Goal: Task Accomplishment & Management: Manage account settings

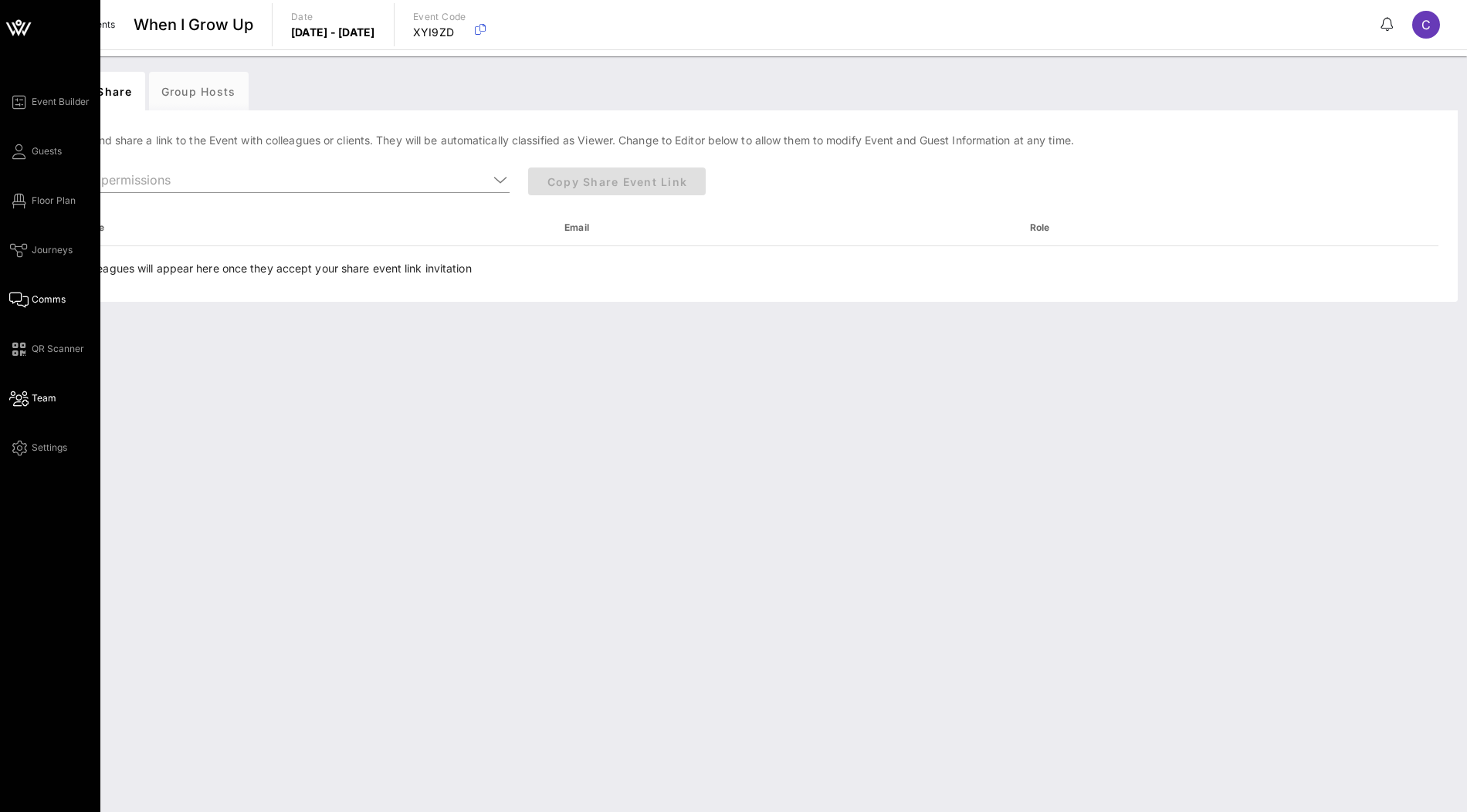
click at [48, 303] on span "Comms" at bounding box center [49, 300] width 34 height 14
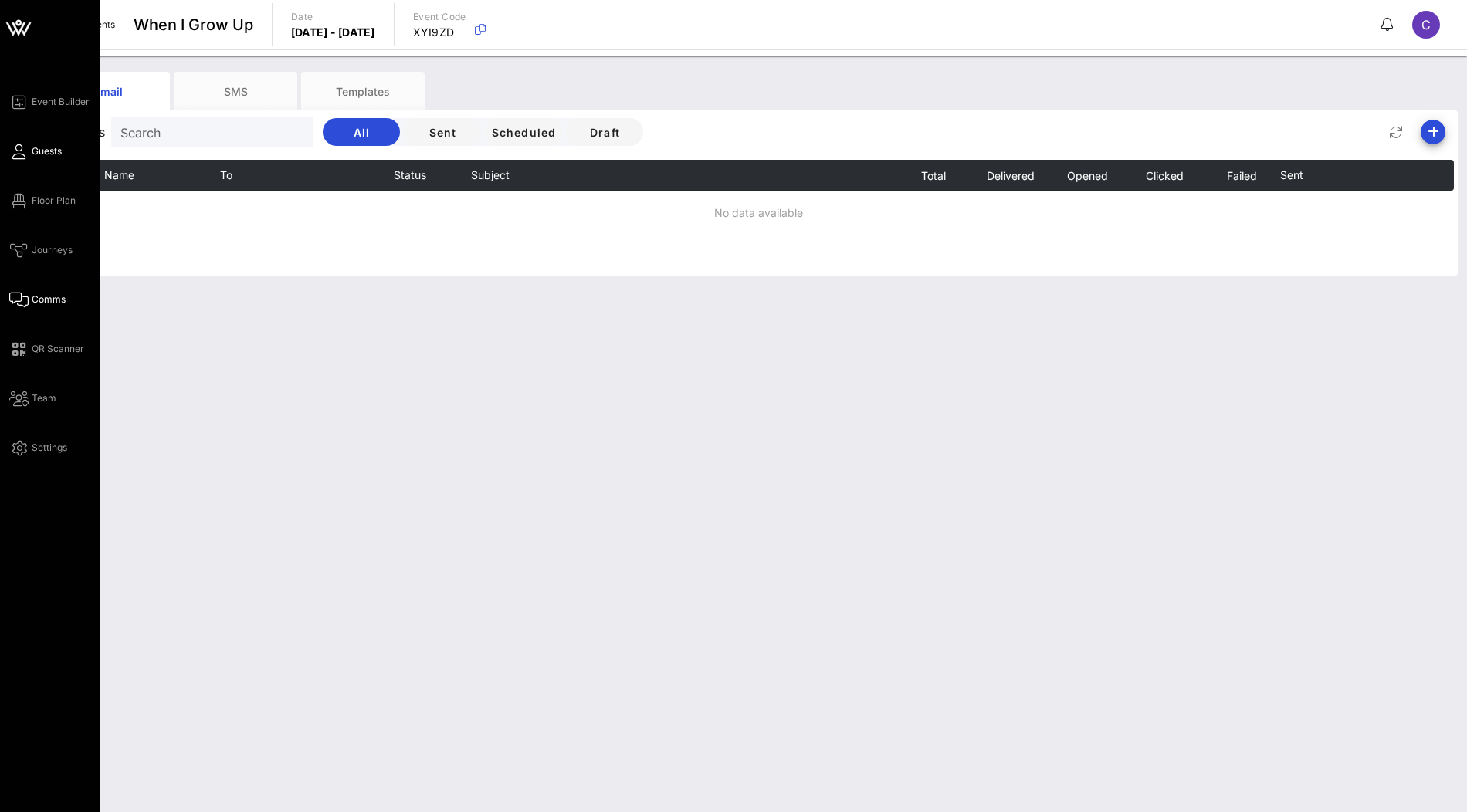
click at [45, 150] on span "Guests" at bounding box center [46, 151] width 30 height 14
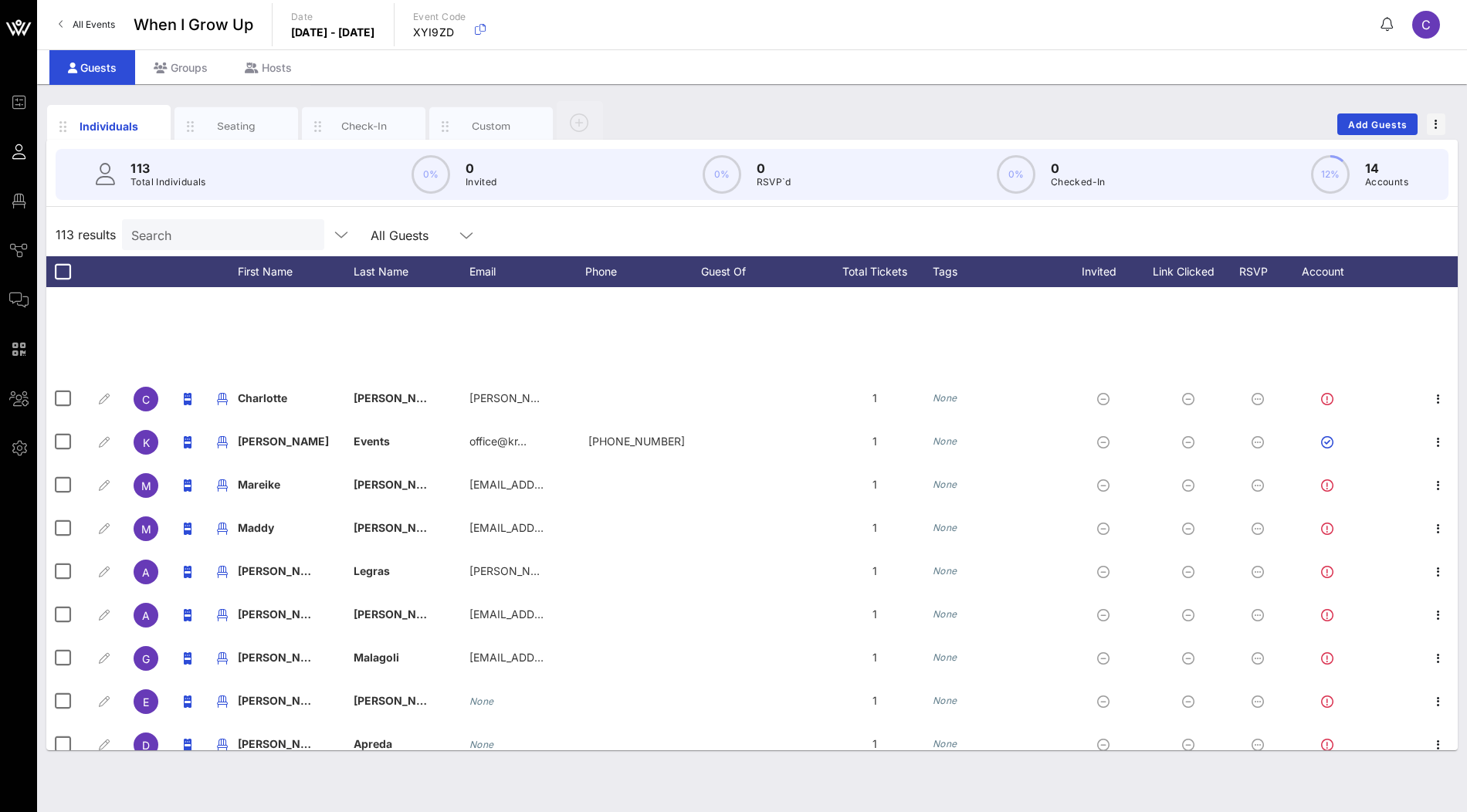
scroll to position [4422, 0]
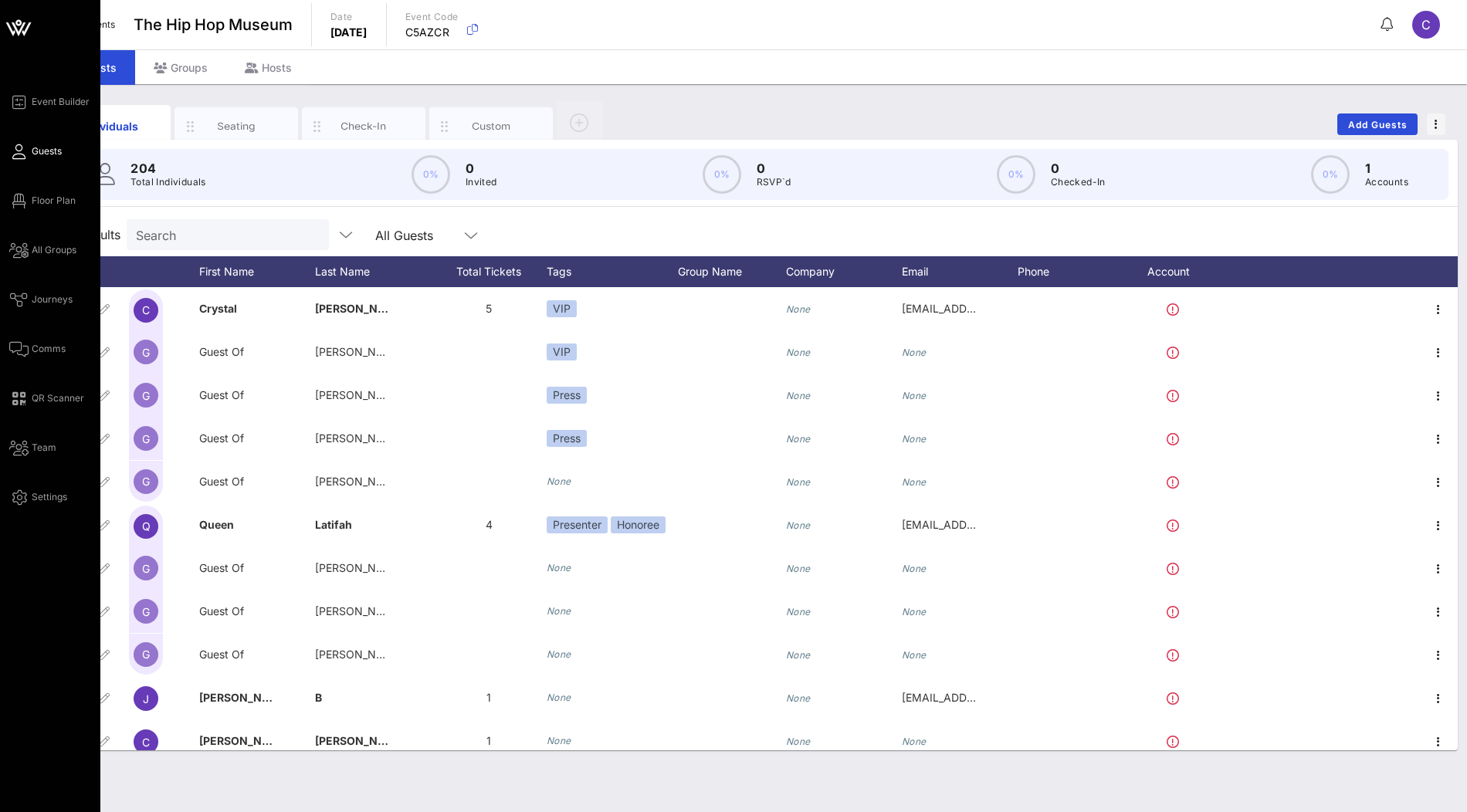
click at [14, 16] on icon at bounding box center [18, 27] width 37 height 37
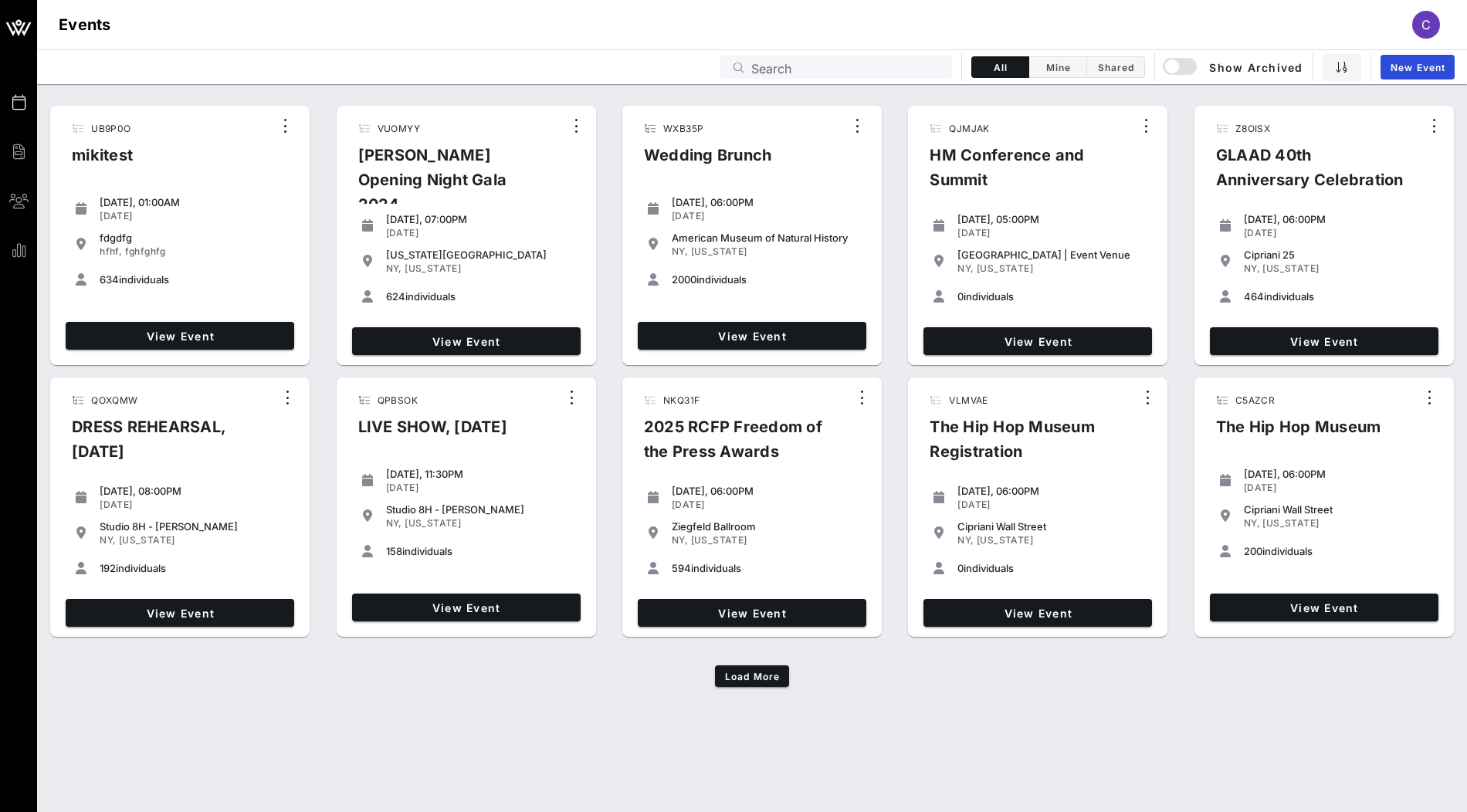
click at [899, 64] on input "Search" at bounding box center [846, 67] width 191 height 20
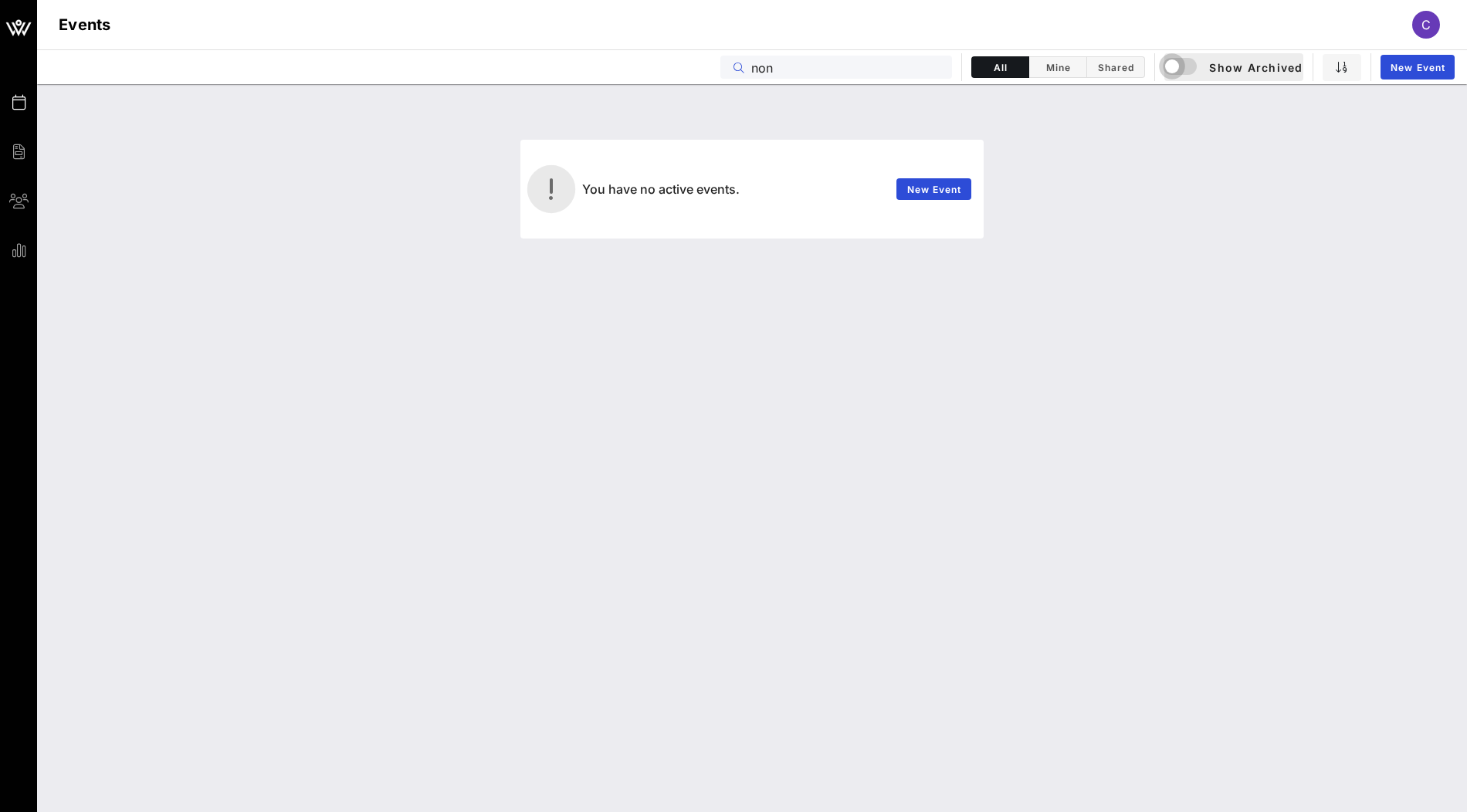
type input "non"
click at [1182, 67] on div "button" at bounding box center [1172, 66] width 21 height 21
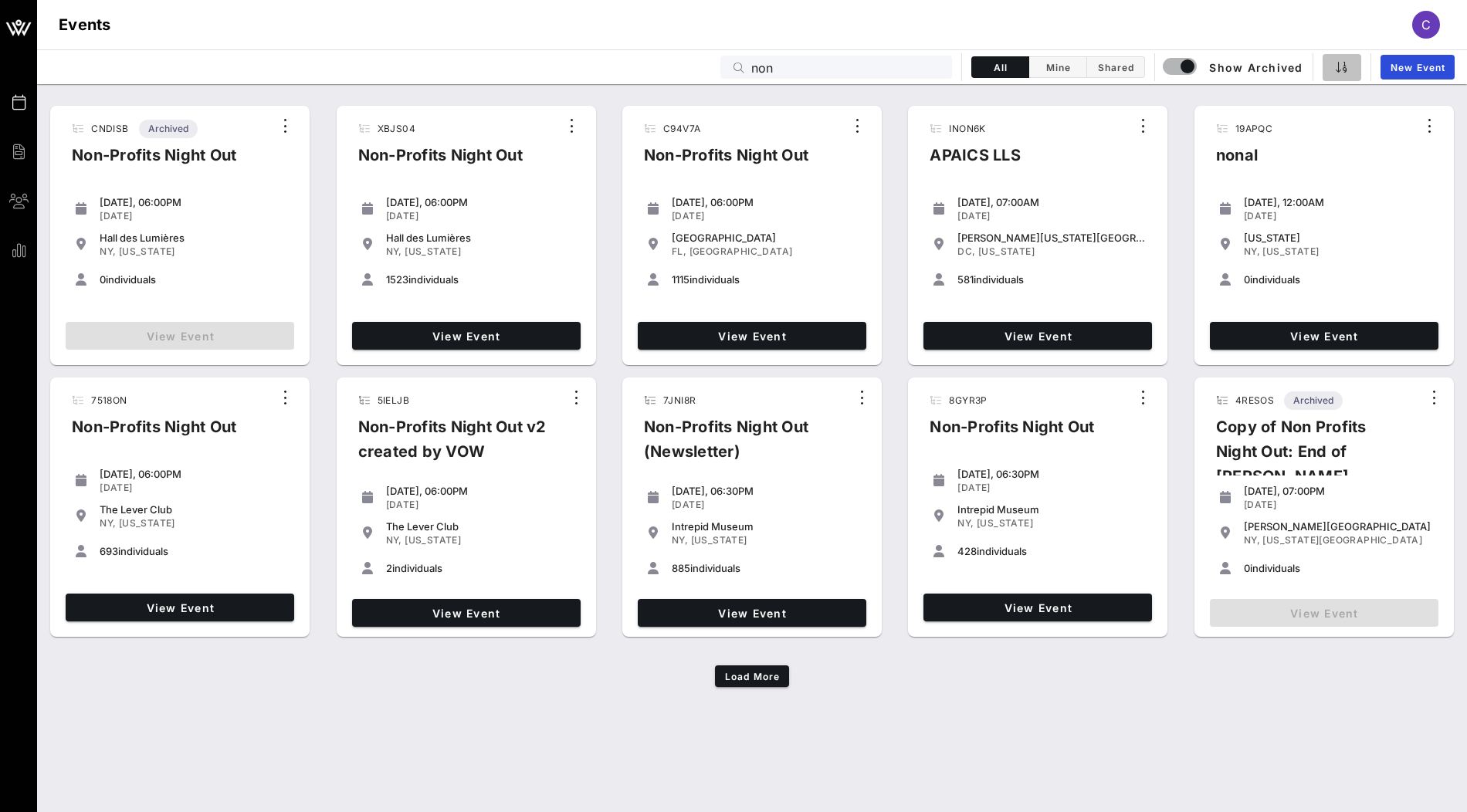
click at [1337, 70] on icon "button" at bounding box center [1342, 67] width 12 height 12
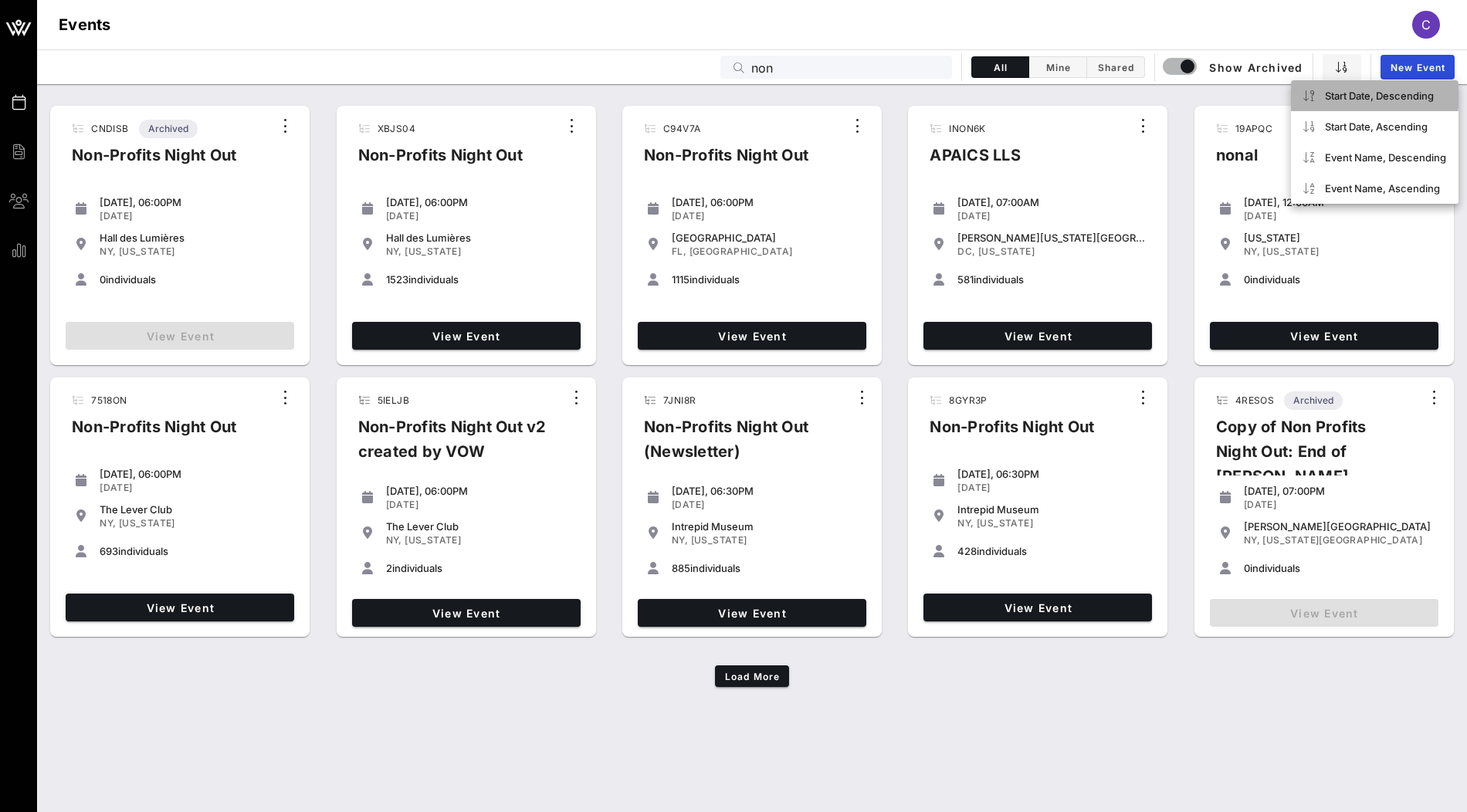
click at [1343, 93] on div "Start Date, Descending" at bounding box center [1385, 95] width 121 height 12
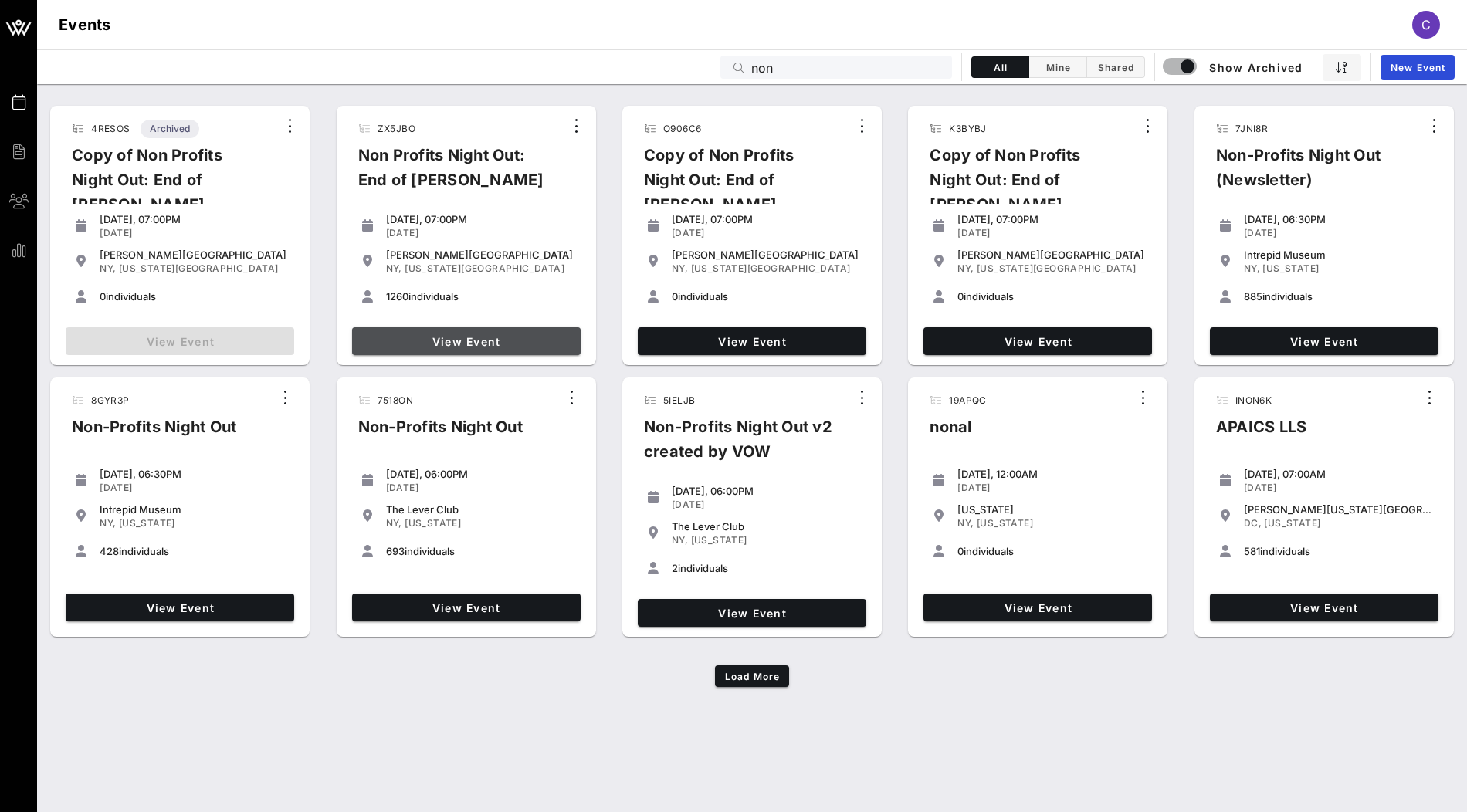
click at [434, 339] on span "View Event" at bounding box center [466, 341] width 216 height 13
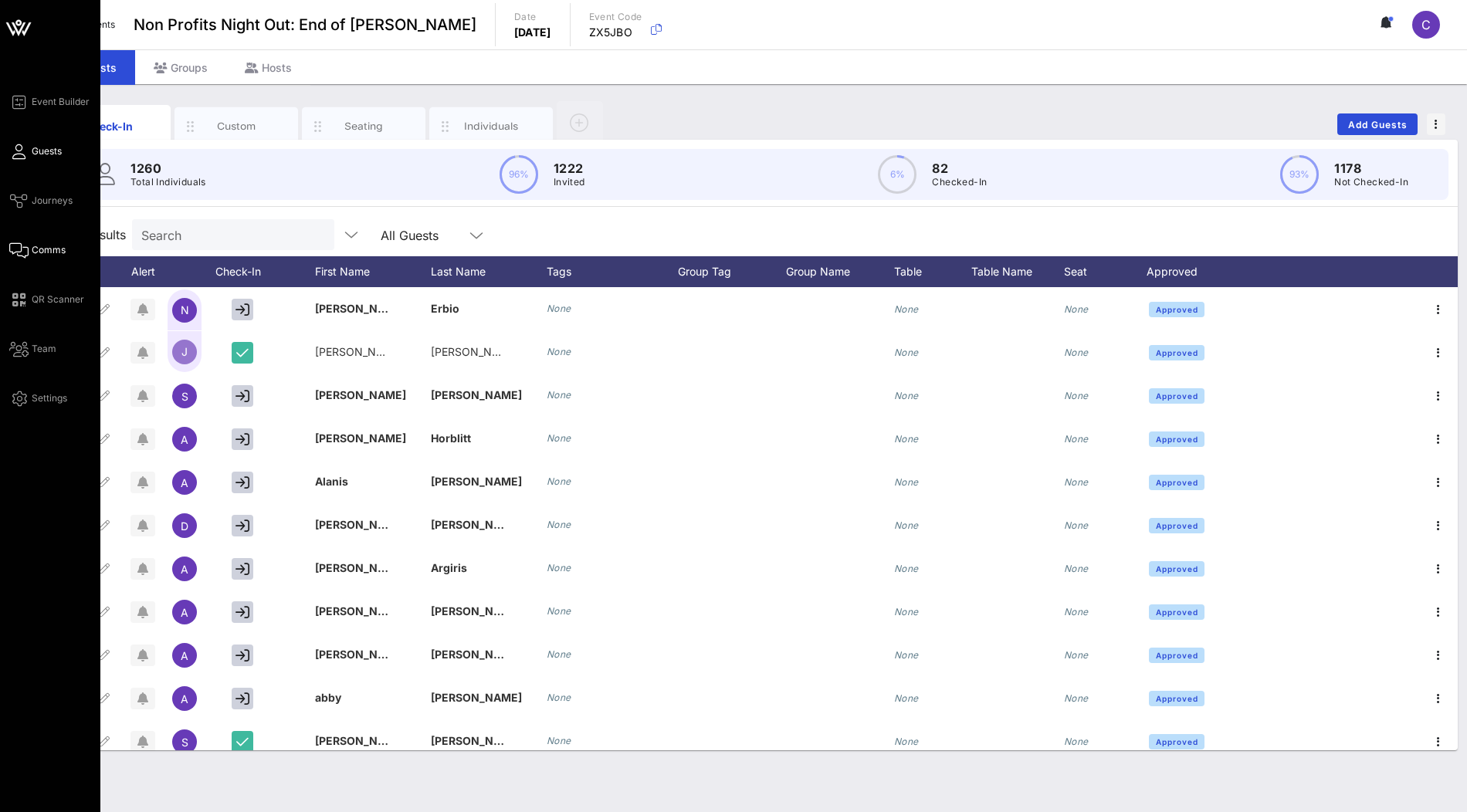
click at [44, 247] on span "Comms" at bounding box center [49, 250] width 34 height 14
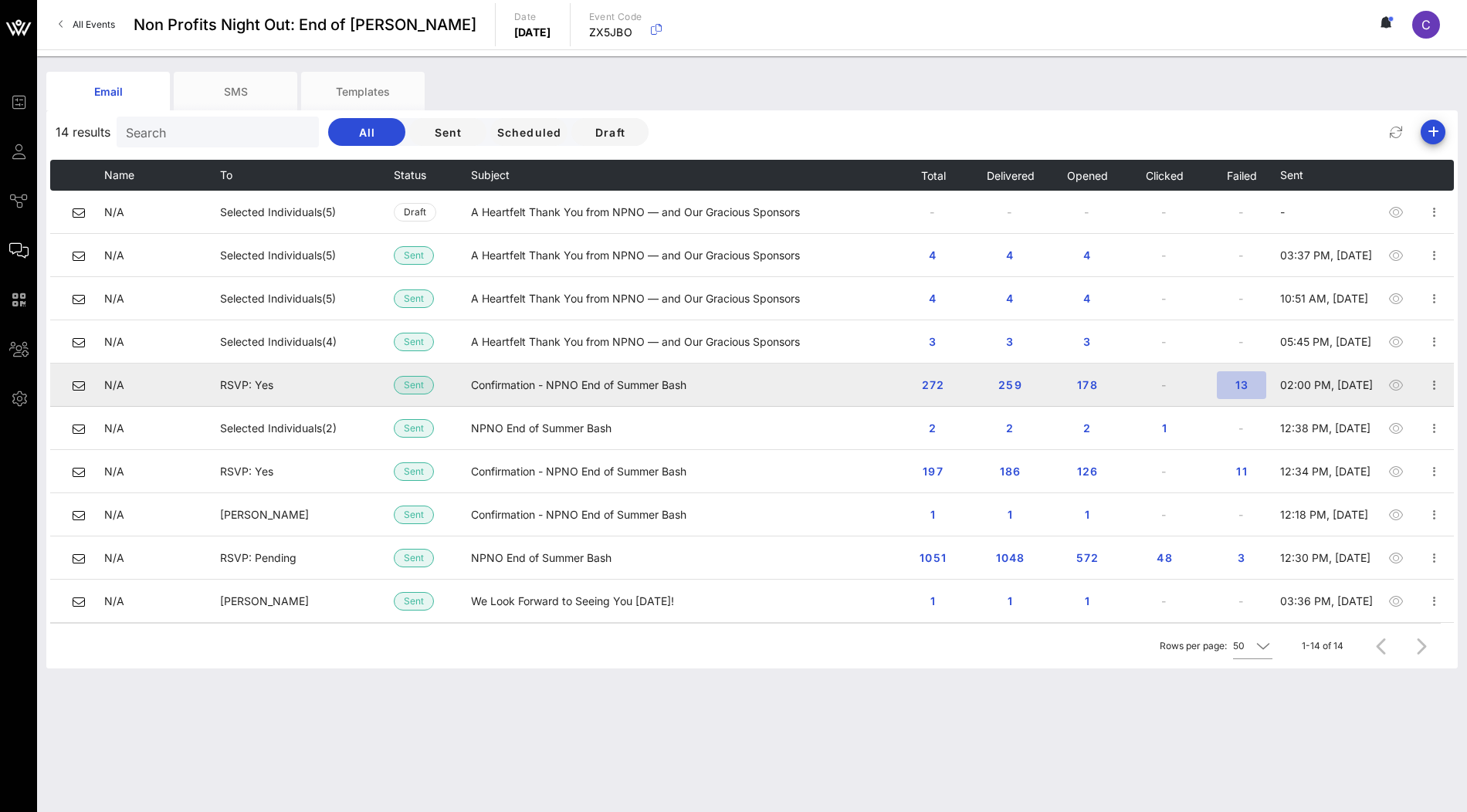
click at [1242, 386] on span "13" at bounding box center [1241, 385] width 25 height 13
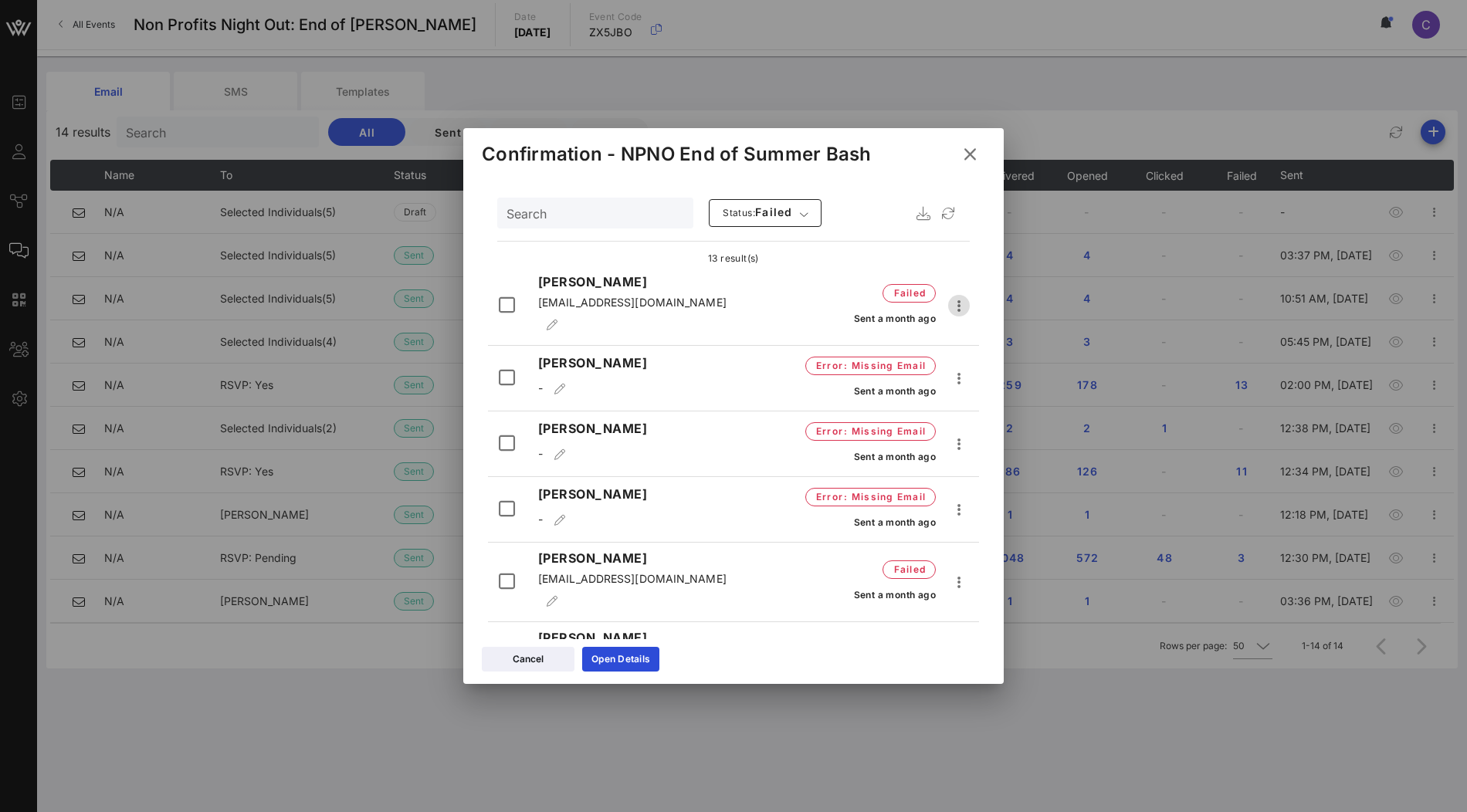
click at [951, 296] on icon "button" at bounding box center [960, 306] width 19 height 19
click at [970, 146] on icon at bounding box center [970, 155] width 22 height 21
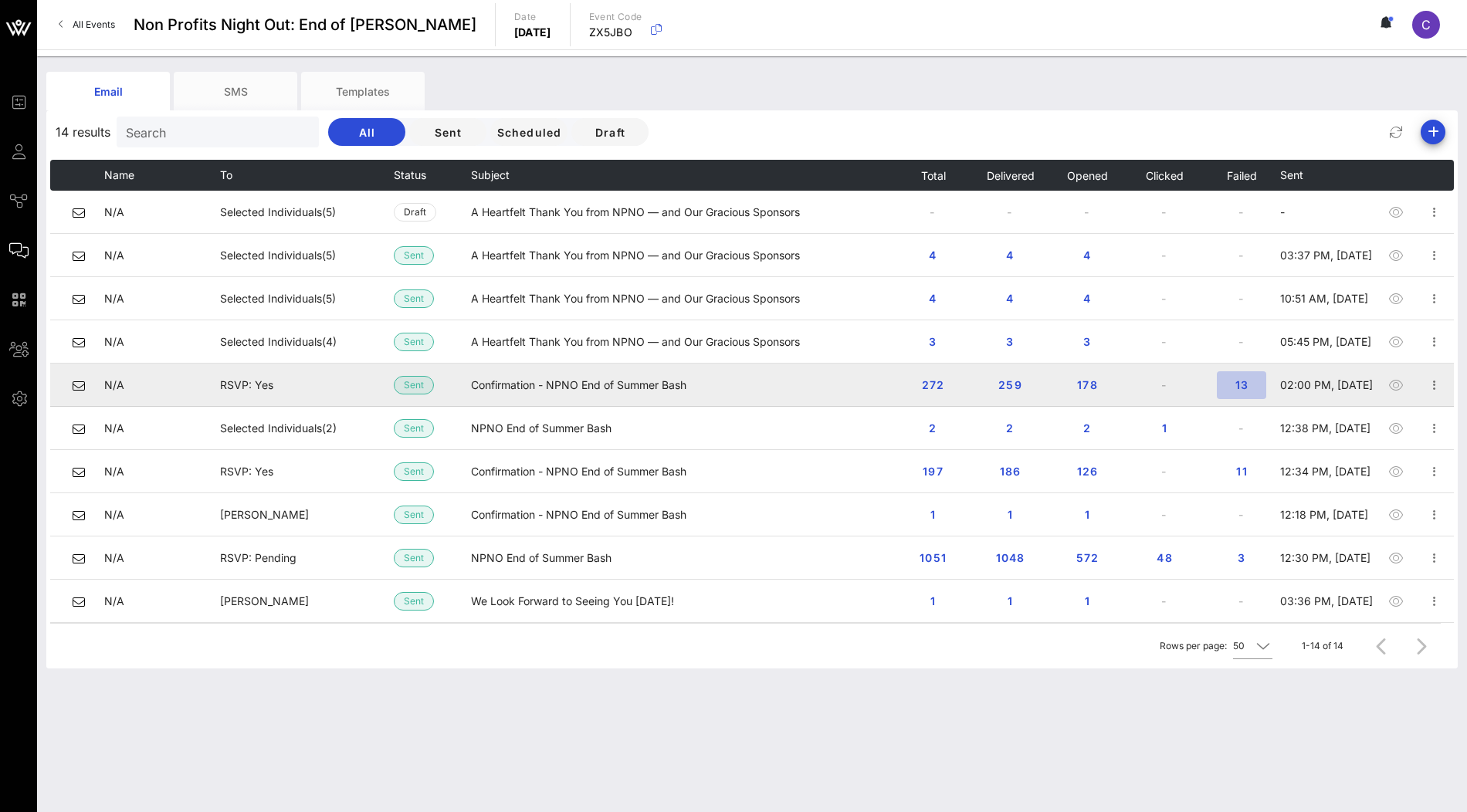
click at [1240, 384] on span "13" at bounding box center [1241, 385] width 25 height 13
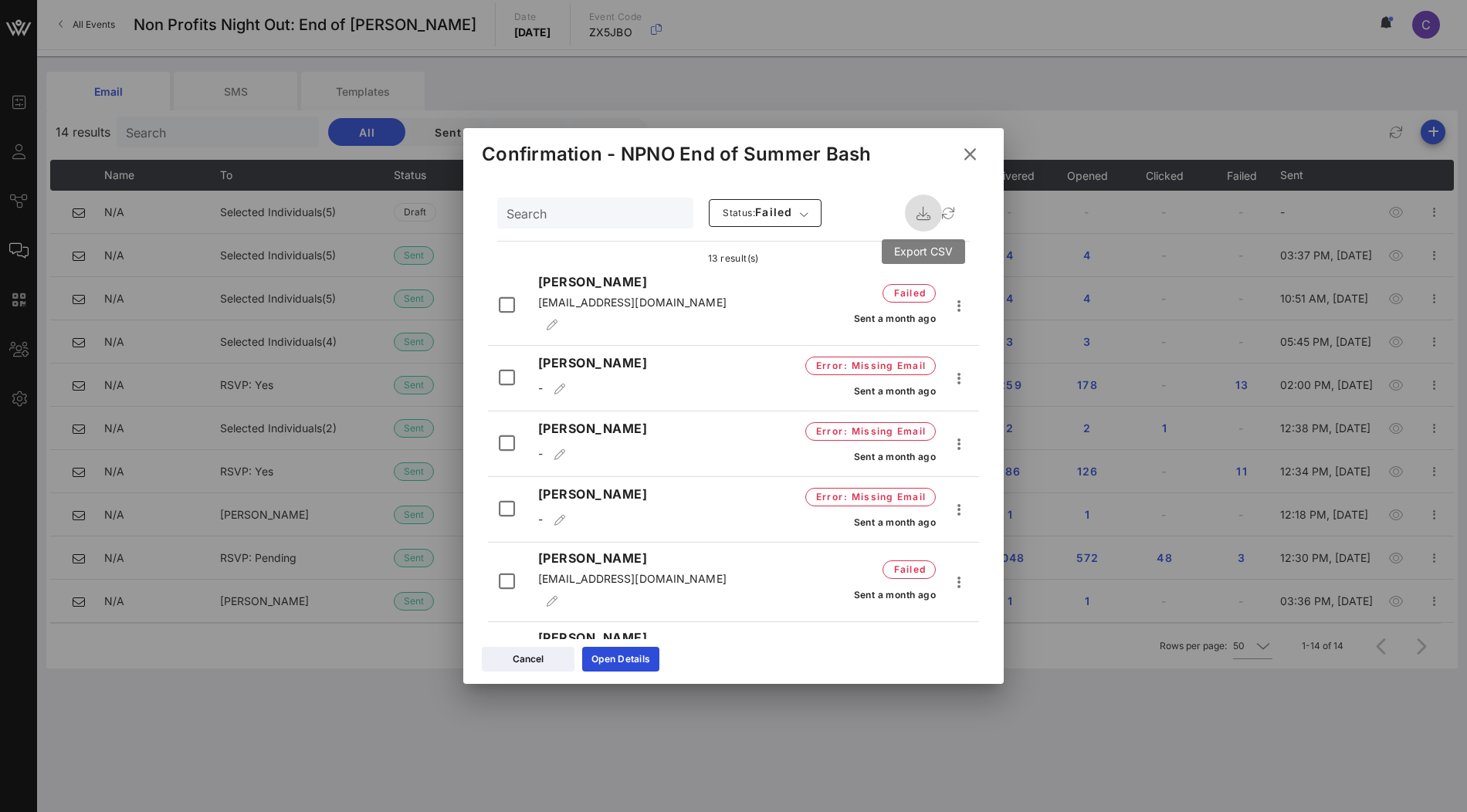
click at [922, 215] on icon "button" at bounding box center [924, 214] width 19 height 19
click at [975, 152] on icon at bounding box center [969, 154] width 21 height 19
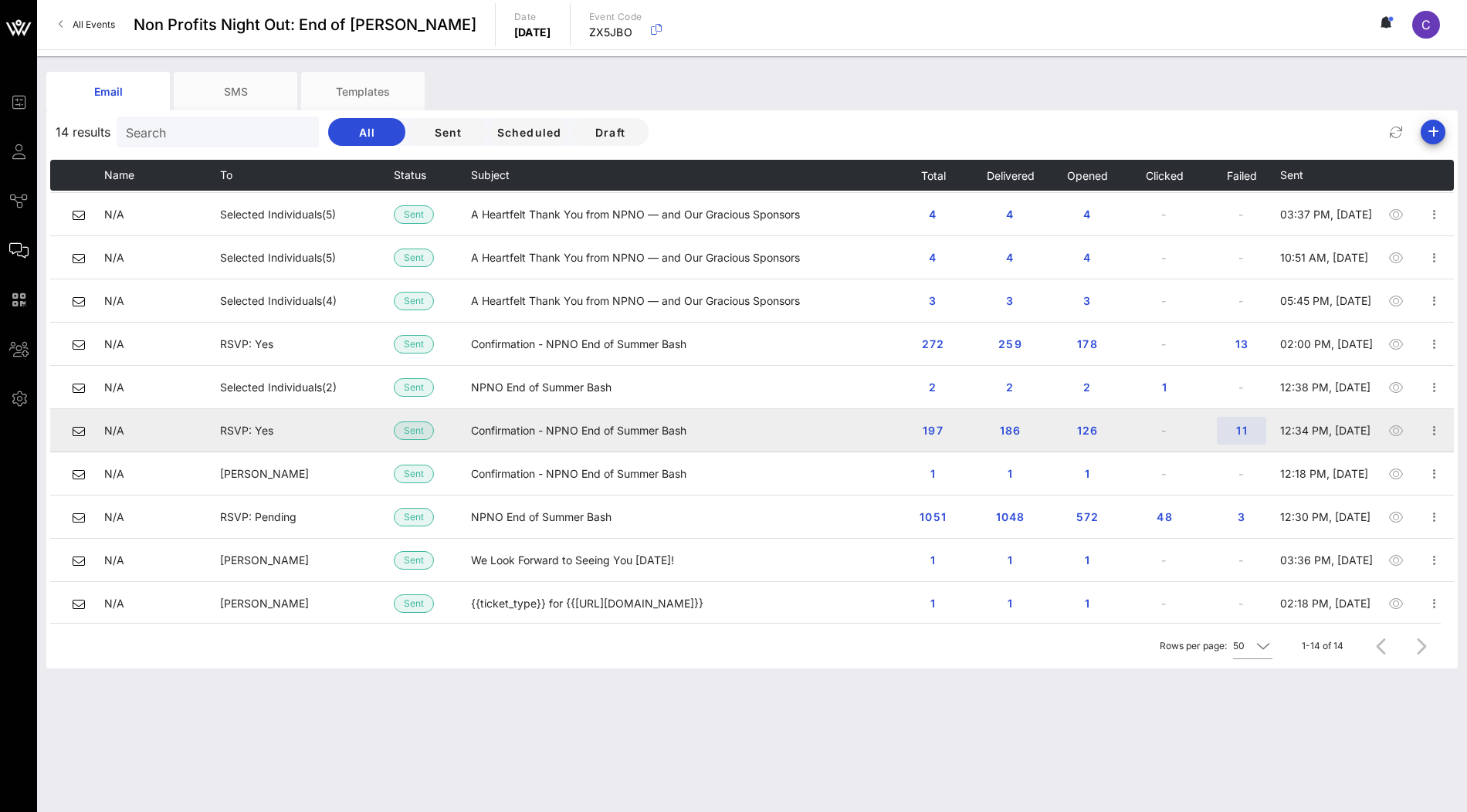
scroll to position [50, 0]
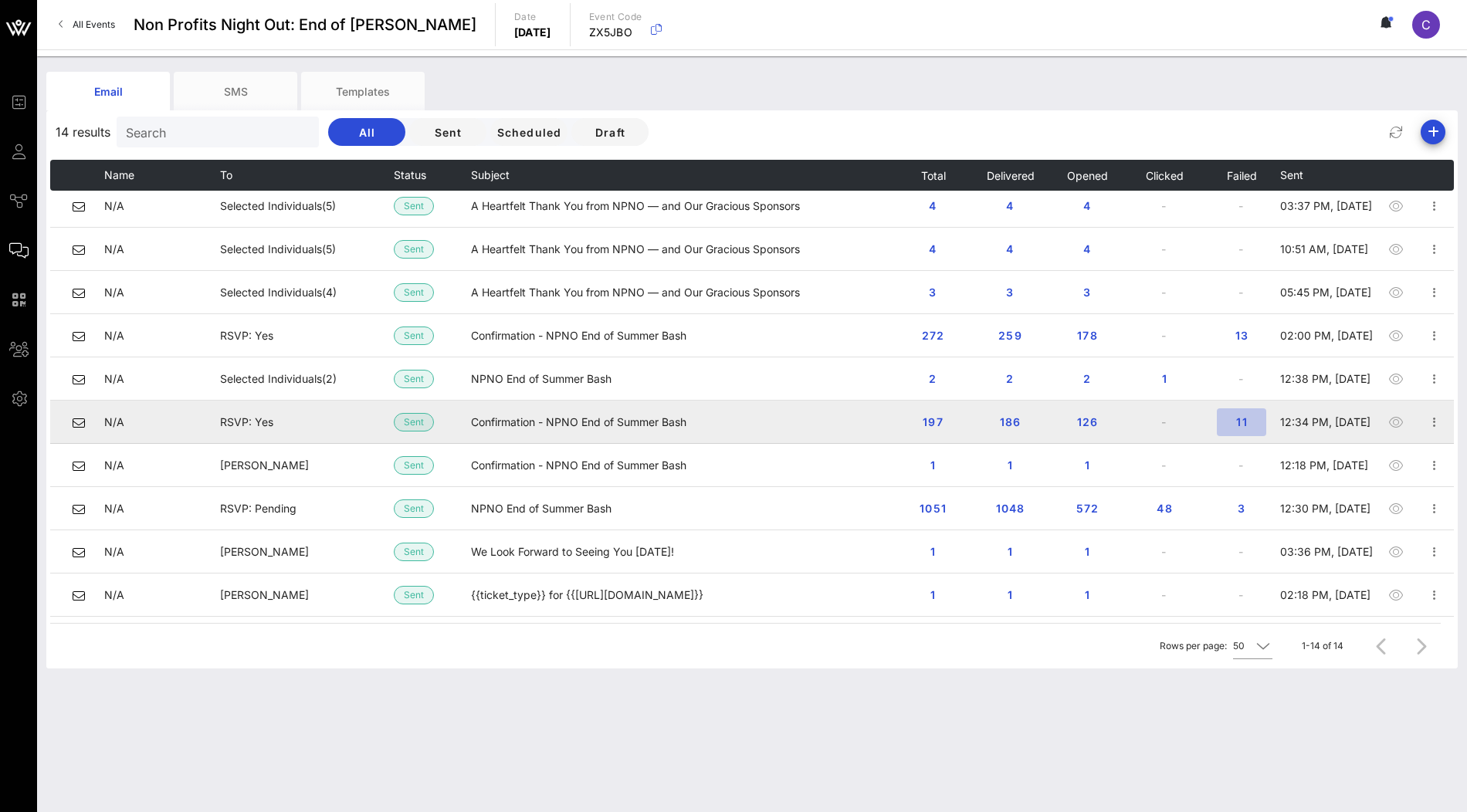
click at [1243, 424] on span "11" at bounding box center [1241, 421] width 25 height 13
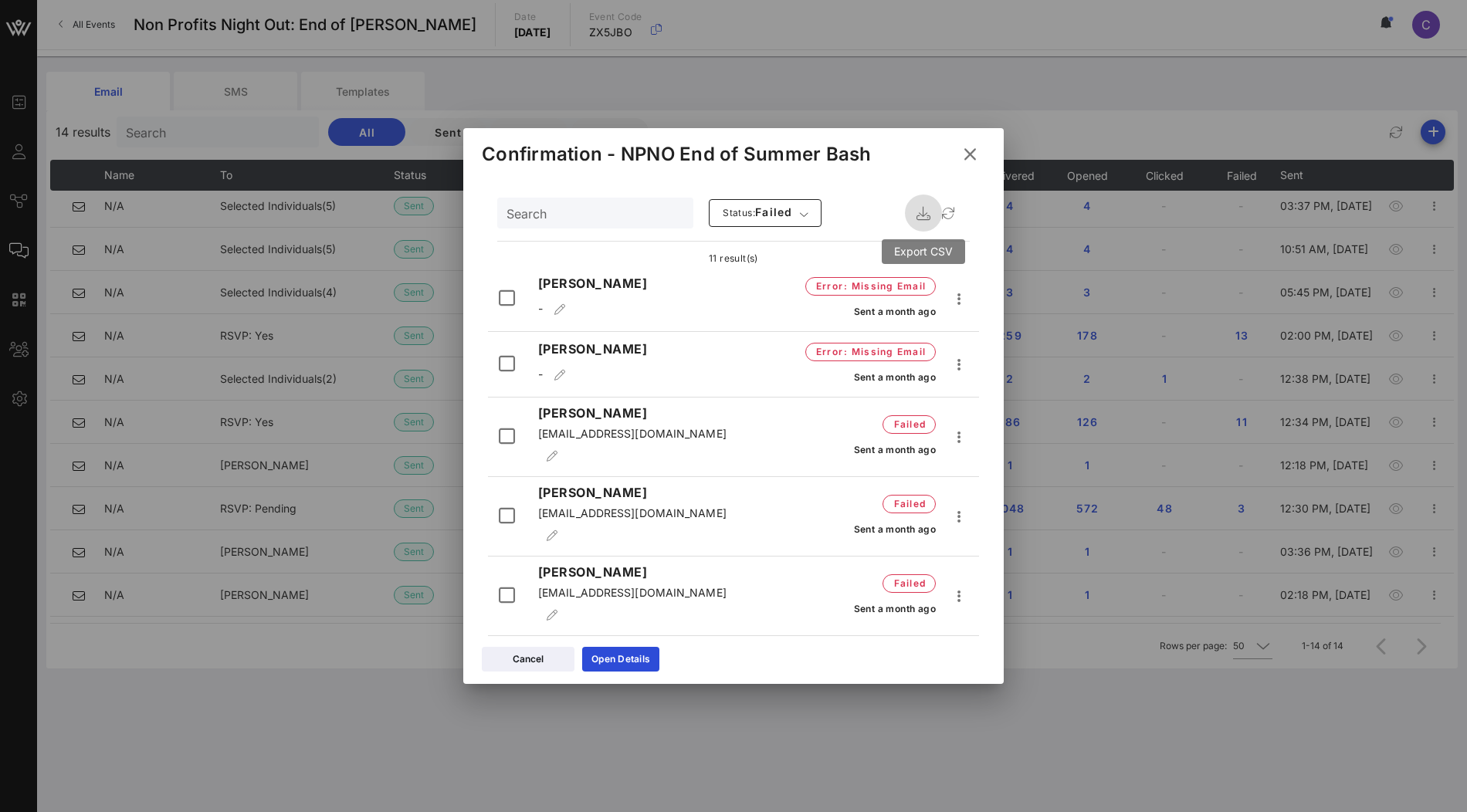
click at [921, 215] on icon "button" at bounding box center [924, 214] width 19 height 19
click at [970, 152] on icon at bounding box center [970, 154] width 23 height 21
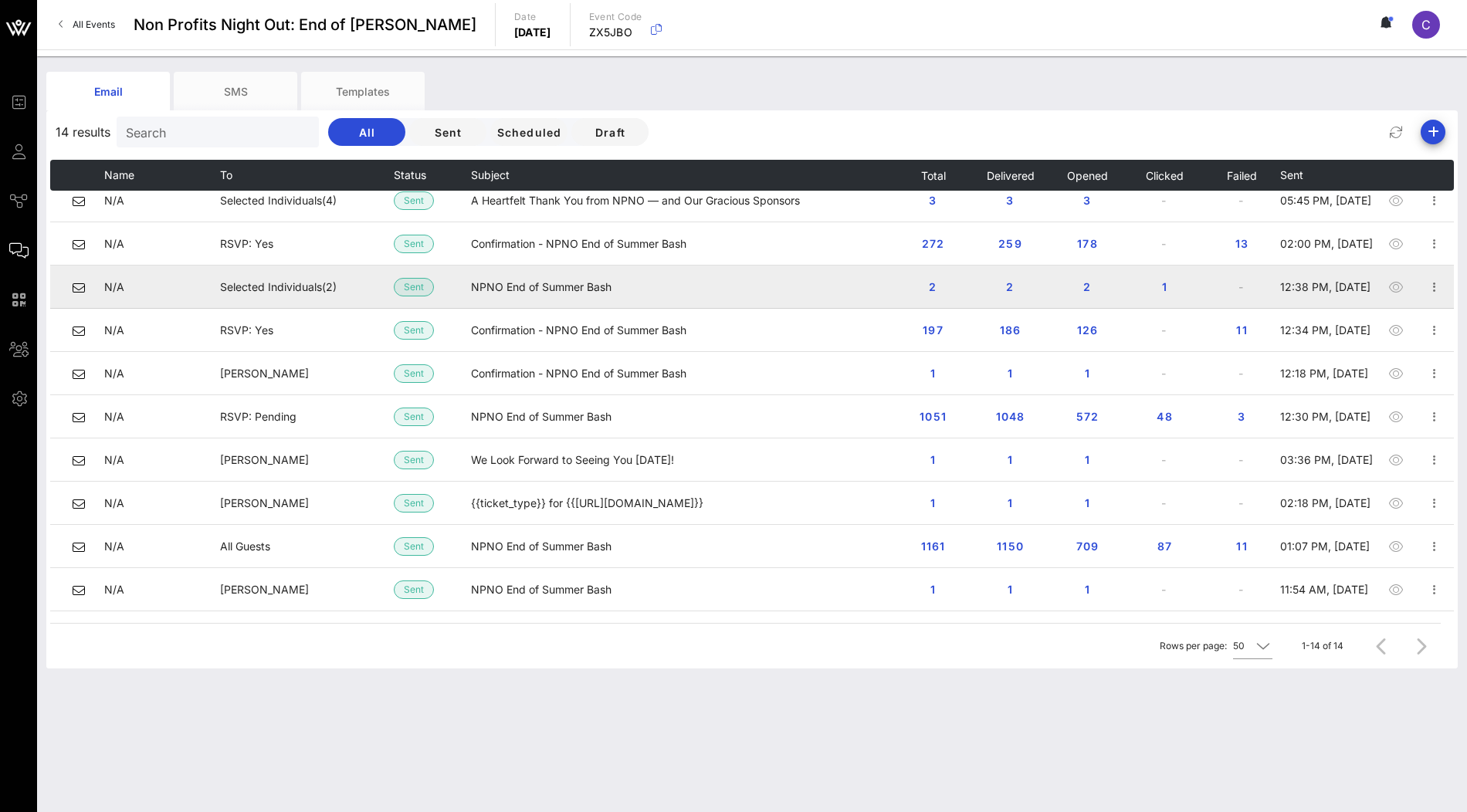
scroll to position [142, 0]
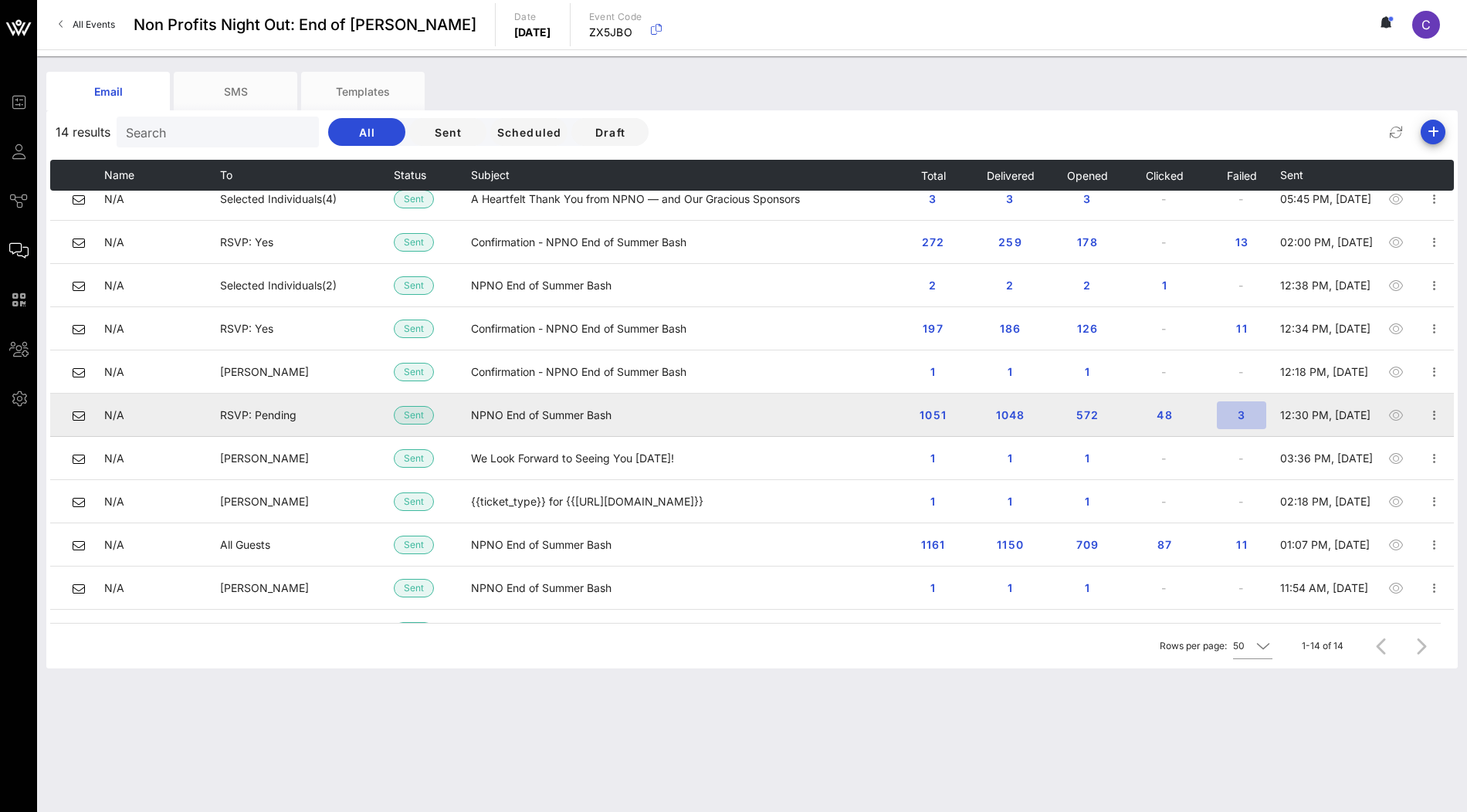
click at [1241, 417] on span "3" at bounding box center [1241, 415] width 25 height 13
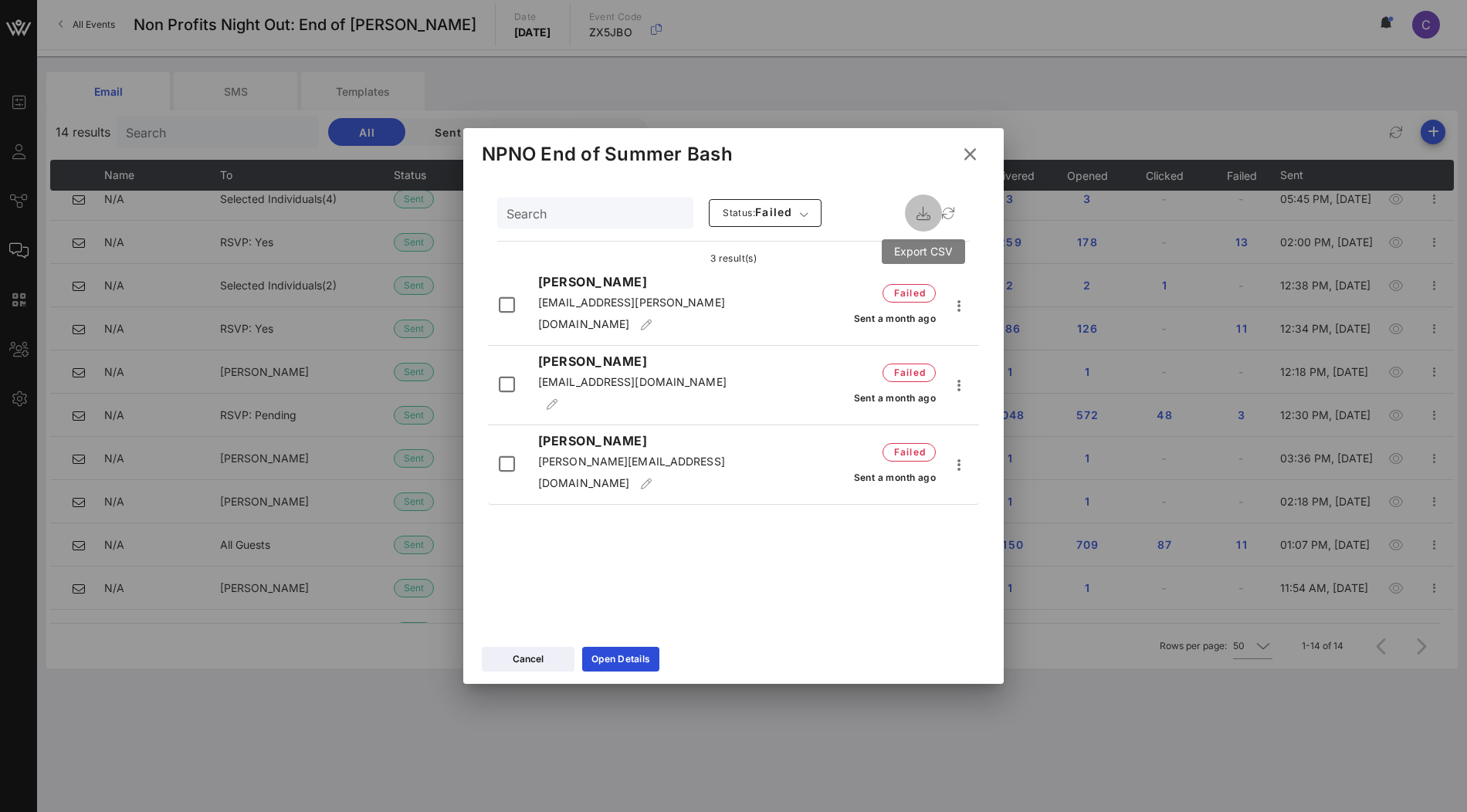
click at [922, 214] on icon "button" at bounding box center [924, 214] width 19 height 19
click at [963, 160] on icon at bounding box center [970, 154] width 23 height 21
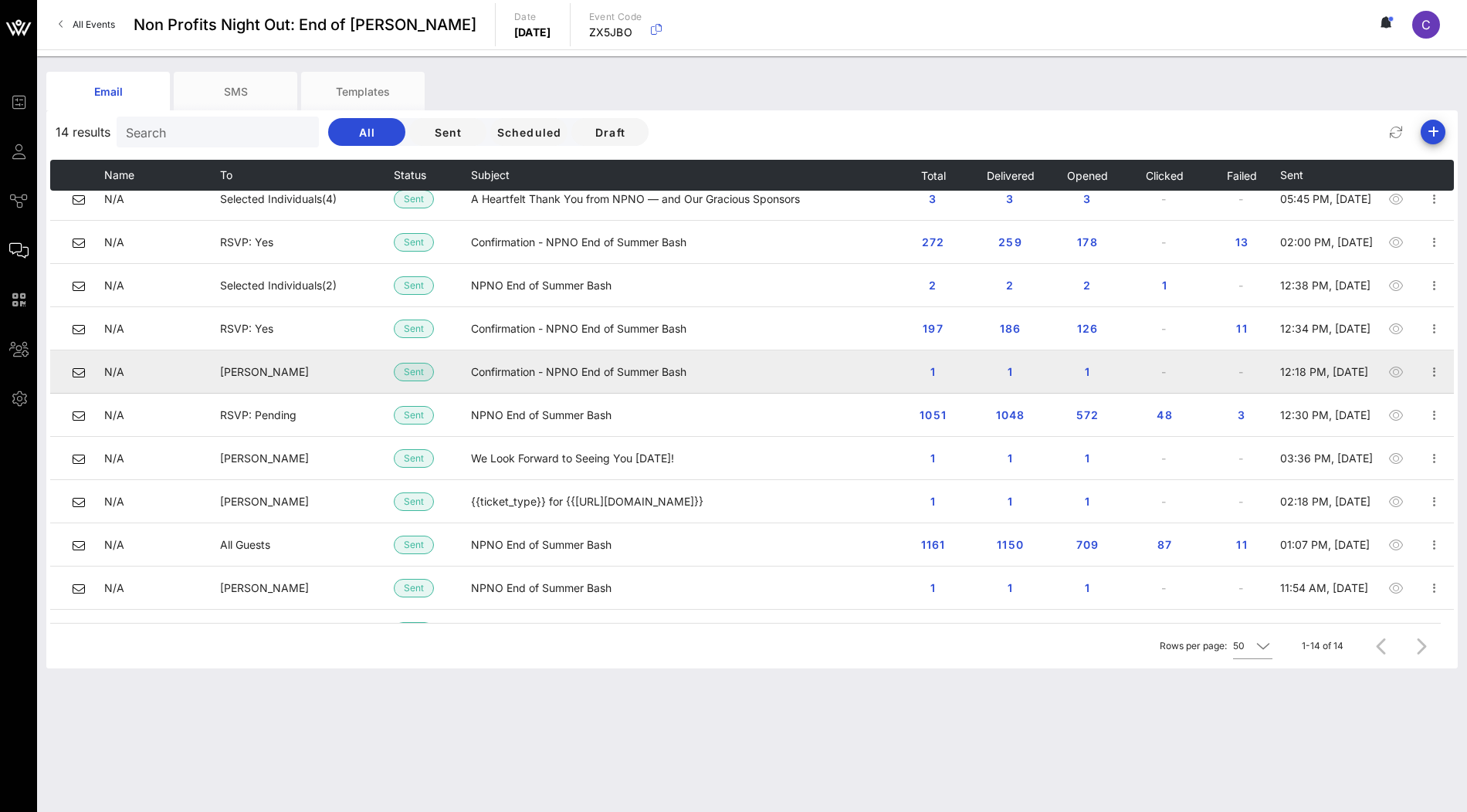
scroll to position [173, 0]
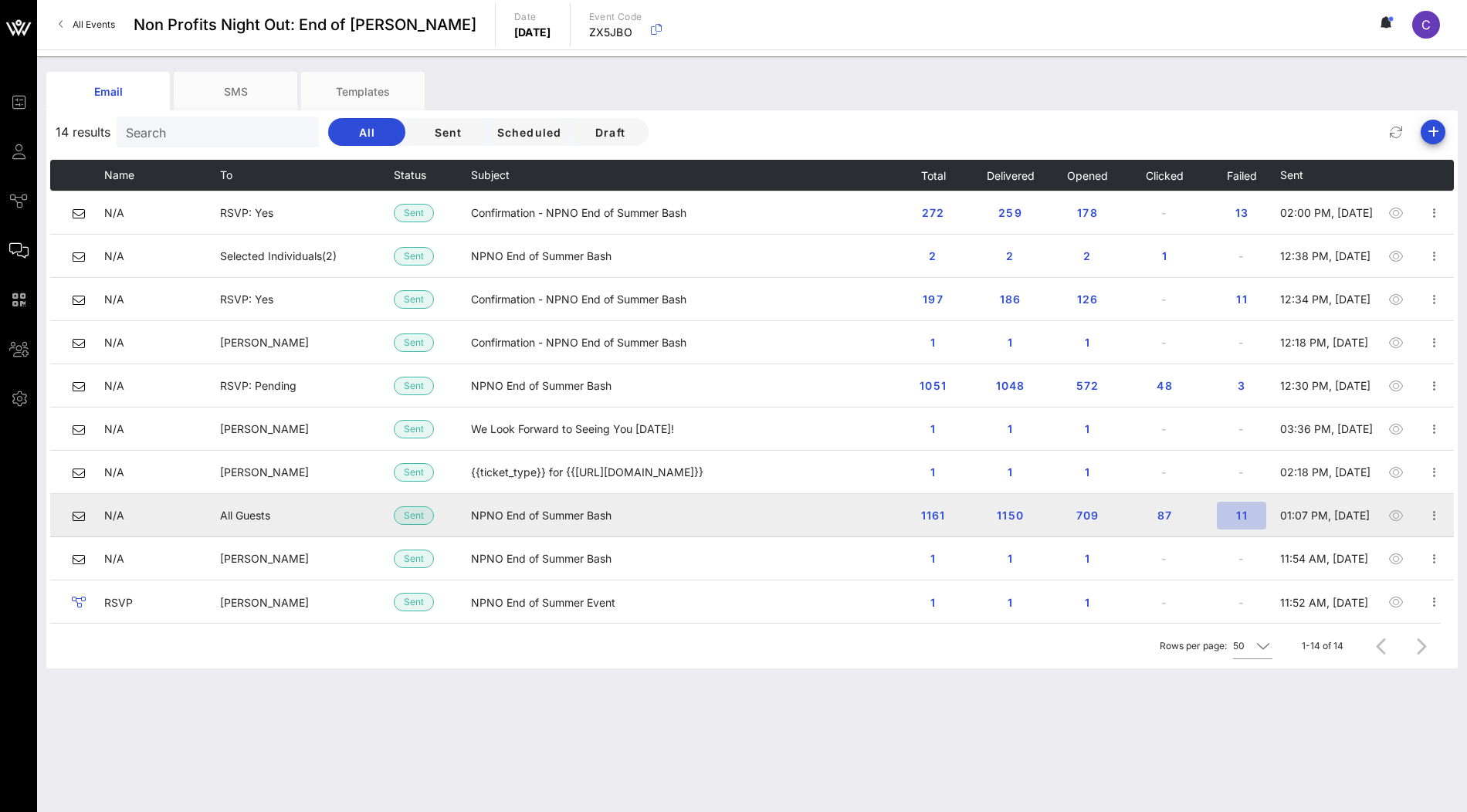
click at [1244, 510] on span "11" at bounding box center [1241, 515] width 25 height 13
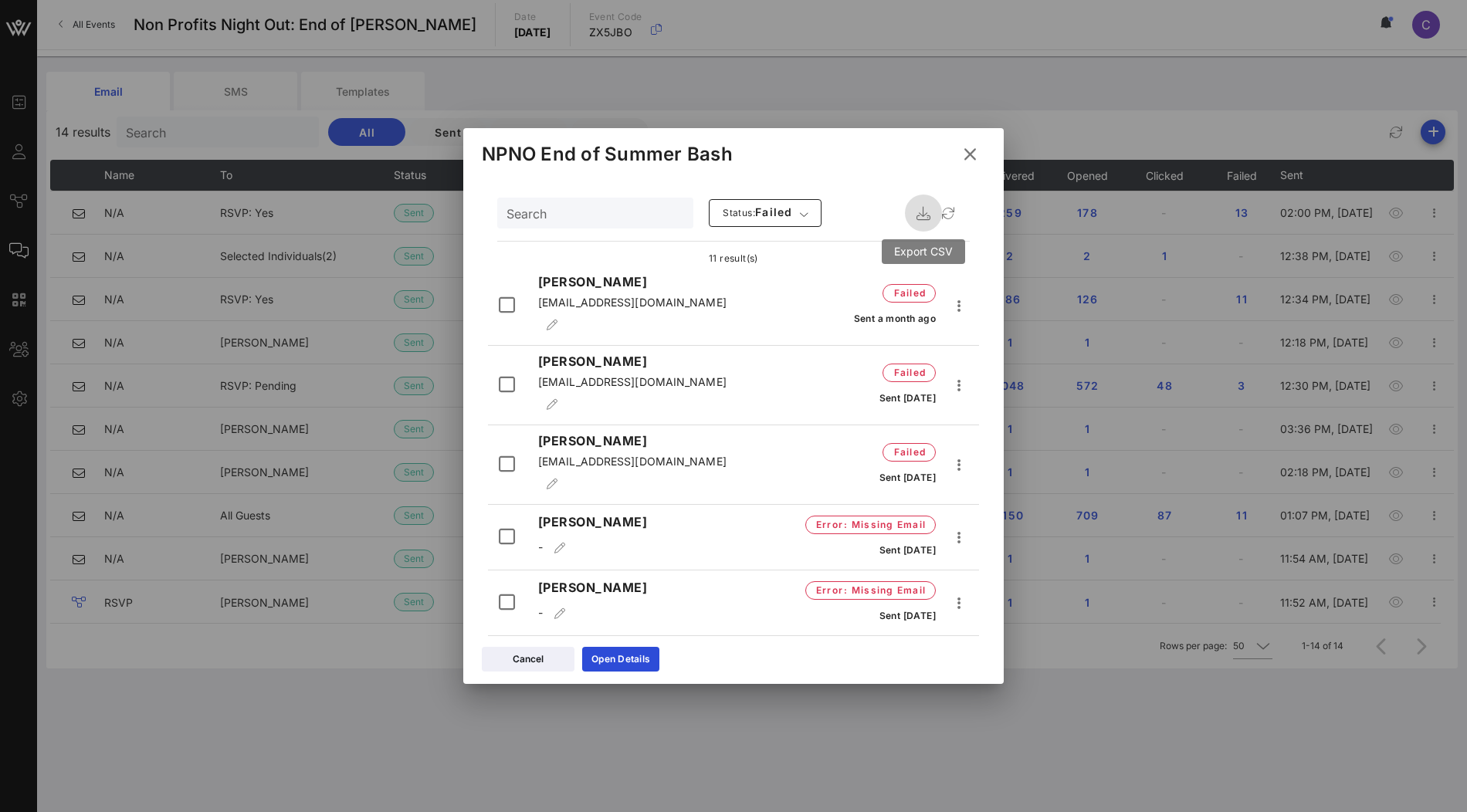
click at [925, 212] on icon "button" at bounding box center [924, 214] width 19 height 19
click at [976, 147] on button at bounding box center [970, 155] width 30 height 27
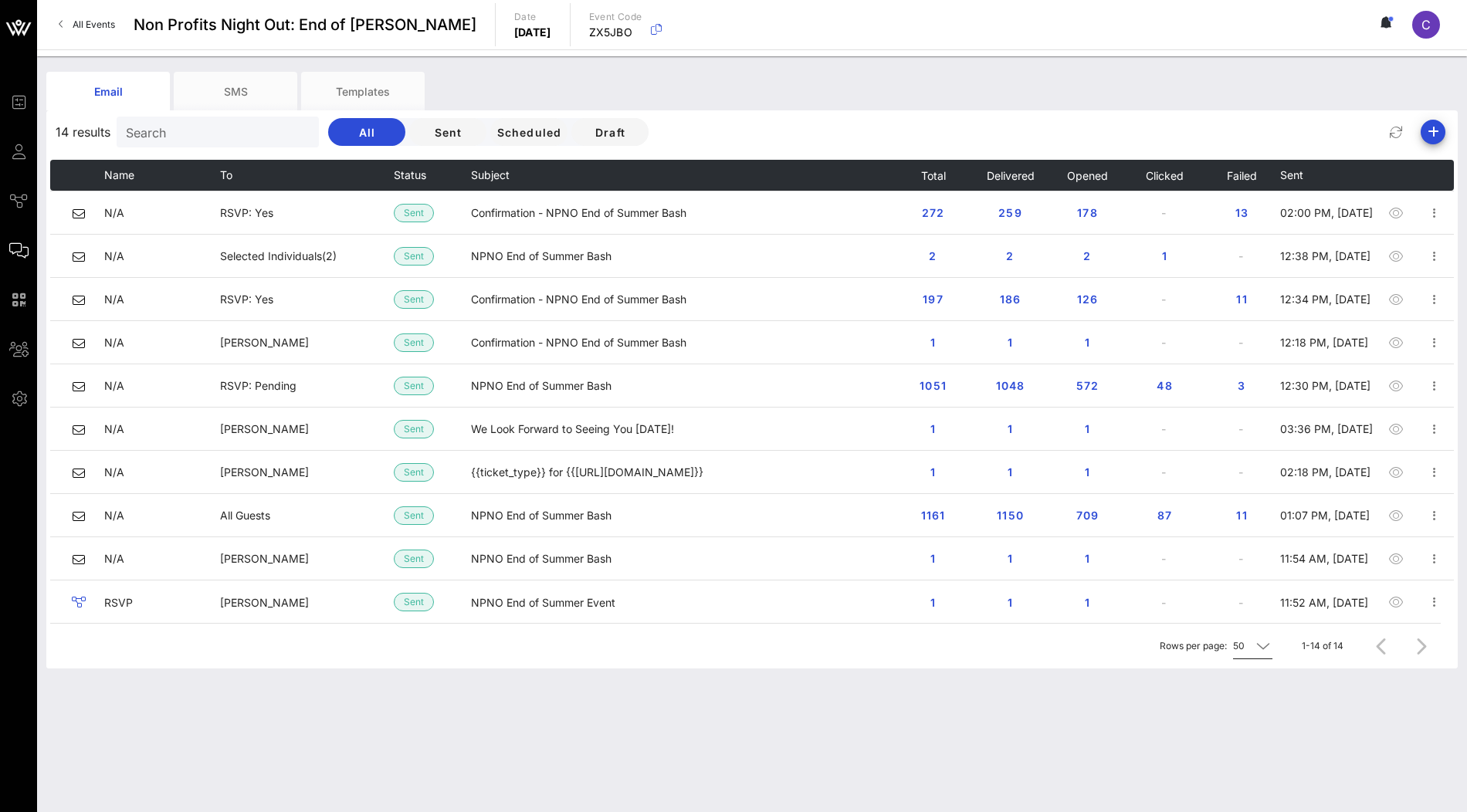
click at [1264, 645] on icon at bounding box center [1264, 646] width 14 height 19
click at [1181, 703] on div "Email SMS Templates 14 results Search All Sent Scheduled Draft Name To Status S…" at bounding box center [752, 434] width 1430 height 756
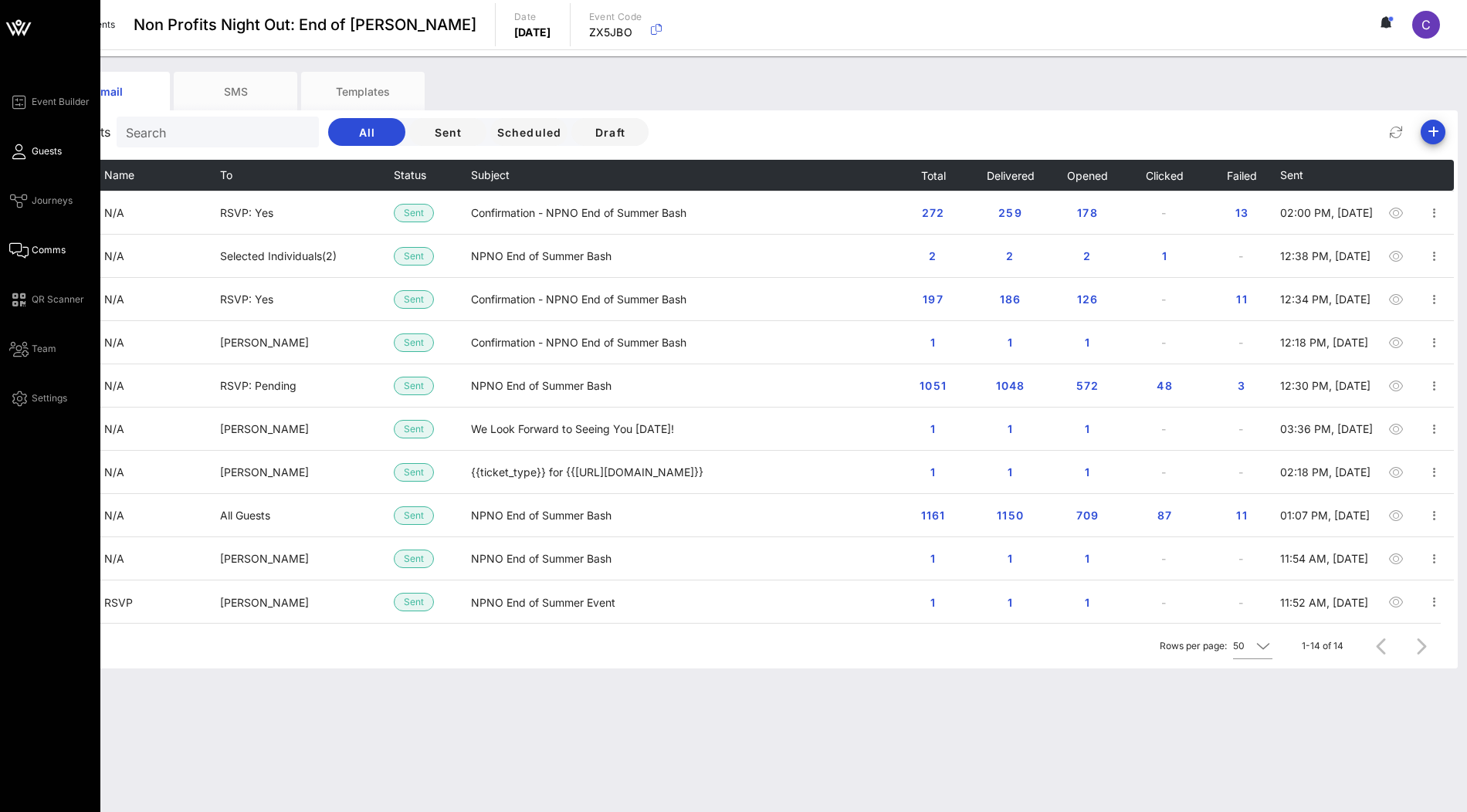
click at [9, 159] on link "Guests" at bounding box center [35, 152] width 52 height 19
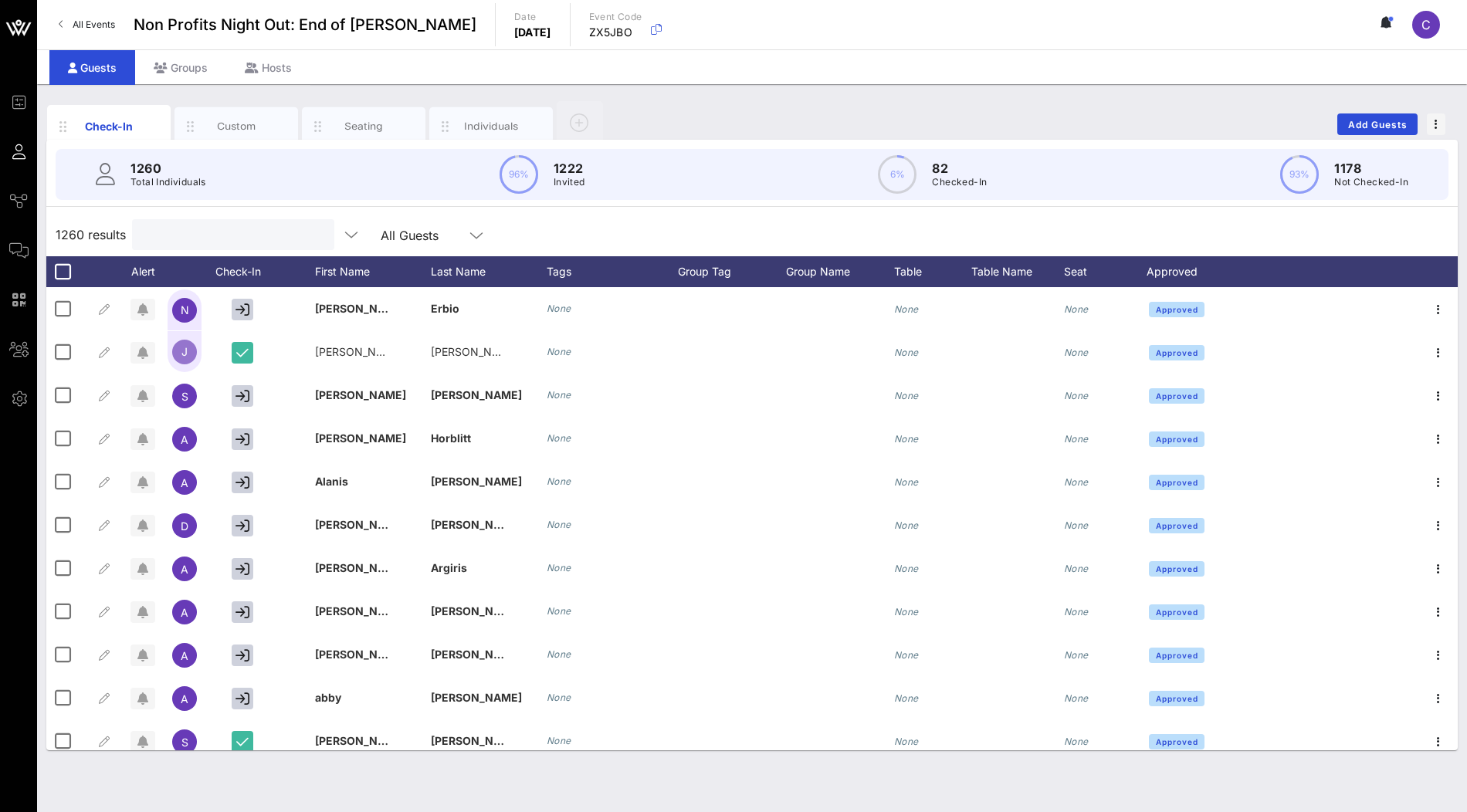
click at [250, 241] on input "text" at bounding box center [232, 234] width 181 height 20
paste input "jharrington@sva.edu"
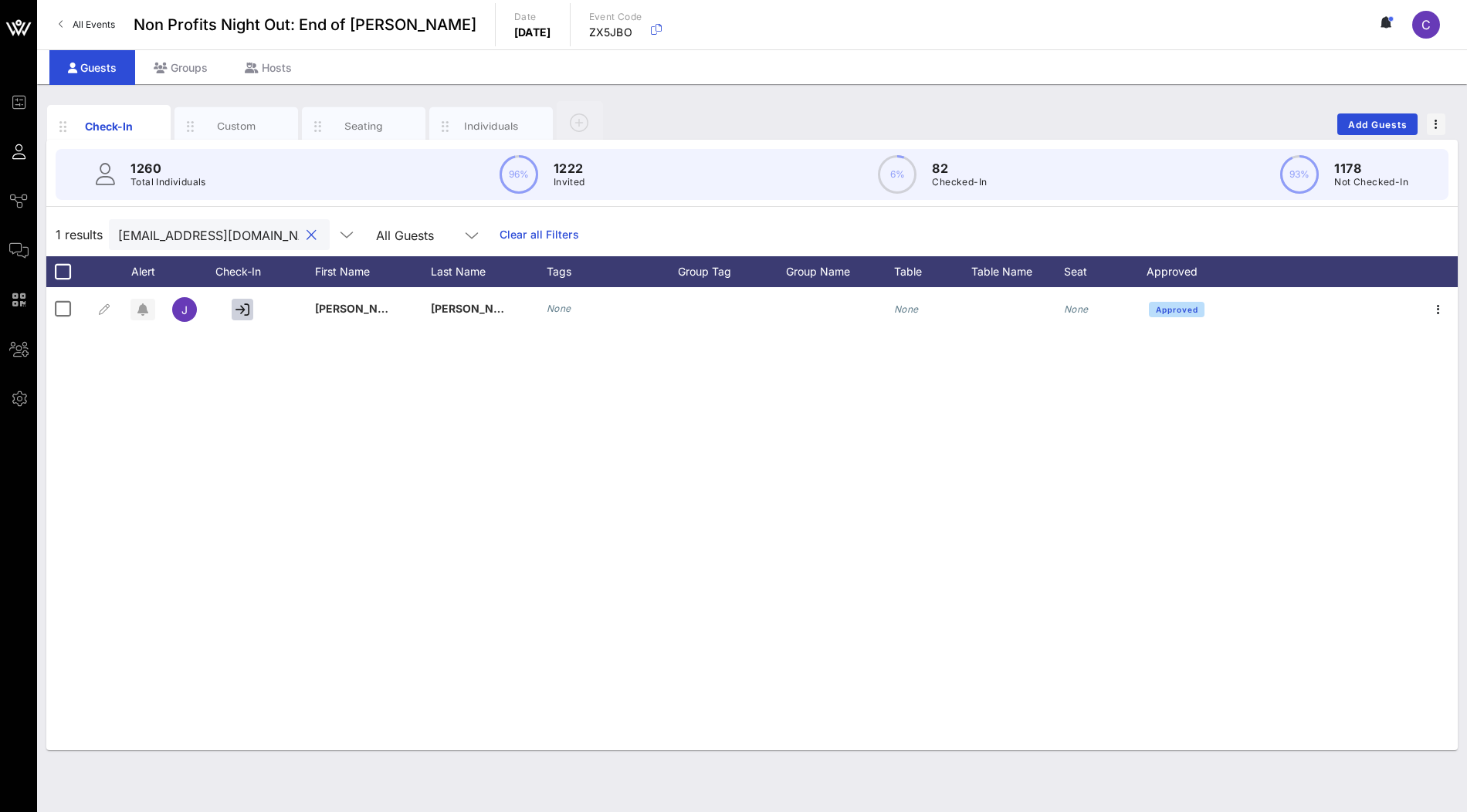
click at [239, 233] on input "jharrington@sva.edu" at bounding box center [209, 234] width 181 height 20
paste input "arianna@ceparties.com"
click at [247, 235] on input "arianna@ceparties.com" at bounding box center [209, 234] width 181 height 20
paste input "jharrington@sva.edu"
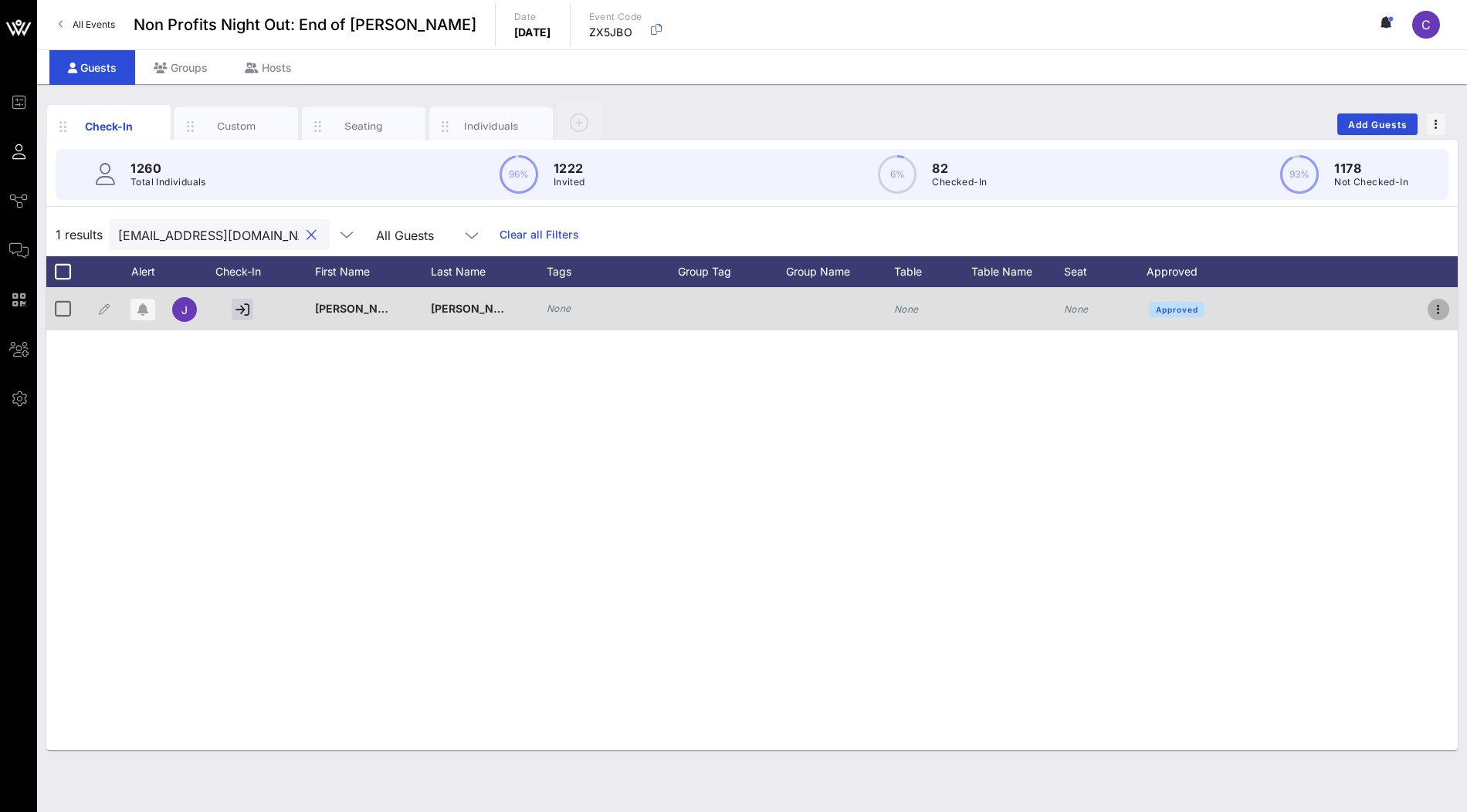
click at [1441, 306] on icon "button" at bounding box center [1439, 310] width 19 height 19
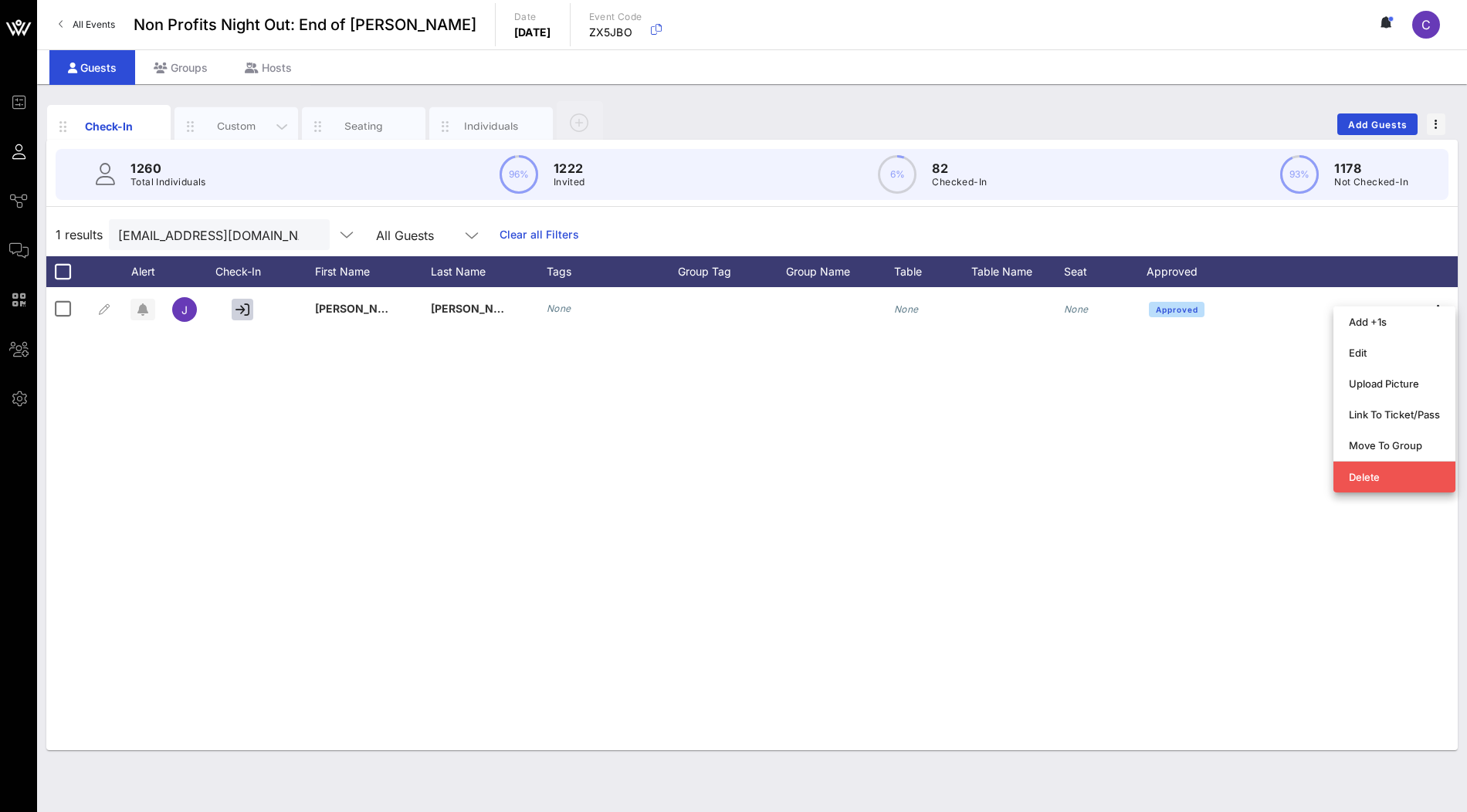
click at [215, 118] on div "Custom" at bounding box center [236, 126] width 124 height 39
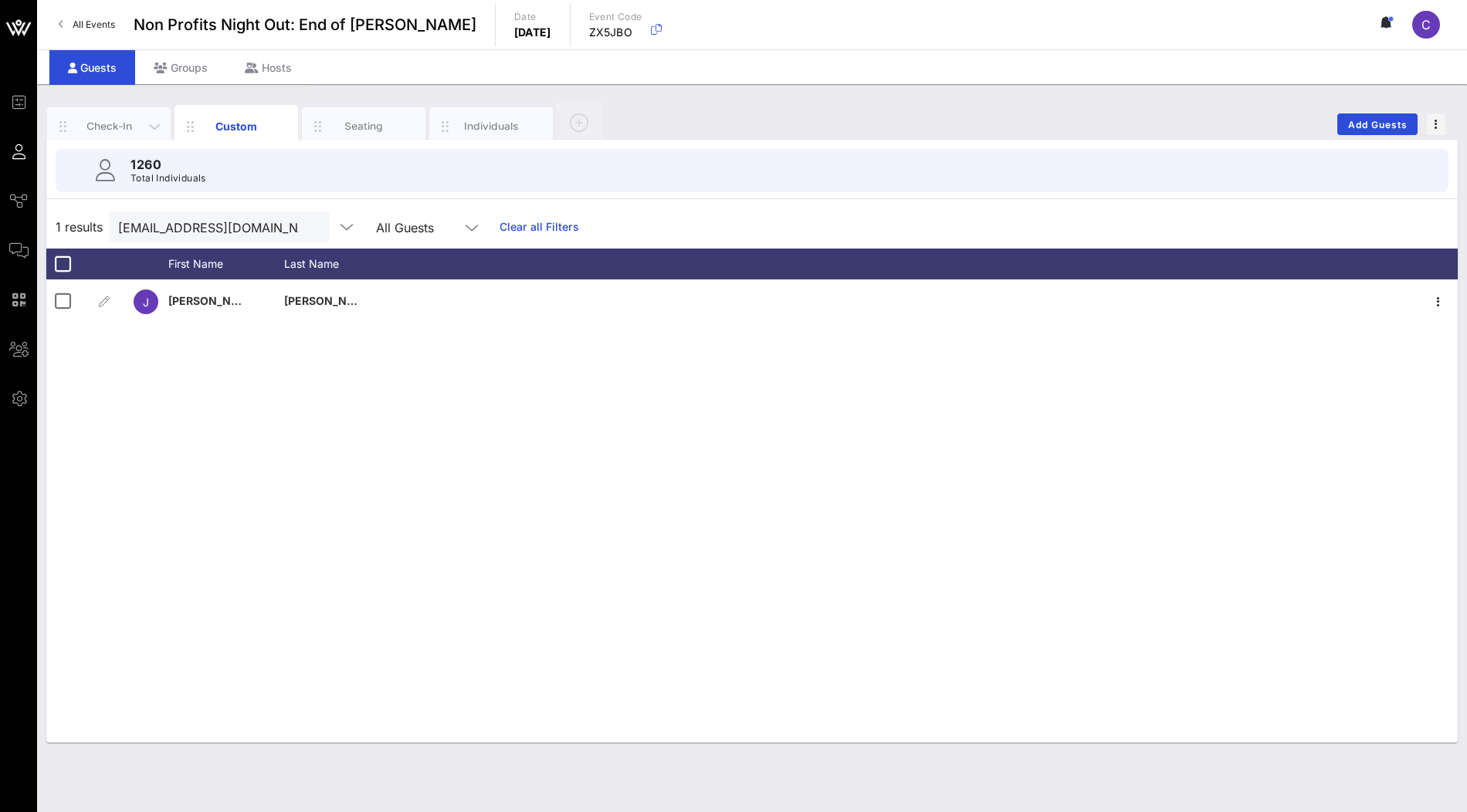
click at [114, 126] on div "Check-In" at bounding box center [109, 126] width 69 height 15
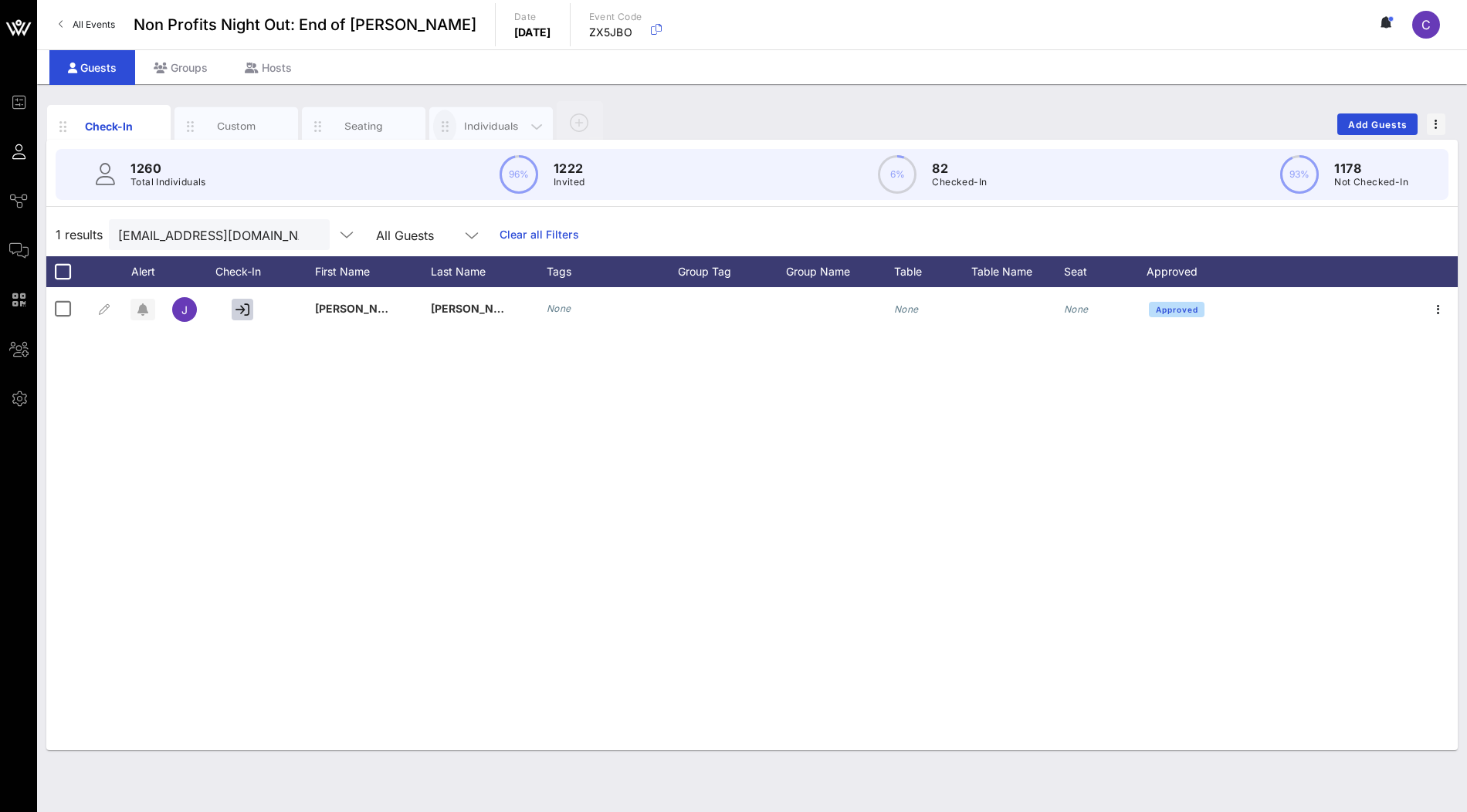
click at [454, 119] on span "button" at bounding box center [445, 127] width 23 height 17
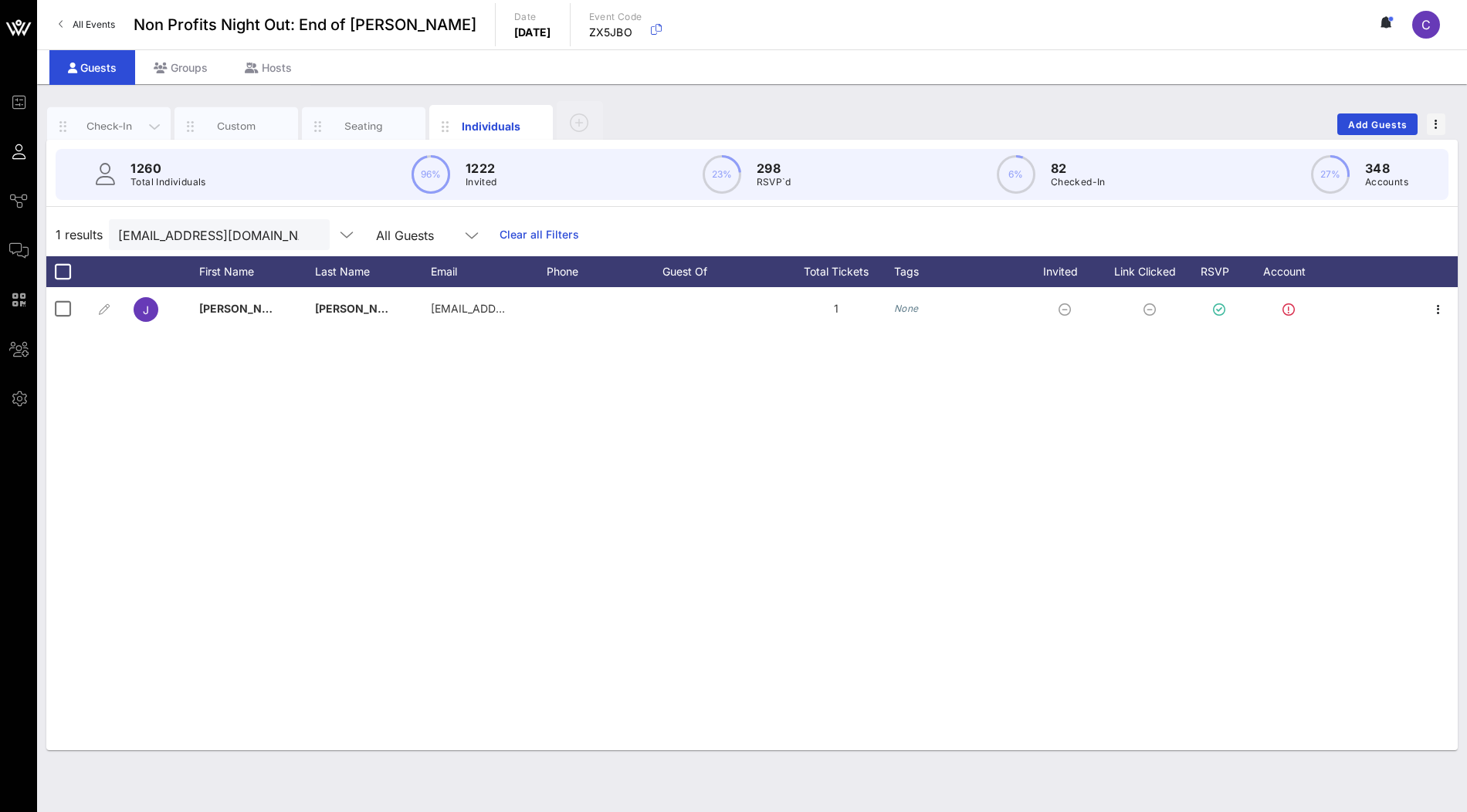
click at [127, 126] on div "Check-In" at bounding box center [109, 126] width 69 height 15
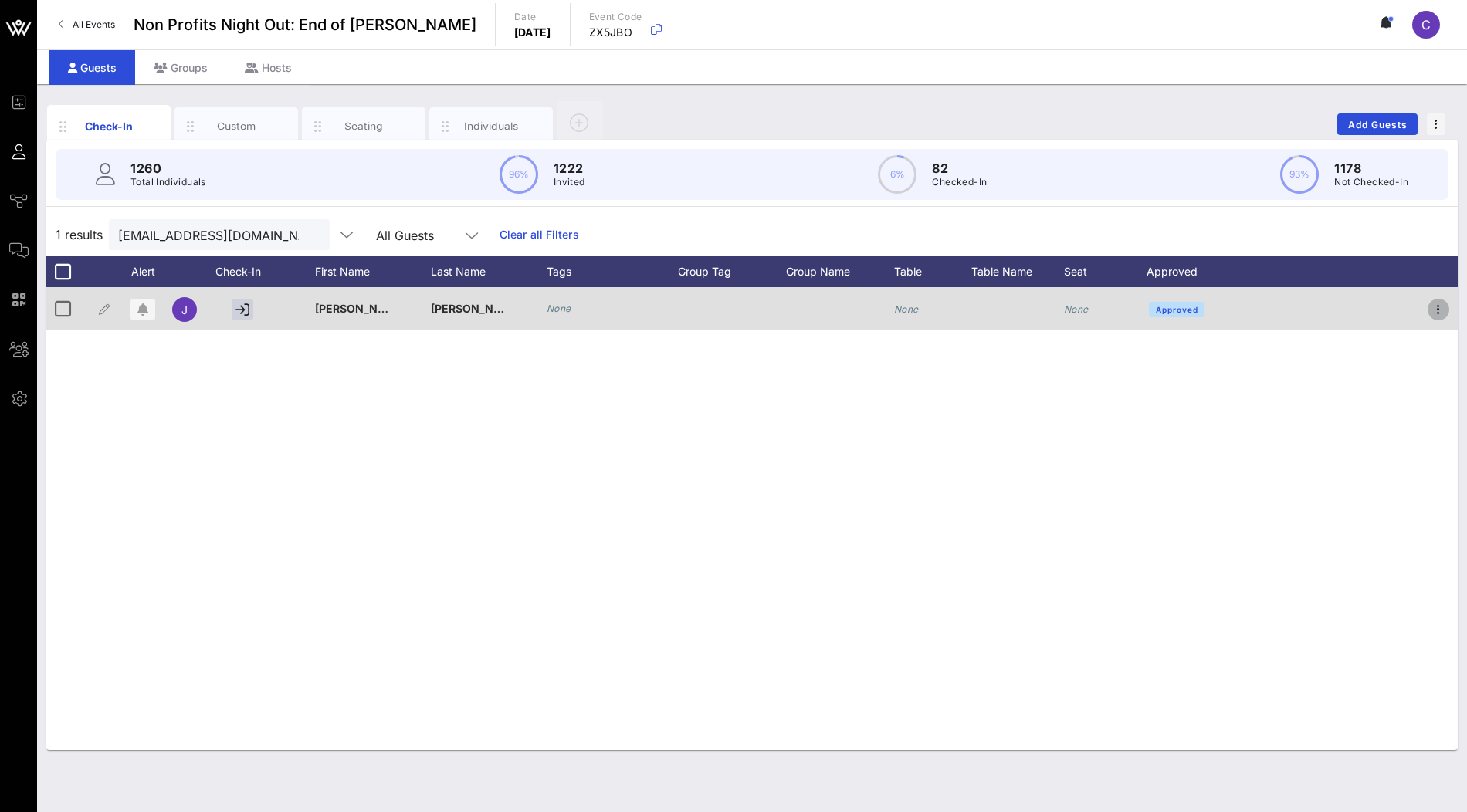
click at [1437, 312] on icon "button" at bounding box center [1439, 310] width 19 height 19
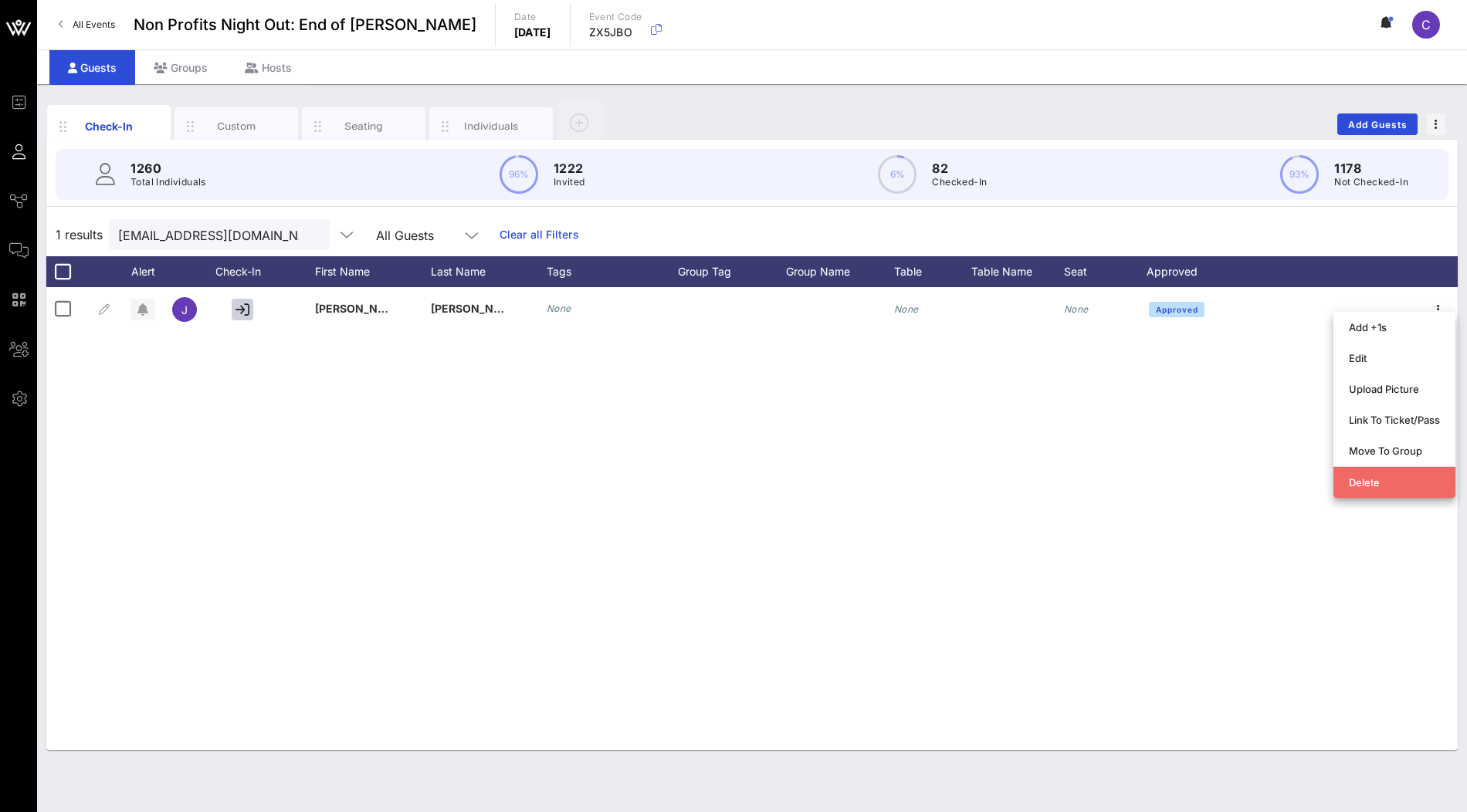
click at [1382, 476] on div "Delete" at bounding box center [1395, 482] width 91 height 12
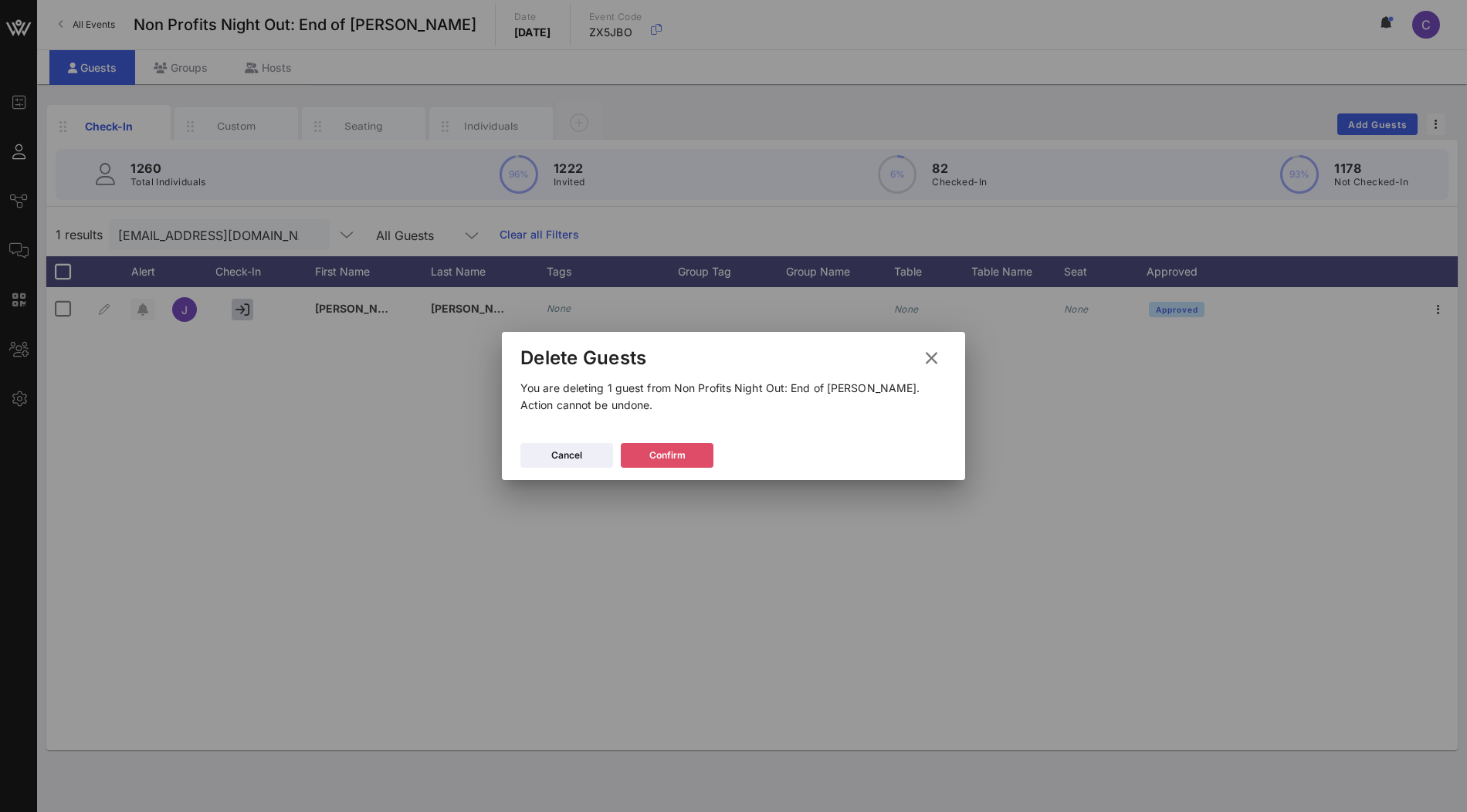
click at [674, 445] on button "Confirm" at bounding box center [667, 455] width 93 height 25
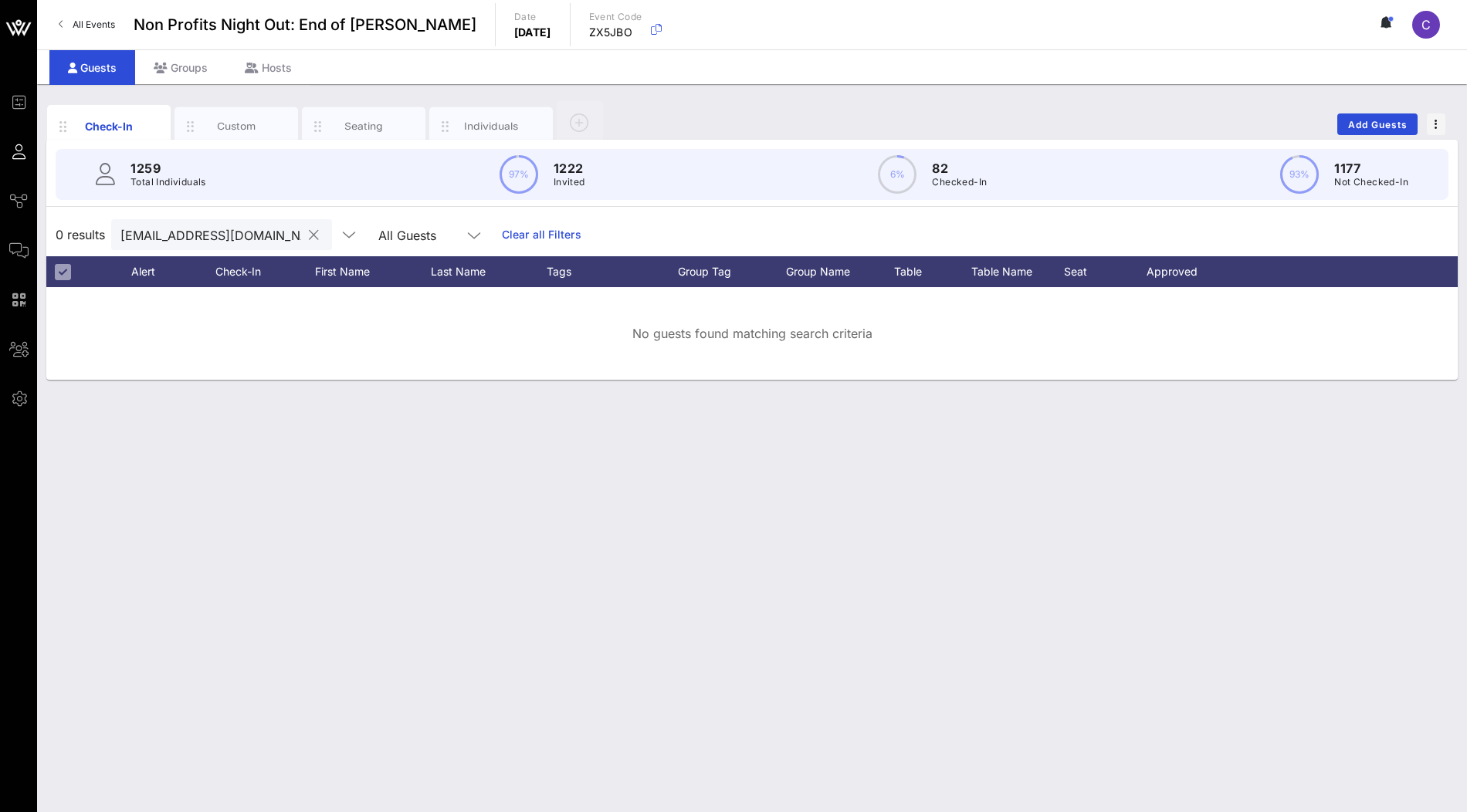
click at [233, 237] on input "jharrington@sva.edu" at bounding box center [210, 234] width 181 height 20
paste input "arianna@ceparties.com"
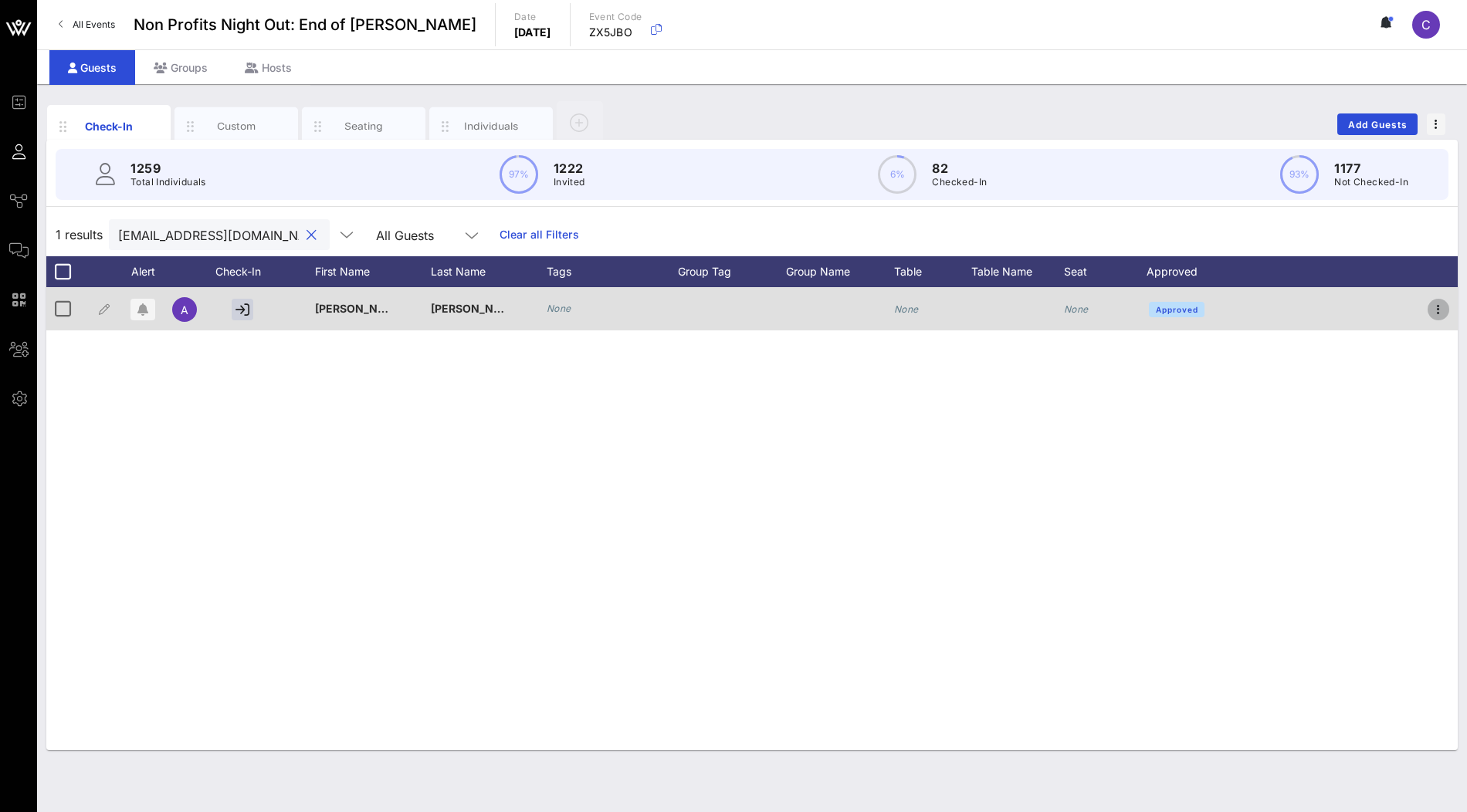
click at [1438, 312] on icon "button" at bounding box center [1439, 310] width 19 height 19
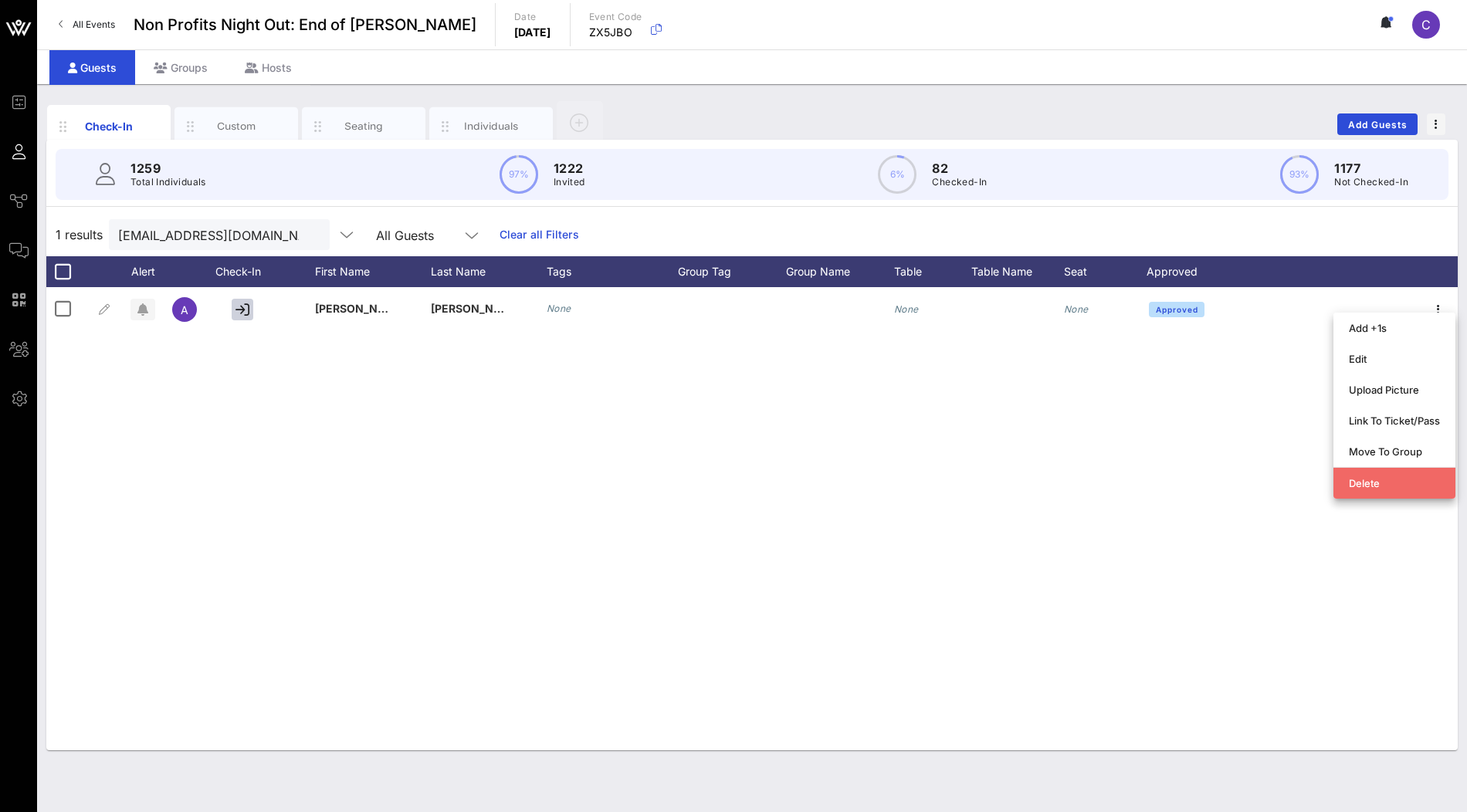
click at [1369, 476] on div "Delete" at bounding box center [1395, 483] width 91 height 25
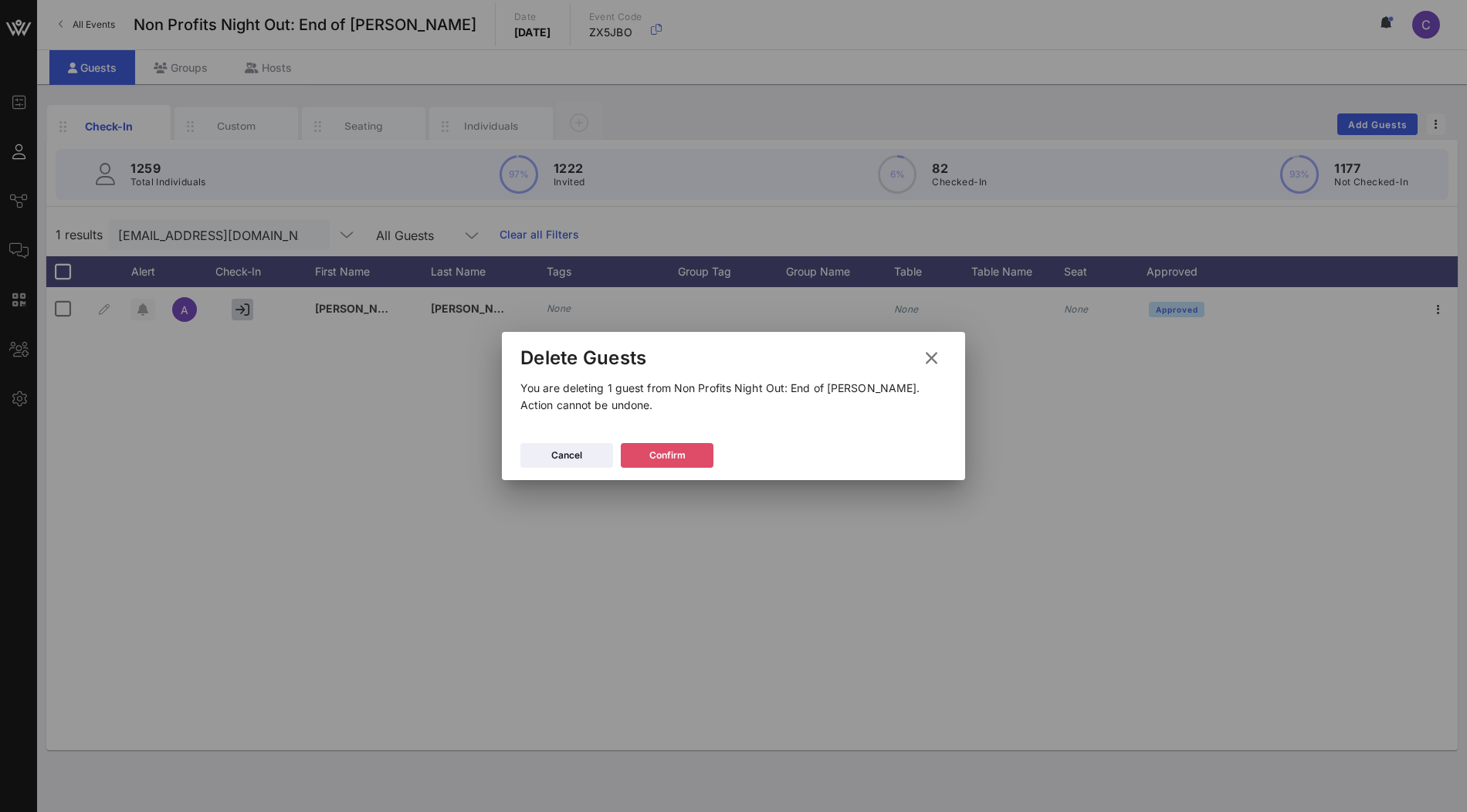
click at [696, 451] on button "Confirm" at bounding box center [667, 455] width 93 height 25
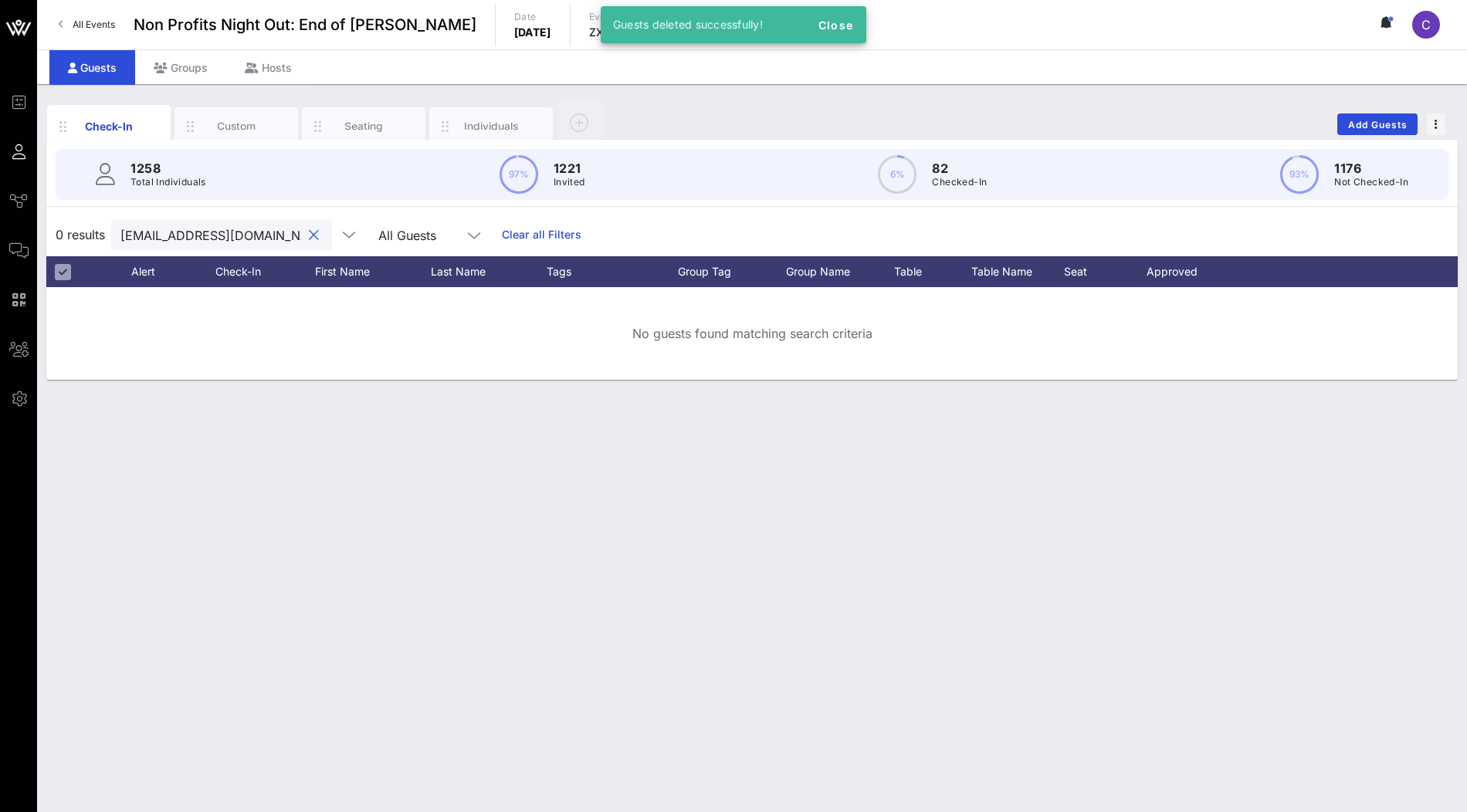
click at [252, 232] on input "arianna@ceparties.com" at bounding box center [210, 234] width 181 height 20
paste input "dpuleio@limonl.nyc"
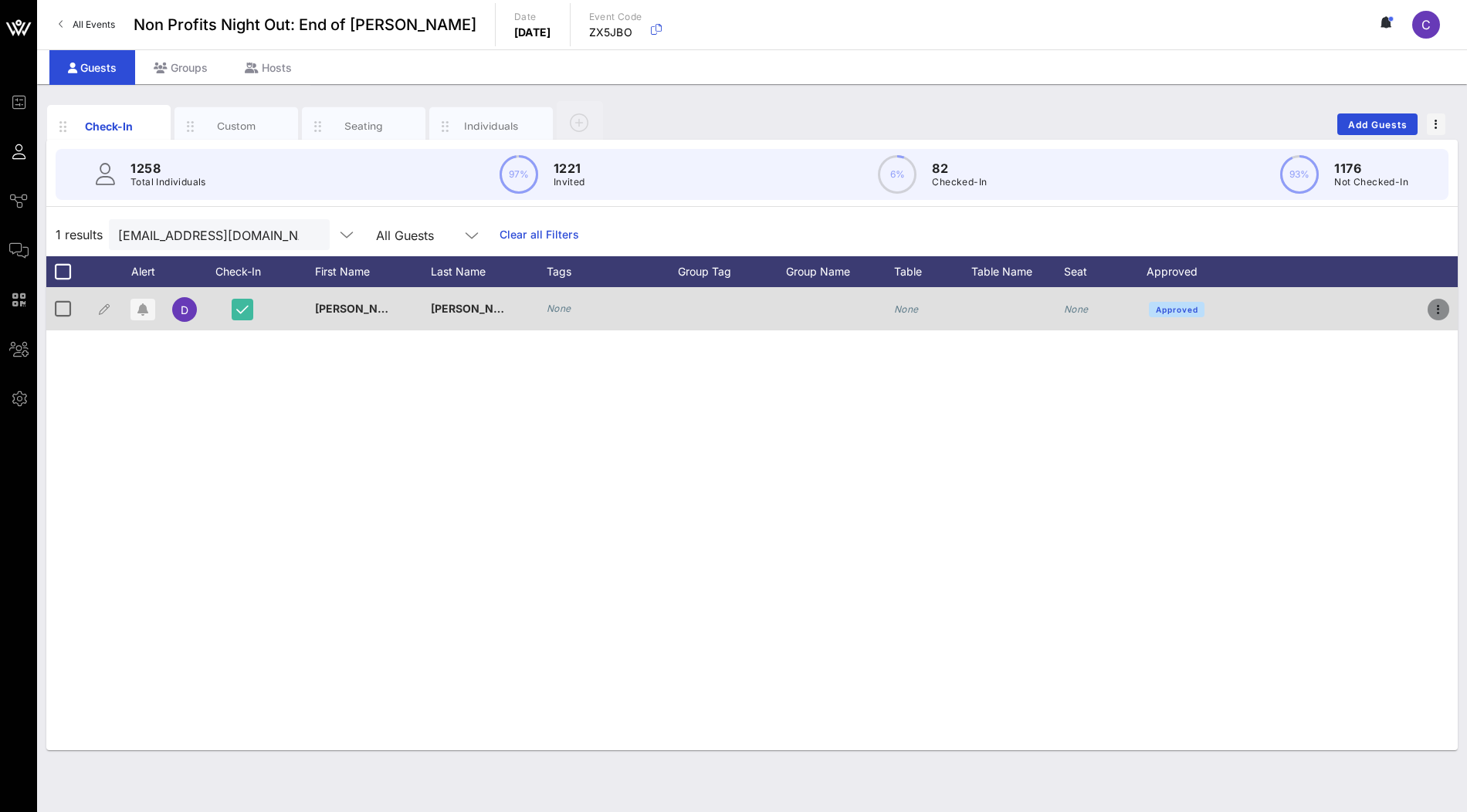
click at [1428, 310] on span "button" at bounding box center [1439, 310] width 21 height 19
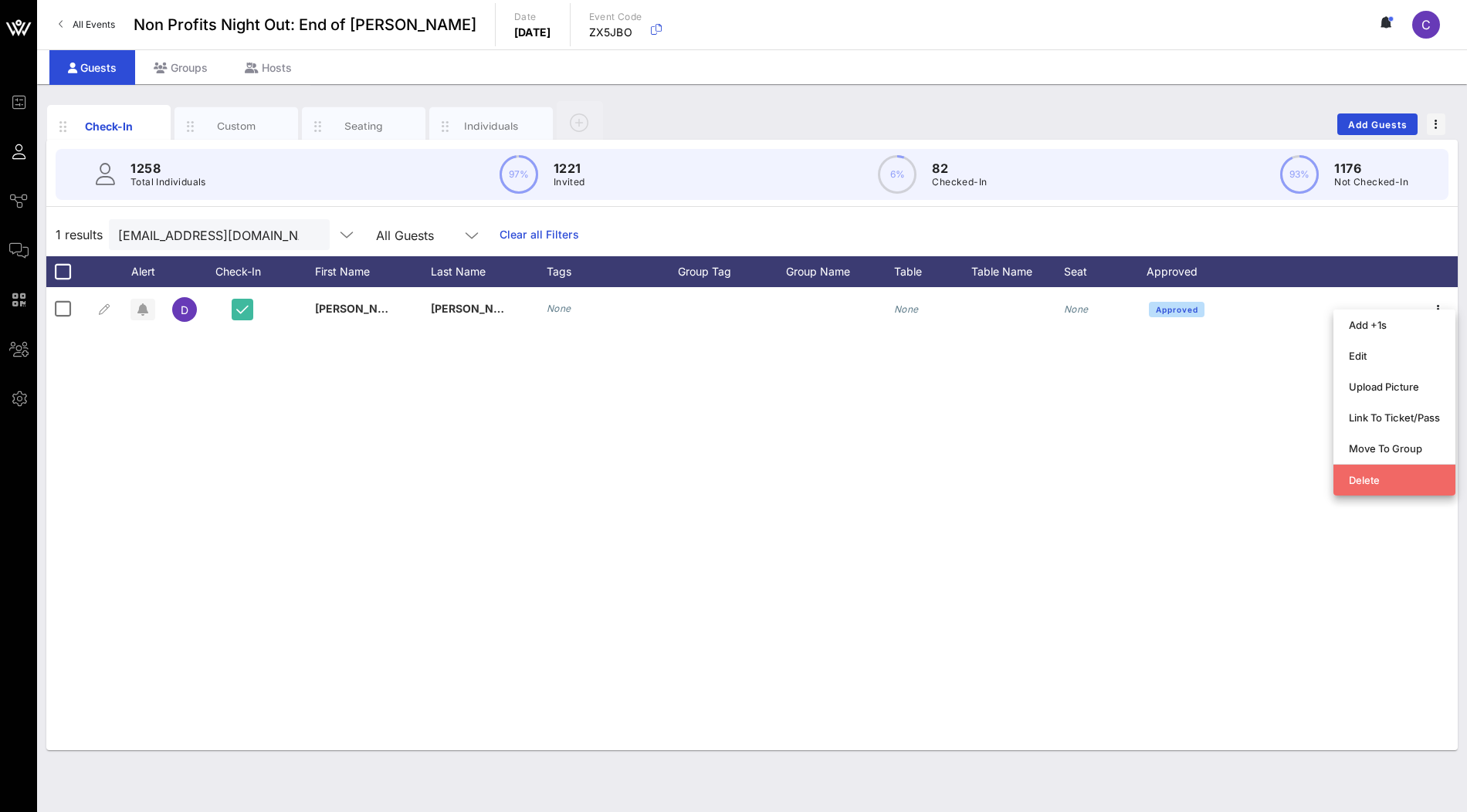
click at [1349, 485] on div "Delete" at bounding box center [1395, 480] width 91 height 12
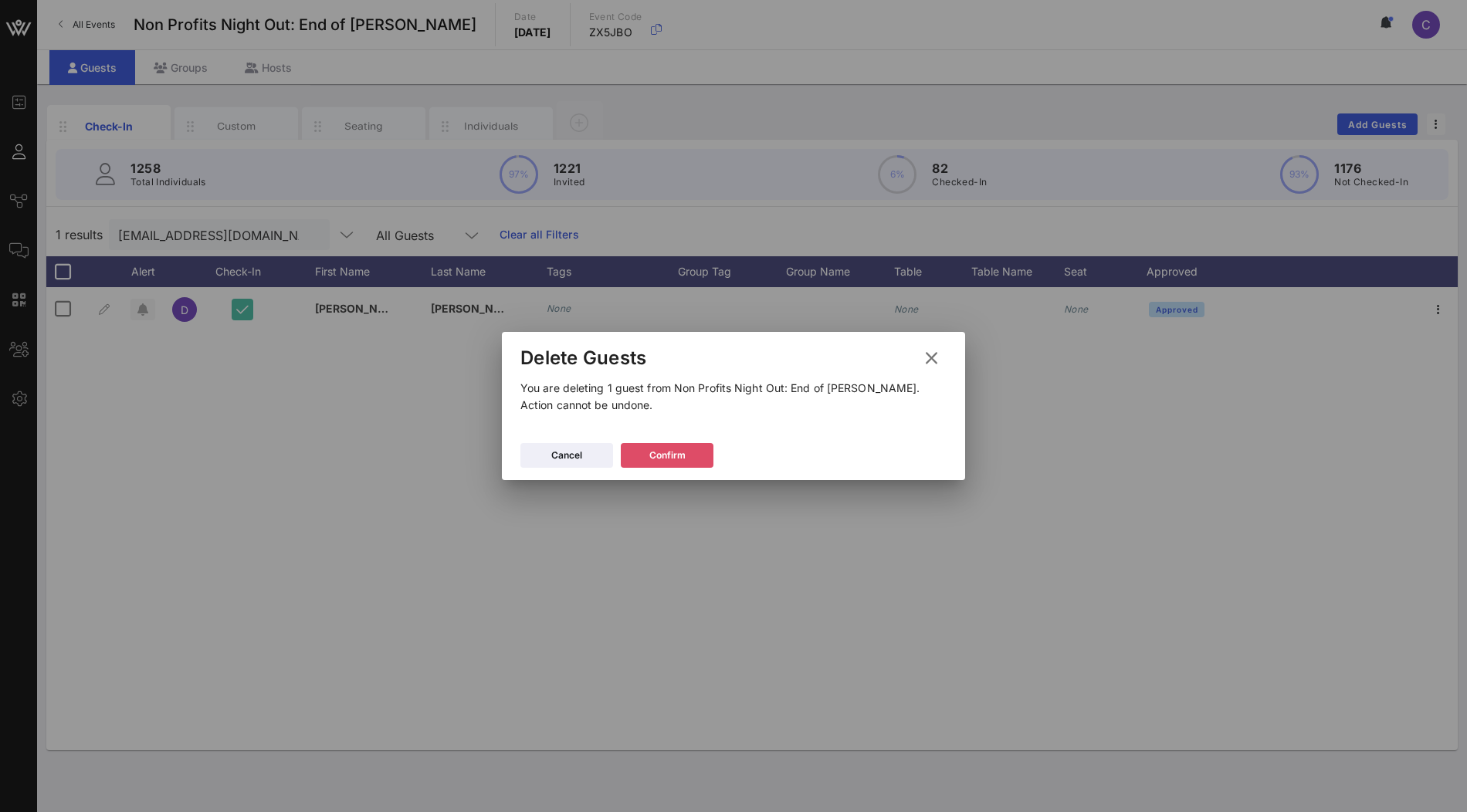
click at [688, 458] on button "Confirm" at bounding box center [667, 455] width 93 height 25
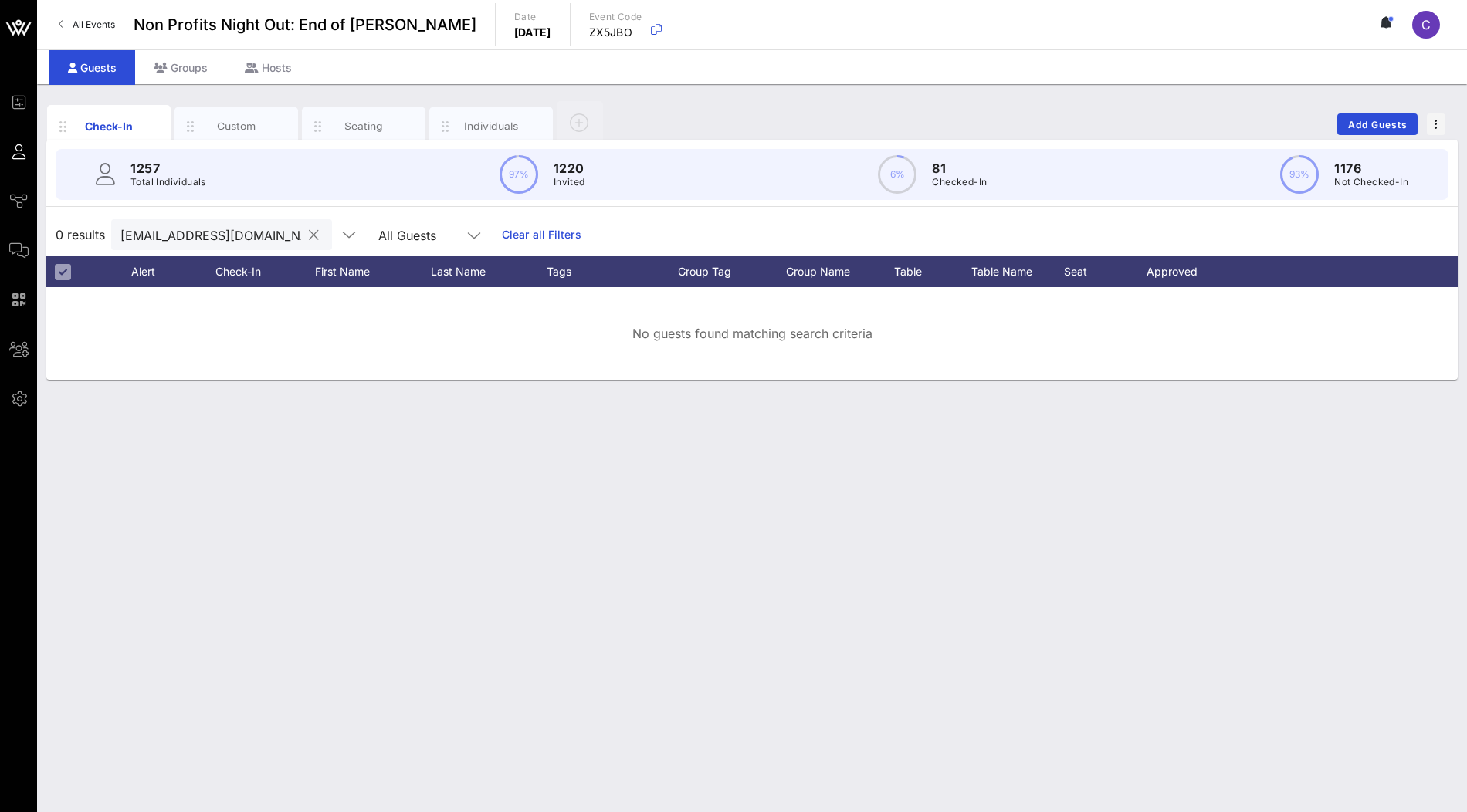
click at [258, 230] on input "dpuleio@limonl.nyc" at bounding box center [210, 234] width 181 height 20
paste input "sedwards@danielboululd.com"
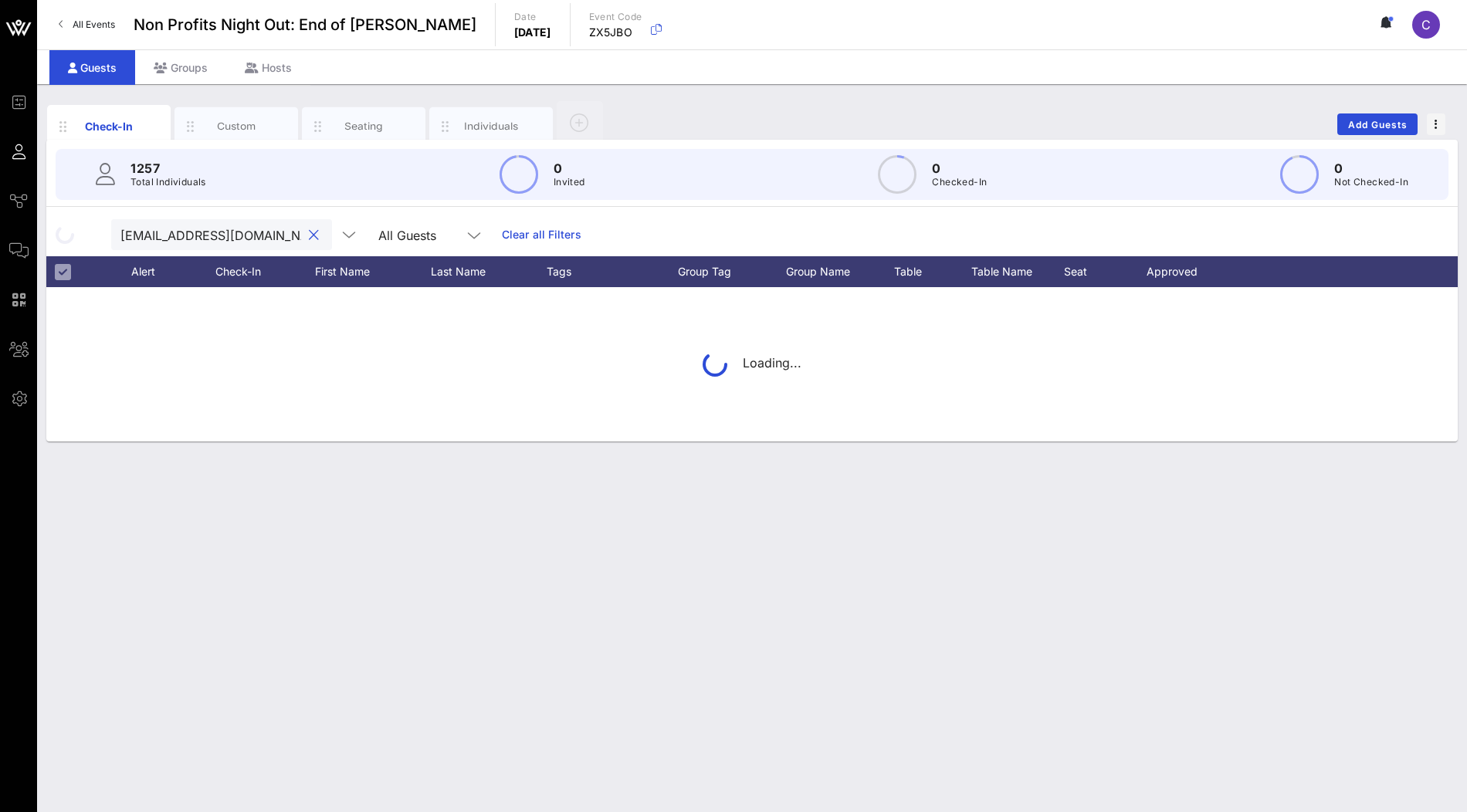
scroll to position [0, 33]
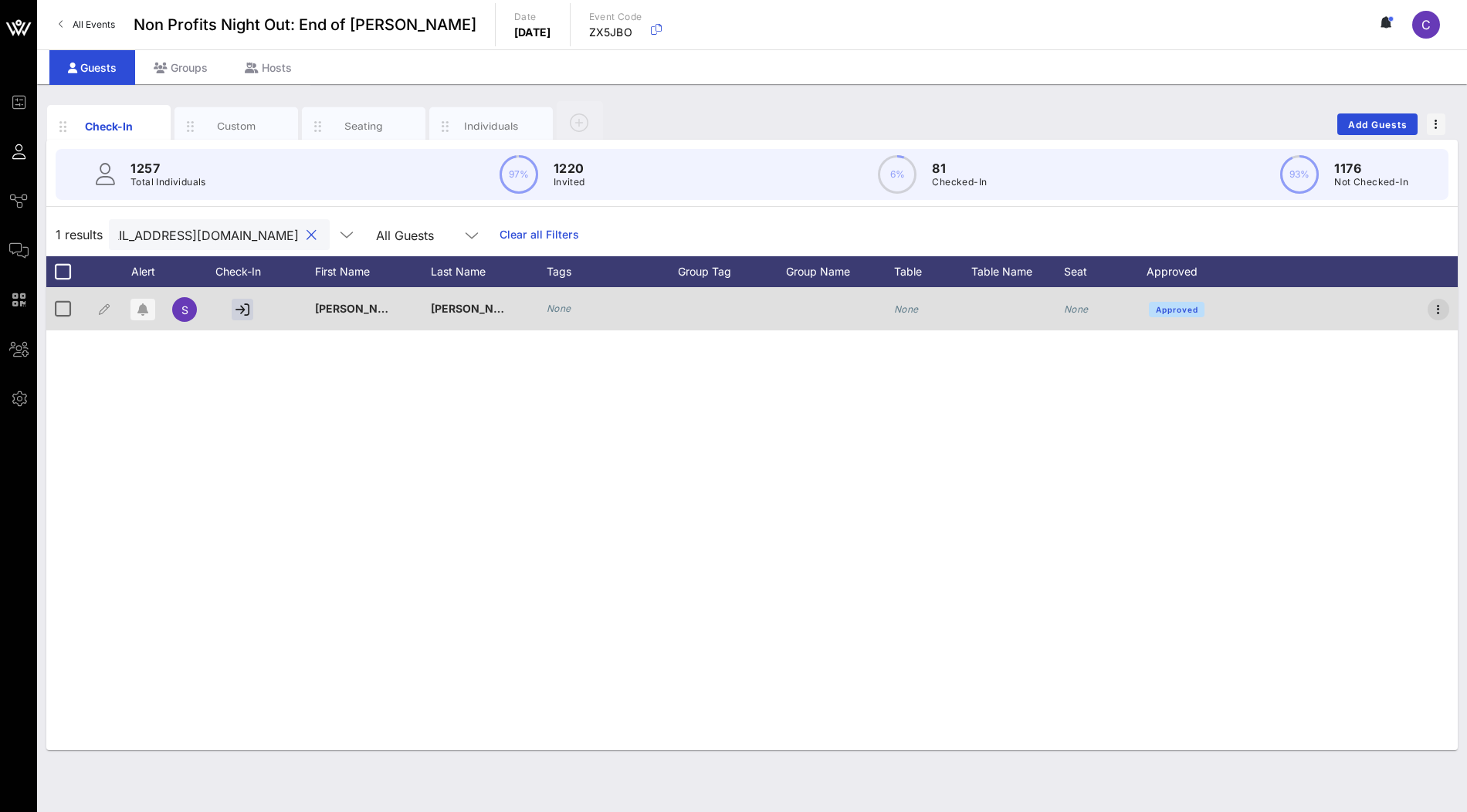
type input "sedwards@danielboululd.com"
click at [1444, 308] on icon "button" at bounding box center [1439, 310] width 19 height 19
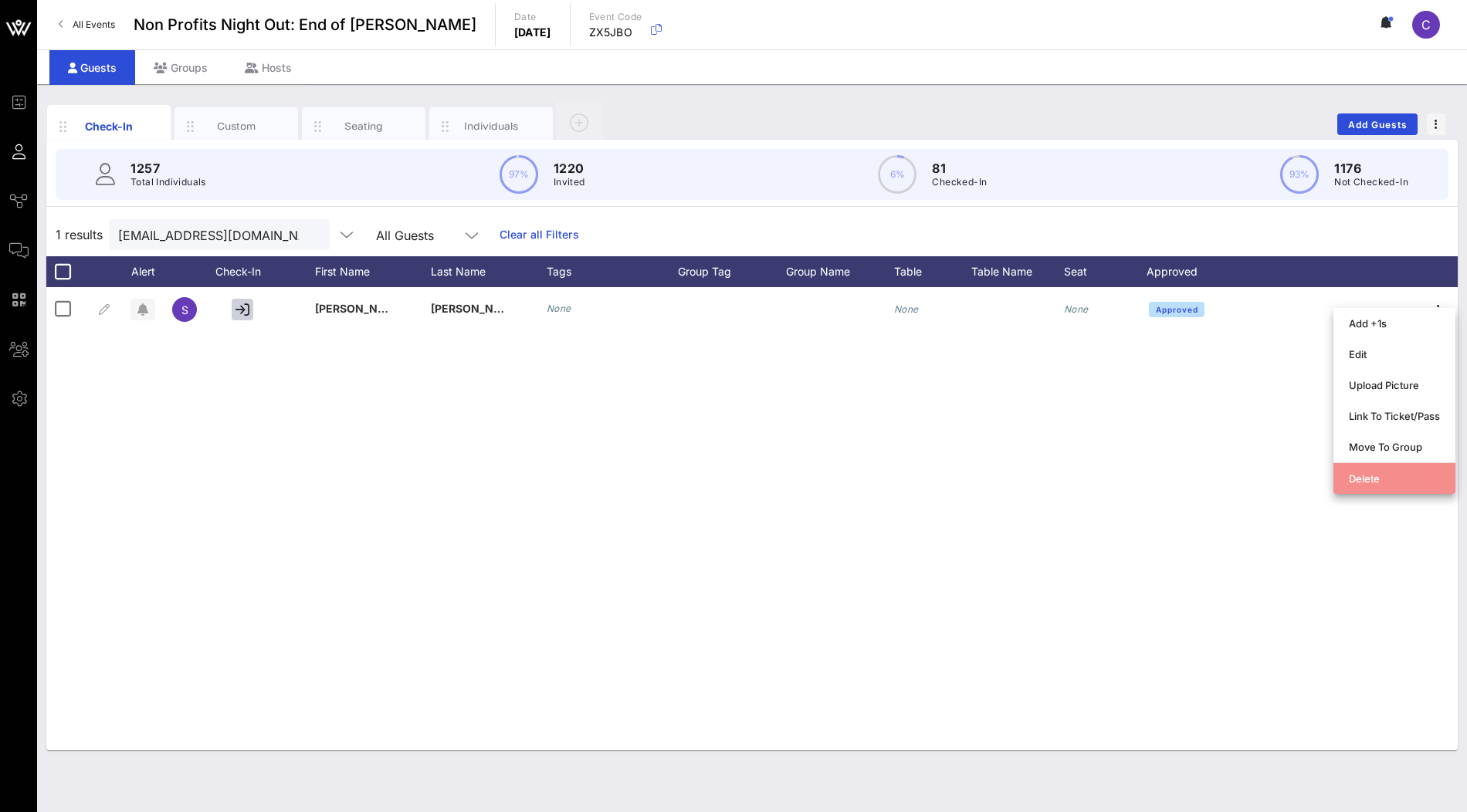
click at [1373, 480] on div "Delete" at bounding box center [1395, 479] width 91 height 12
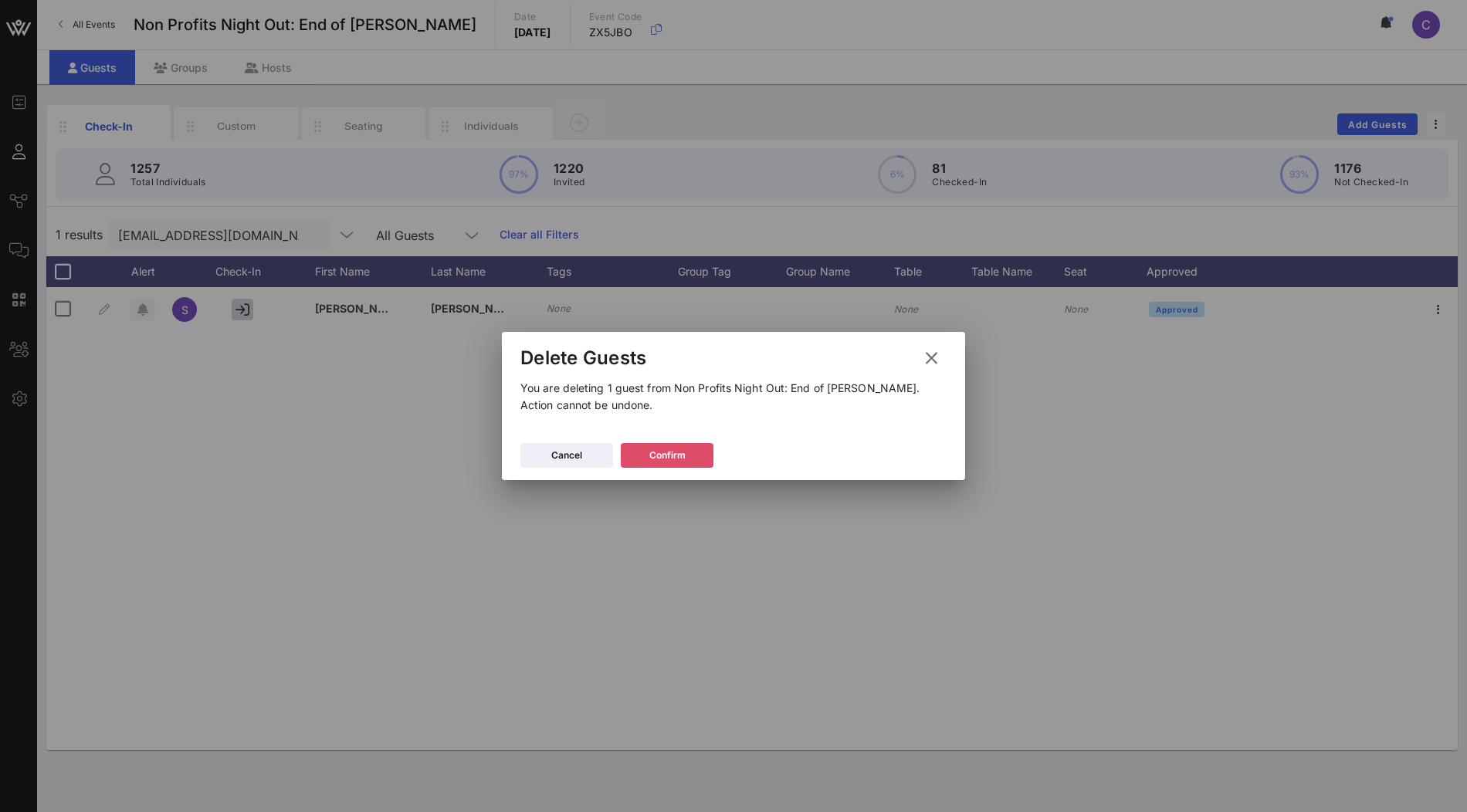
click at [654, 456] on div "Confirm" at bounding box center [668, 456] width 36 height 15
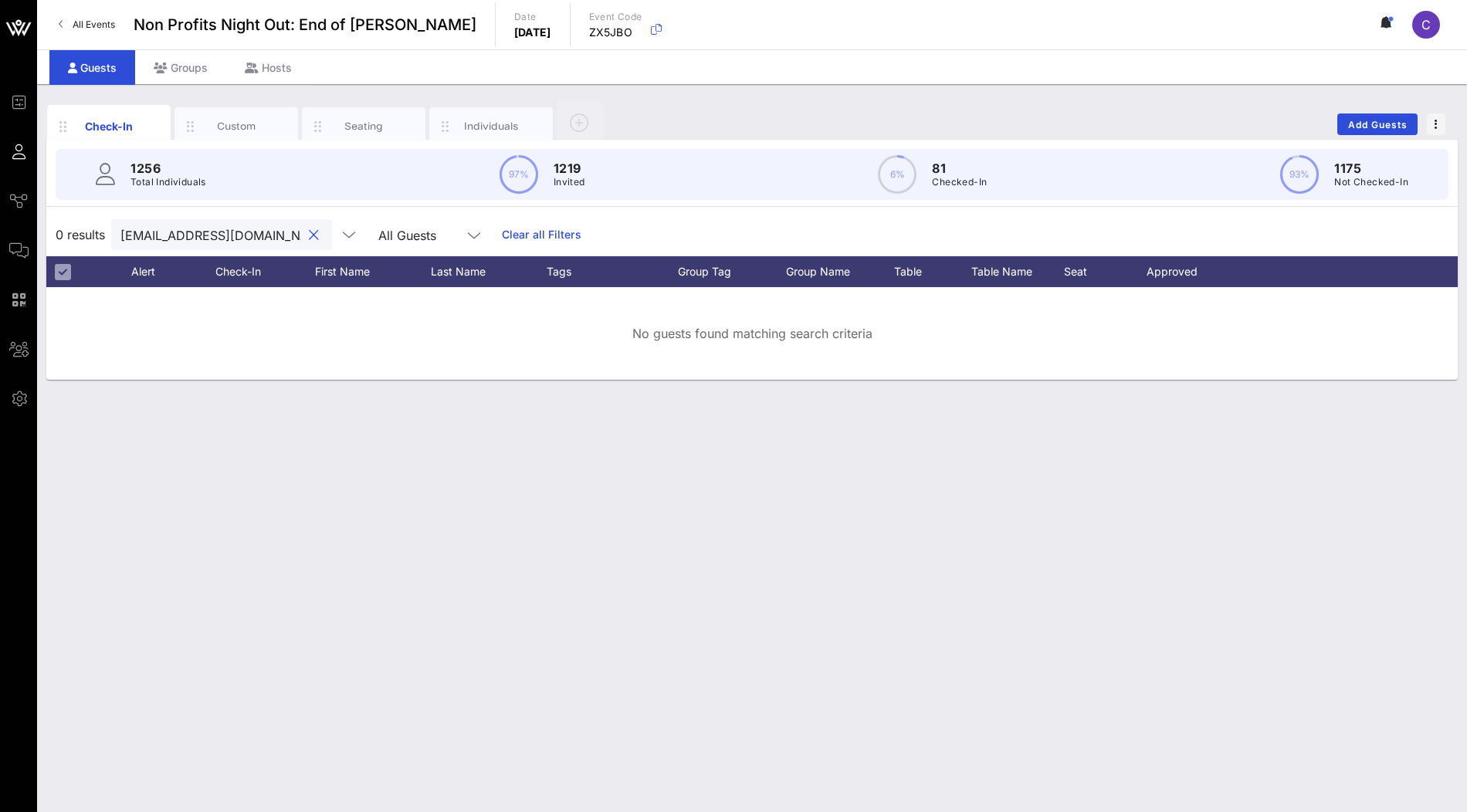
click at [204, 235] on input "sedwards@danielboululd.com" at bounding box center [210, 234] width 181 height 20
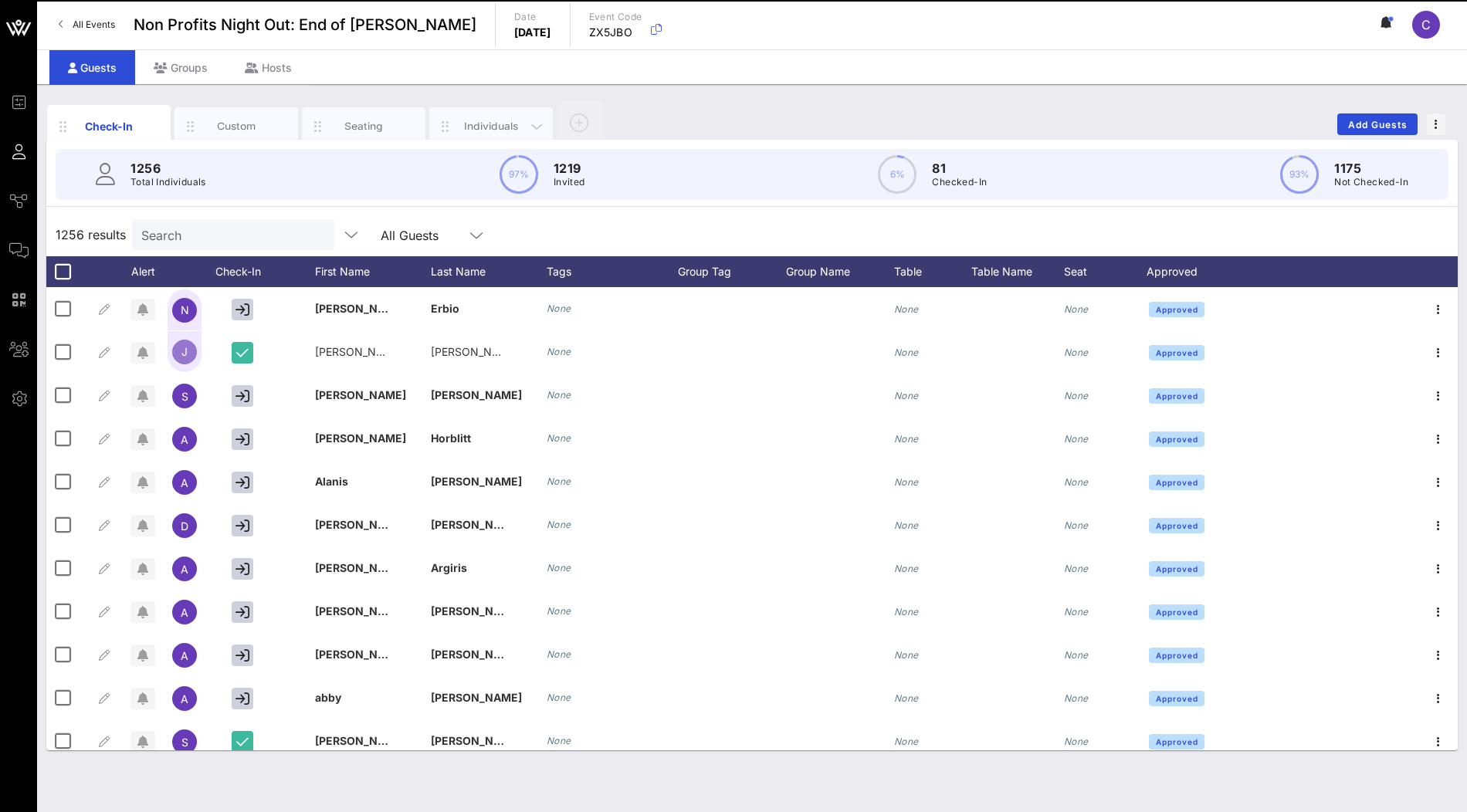
click at [465, 130] on div "Individuals" at bounding box center [492, 126] width 69 height 15
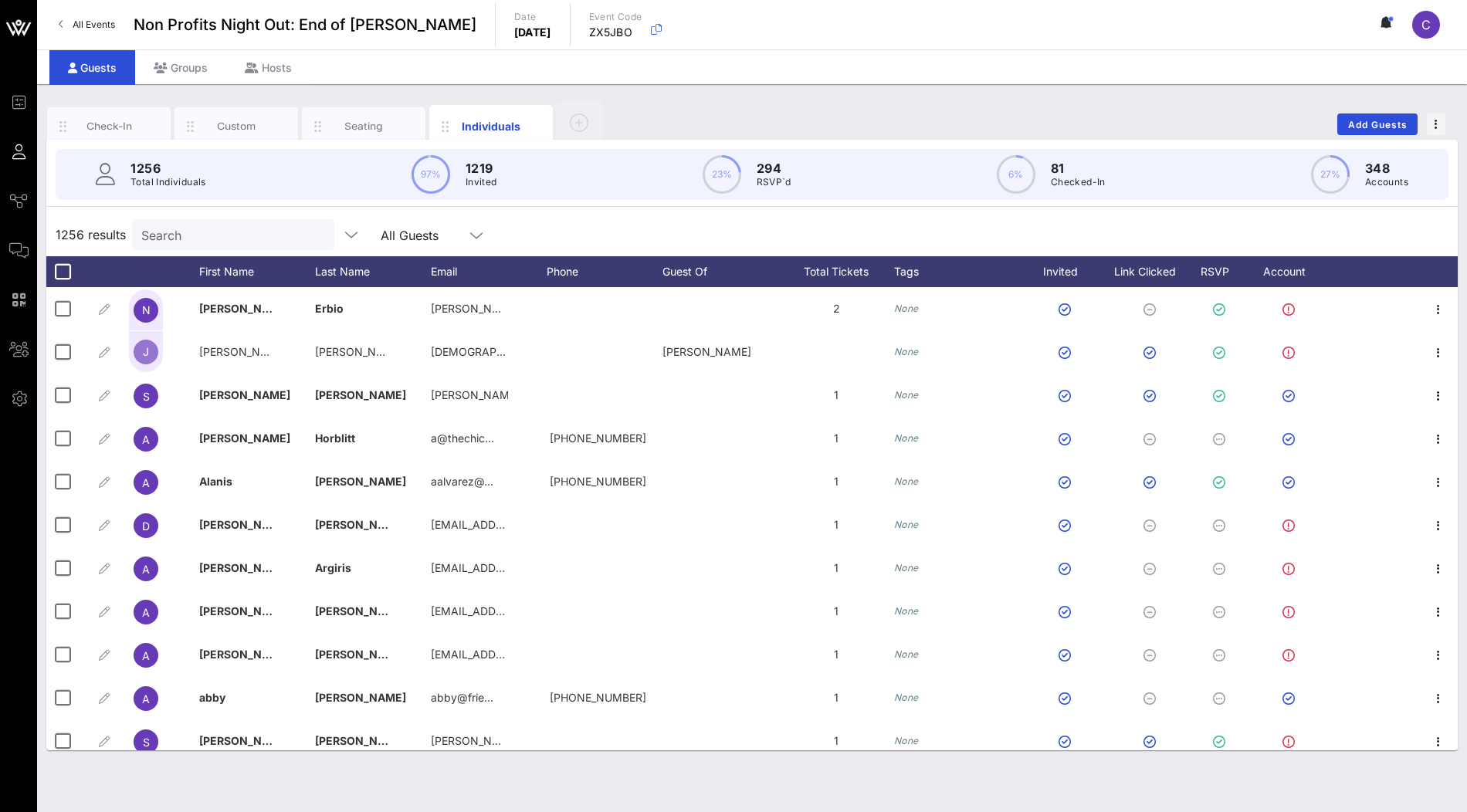
click at [197, 245] on div "Search" at bounding box center [232, 235] width 181 height 31
paste input "sedwards@danielboululd.com"
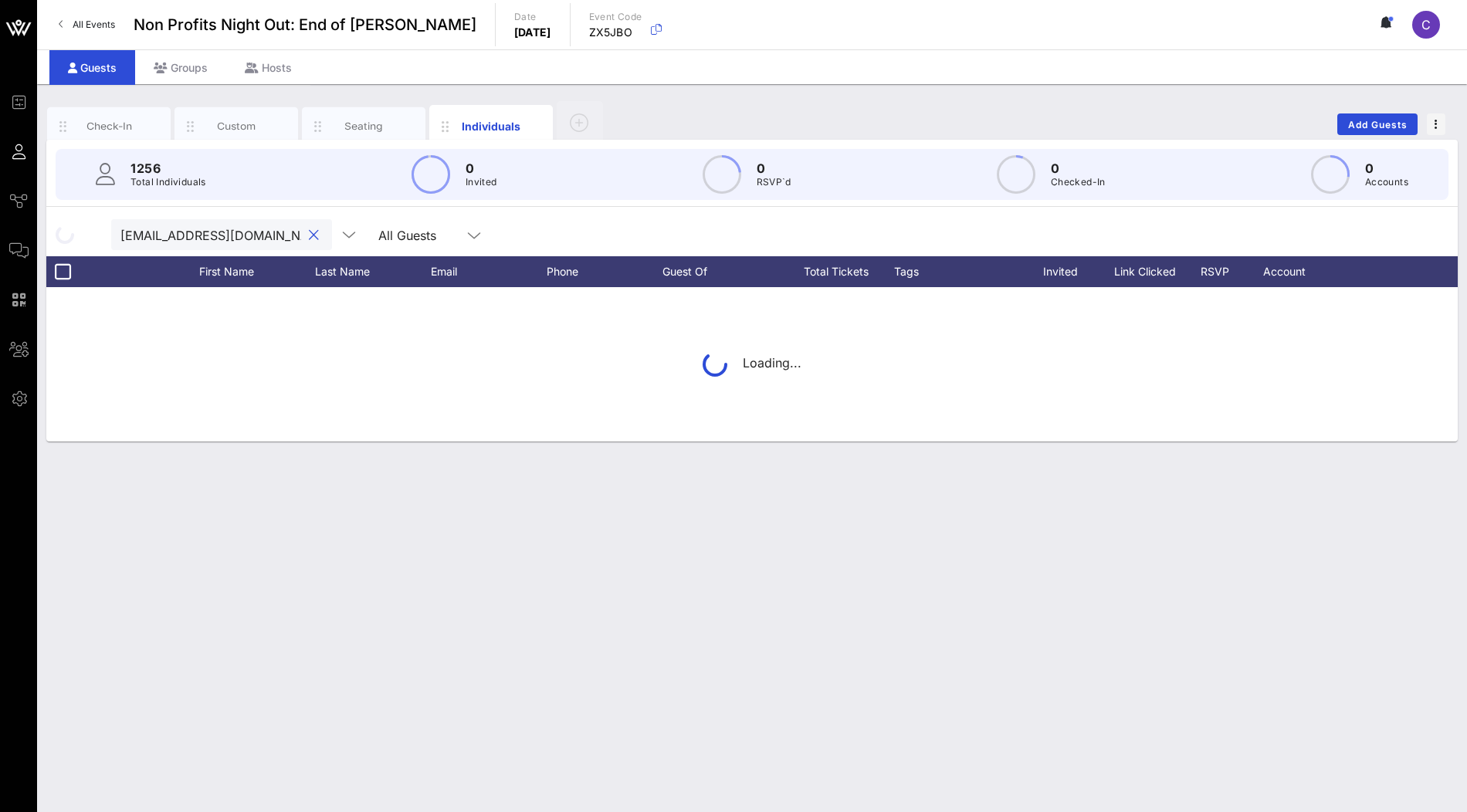
scroll to position [0, 33]
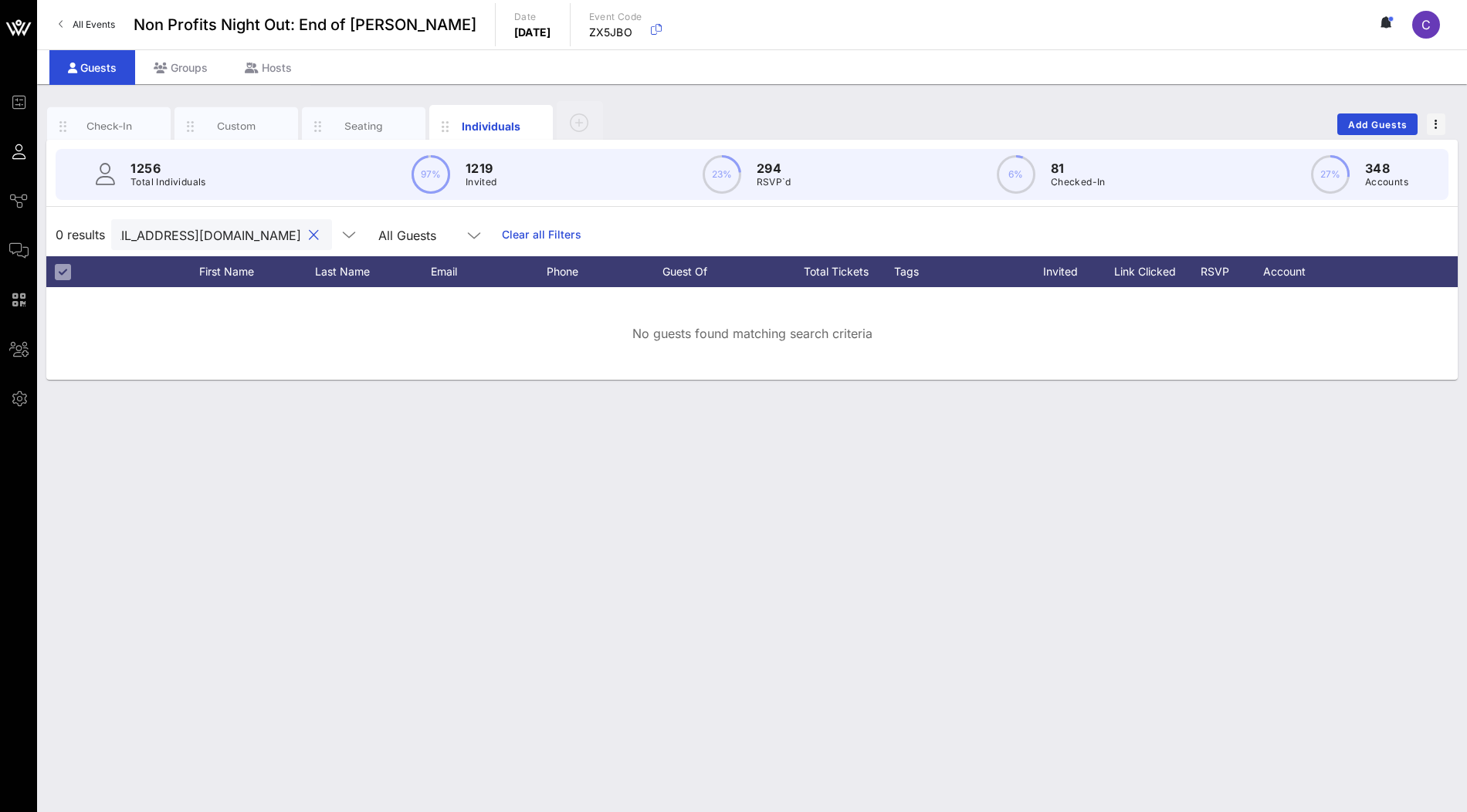
type input "sedwards@danielboululd.com"
drag, startPoint x: 215, startPoint y: 238, endPoint x: 39, endPoint y: 238, distance: 176.0
click at [39, 238] on div "Check-In Custom Seating Individuals Add Guests 1256 Total Individuals 97% 1219 …" at bounding box center [752, 448] width 1430 height 728
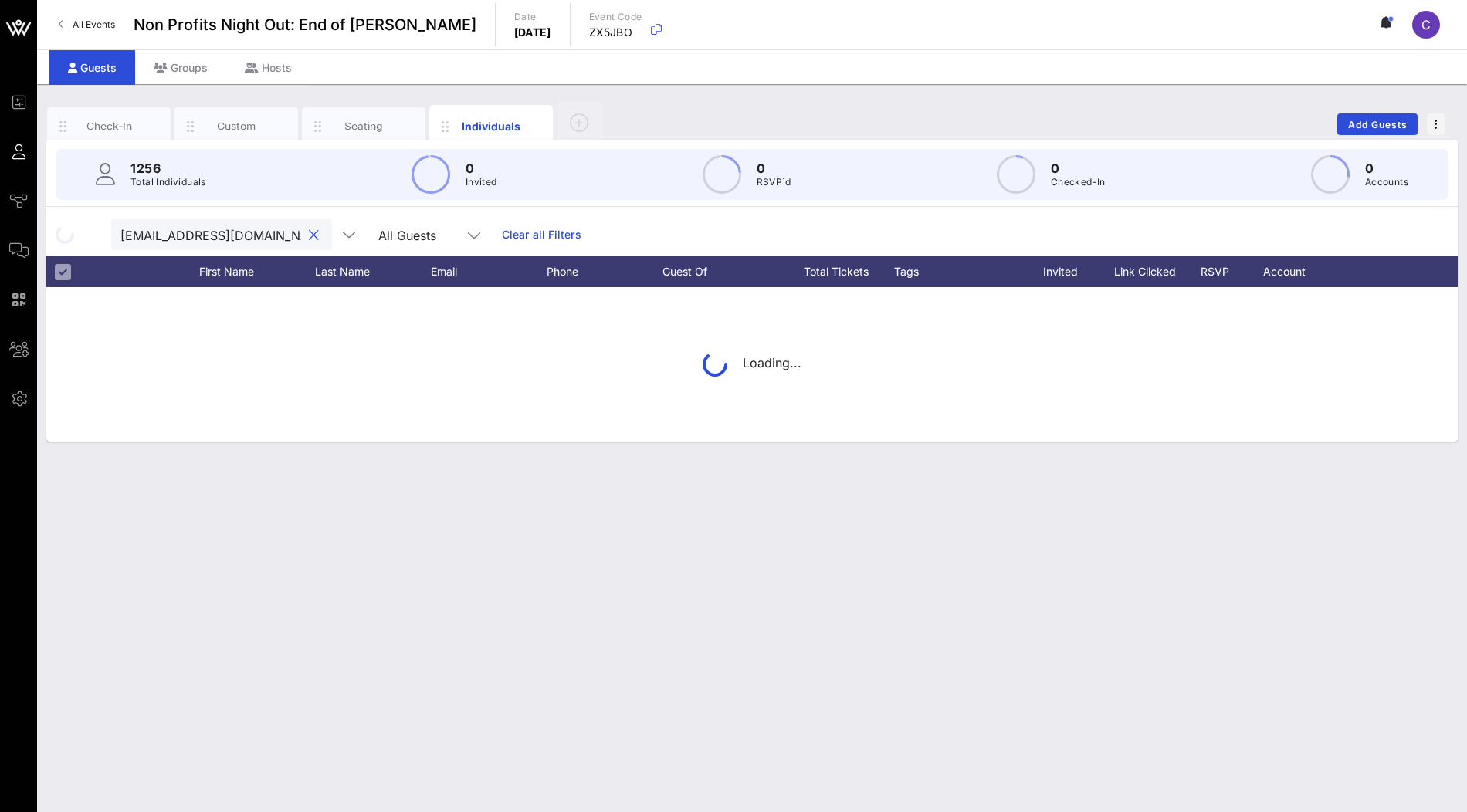
drag, startPoint x: 246, startPoint y: 232, endPoint x: 76, endPoint y: 232, distance: 170.0
click at [76, 232] on div "sedwards@danielboululd.com All Guests Clear all Filters" at bounding box center [752, 234] width 1412 height 43
drag, startPoint x: 215, startPoint y: 228, endPoint x: 289, endPoint y: 231, distance: 74.1
click at [289, 231] on div "sedwards@danielboululd.com" at bounding box center [221, 235] width 221 height 31
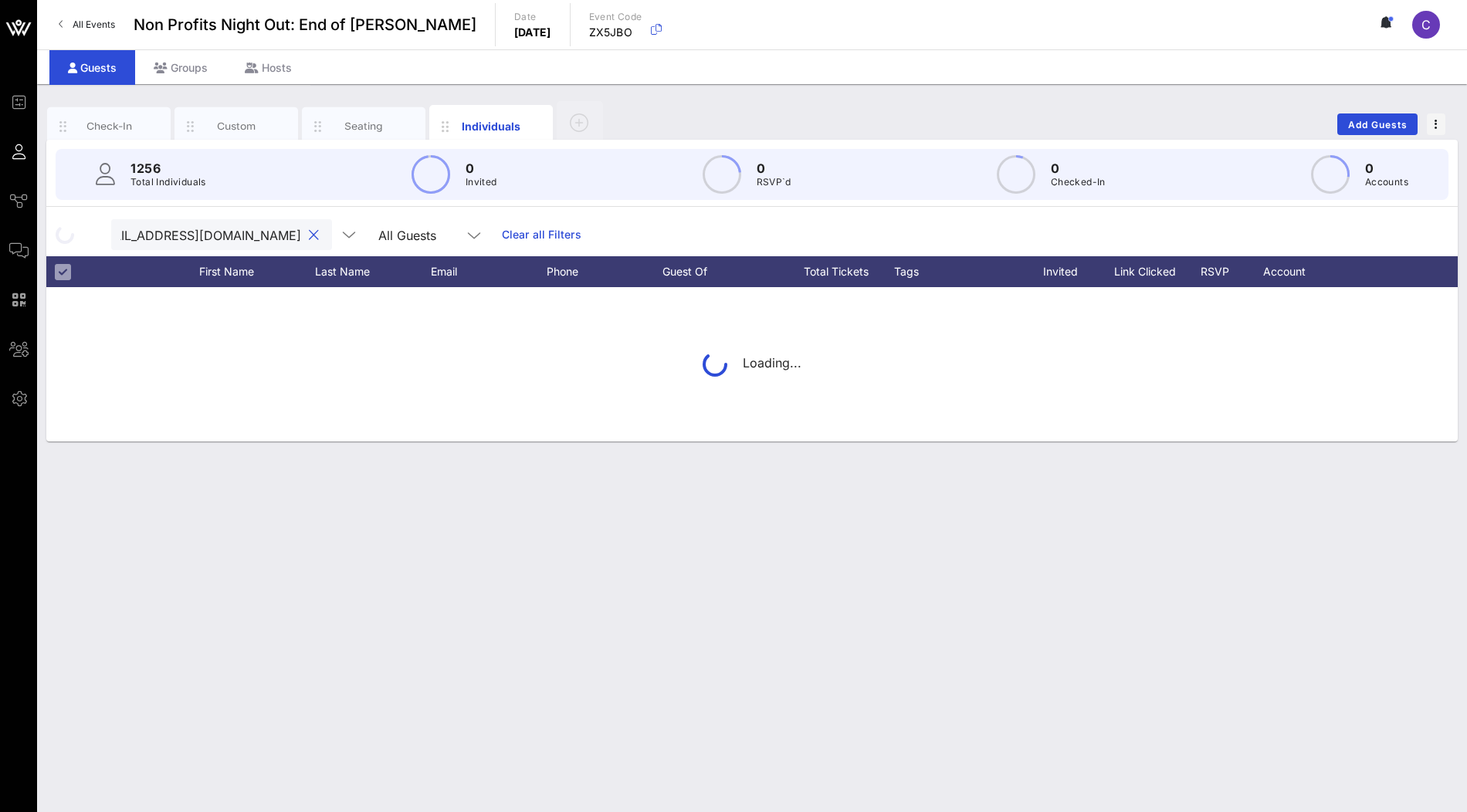
click at [304, 234] on div at bounding box center [313, 236] width 19 height 19
click at [309, 234] on button "clear icon" at bounding box center [314, 235] width 10 height 15
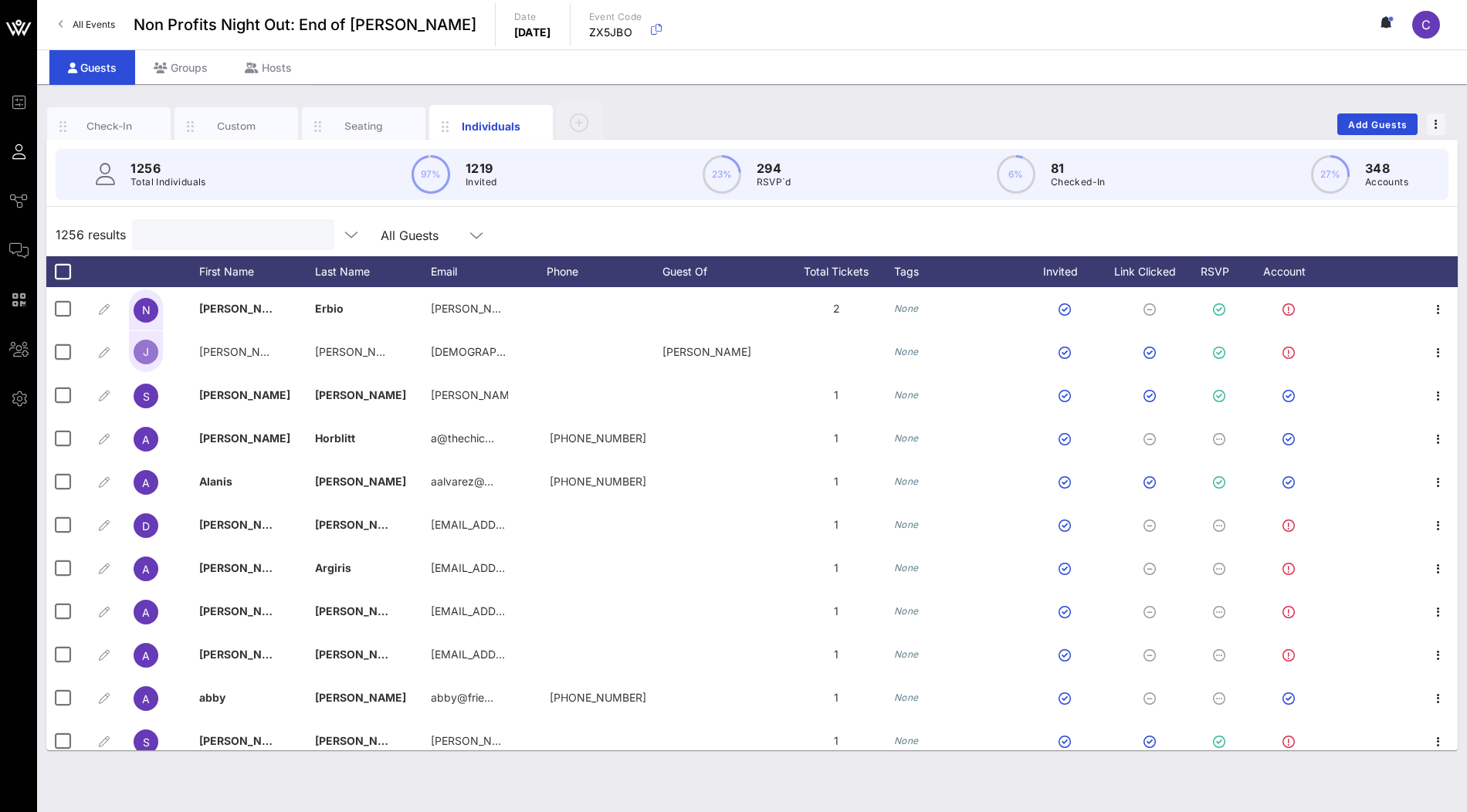
click at [161, 220] on div at bounding box center [232, 235] width 181 height 31
paste input "sedwards@danielboululd.com"
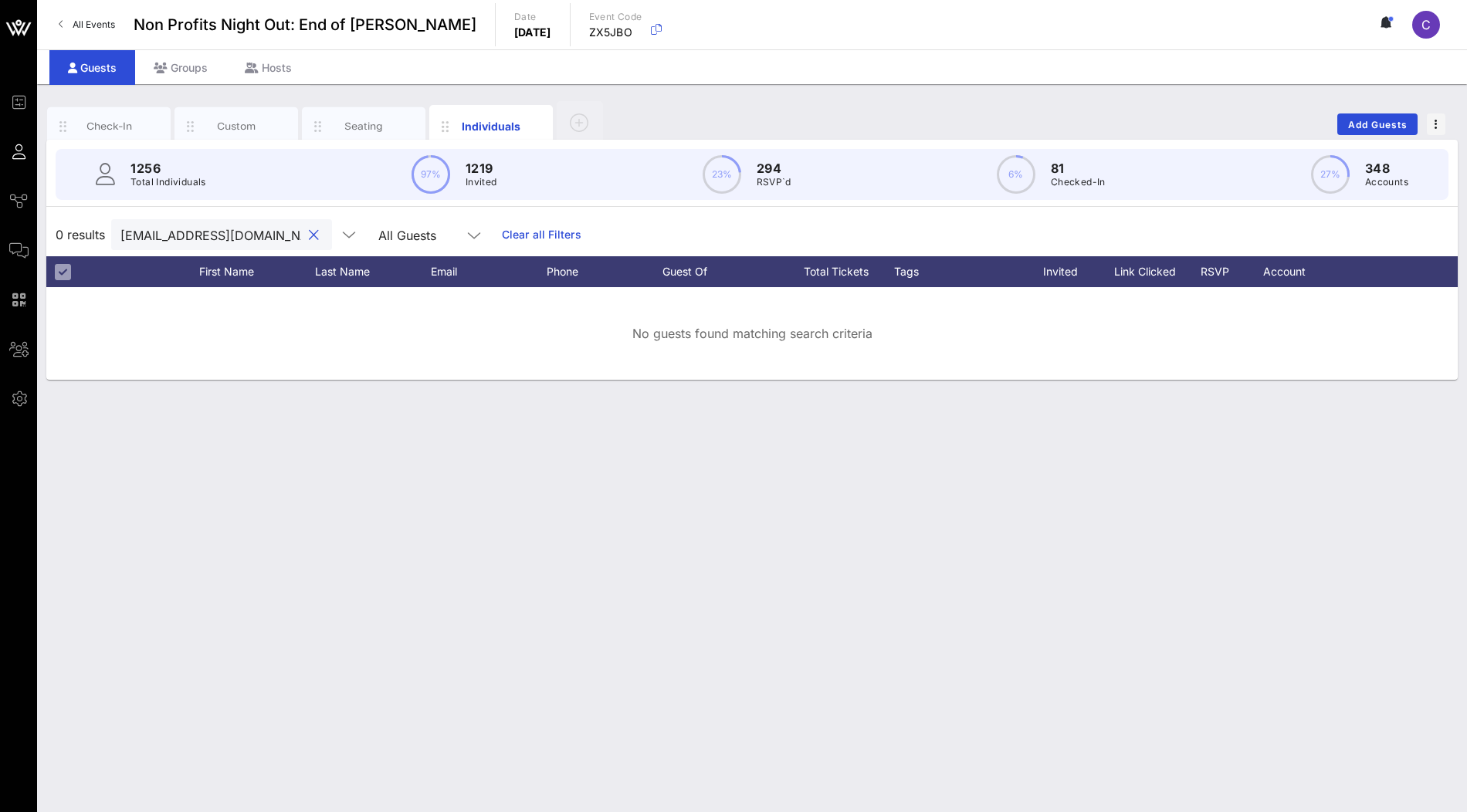
click at [245, 239] on input "sedwards@danielboululd.com" at bounding box center [210, 234] width 181 height 20
paste input "will.joseph@rhchospitality"
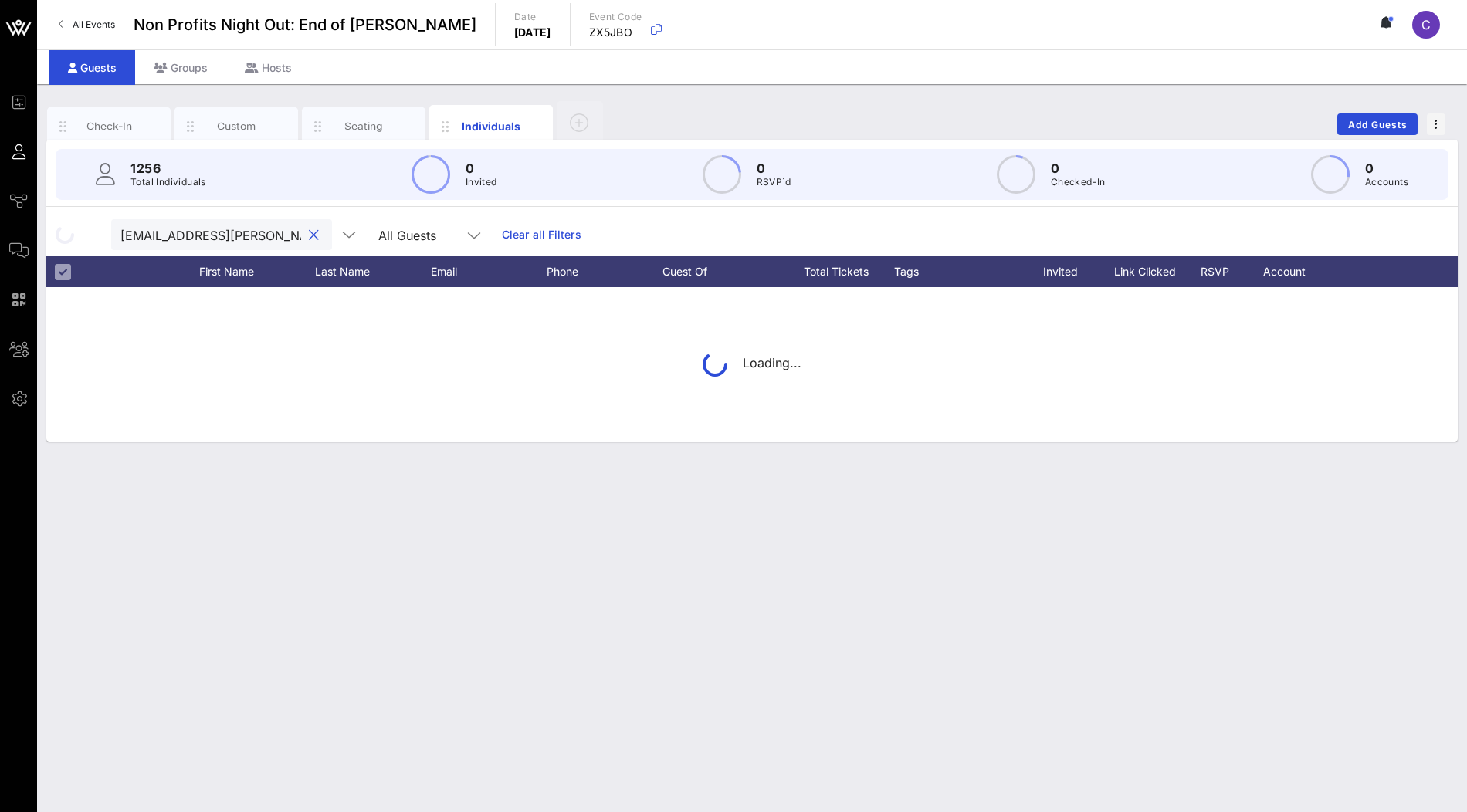
scroll to position [0, 39]
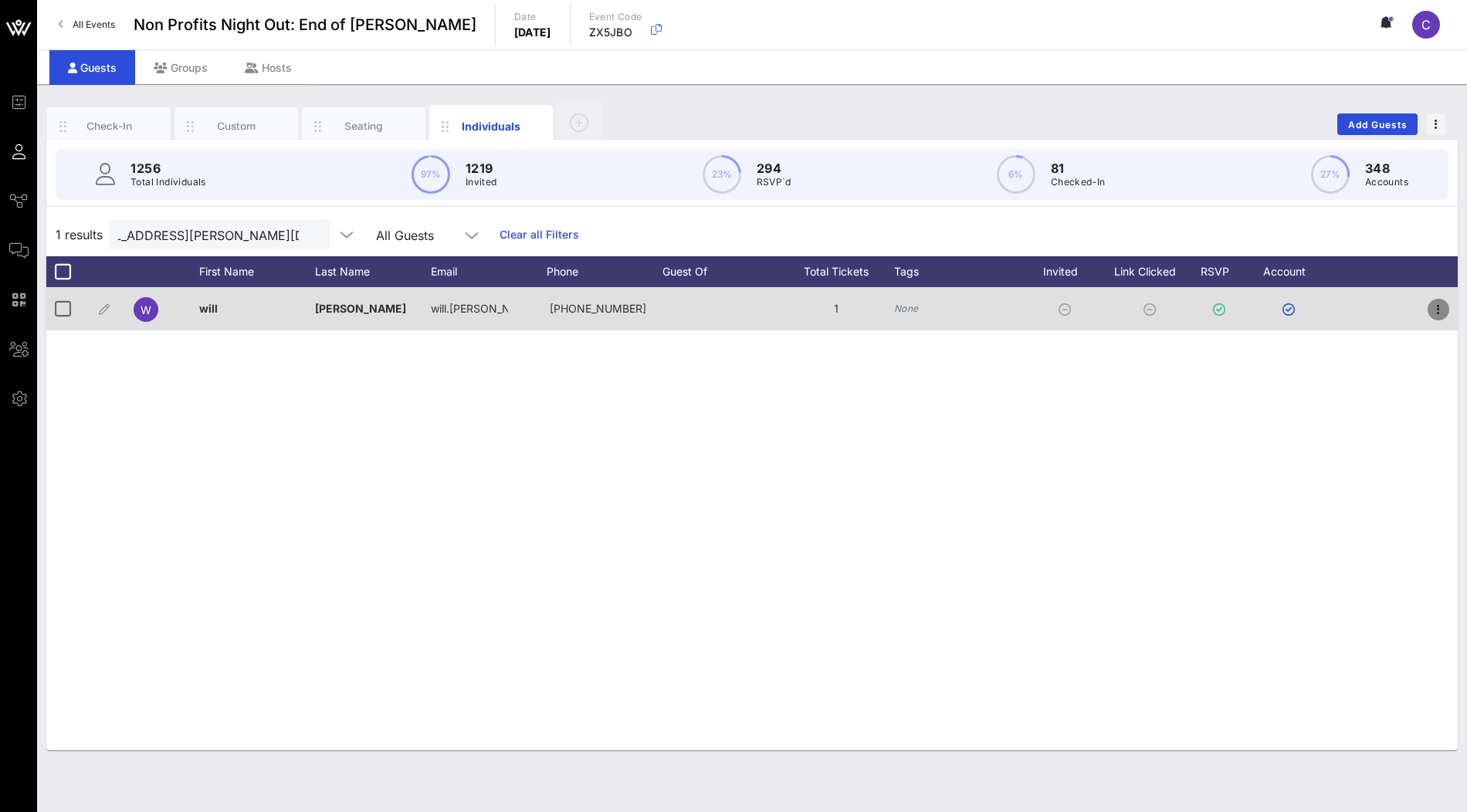
click at [1433, 305] on icon "button" at bounding box center [1439, 310] width 19 height 19
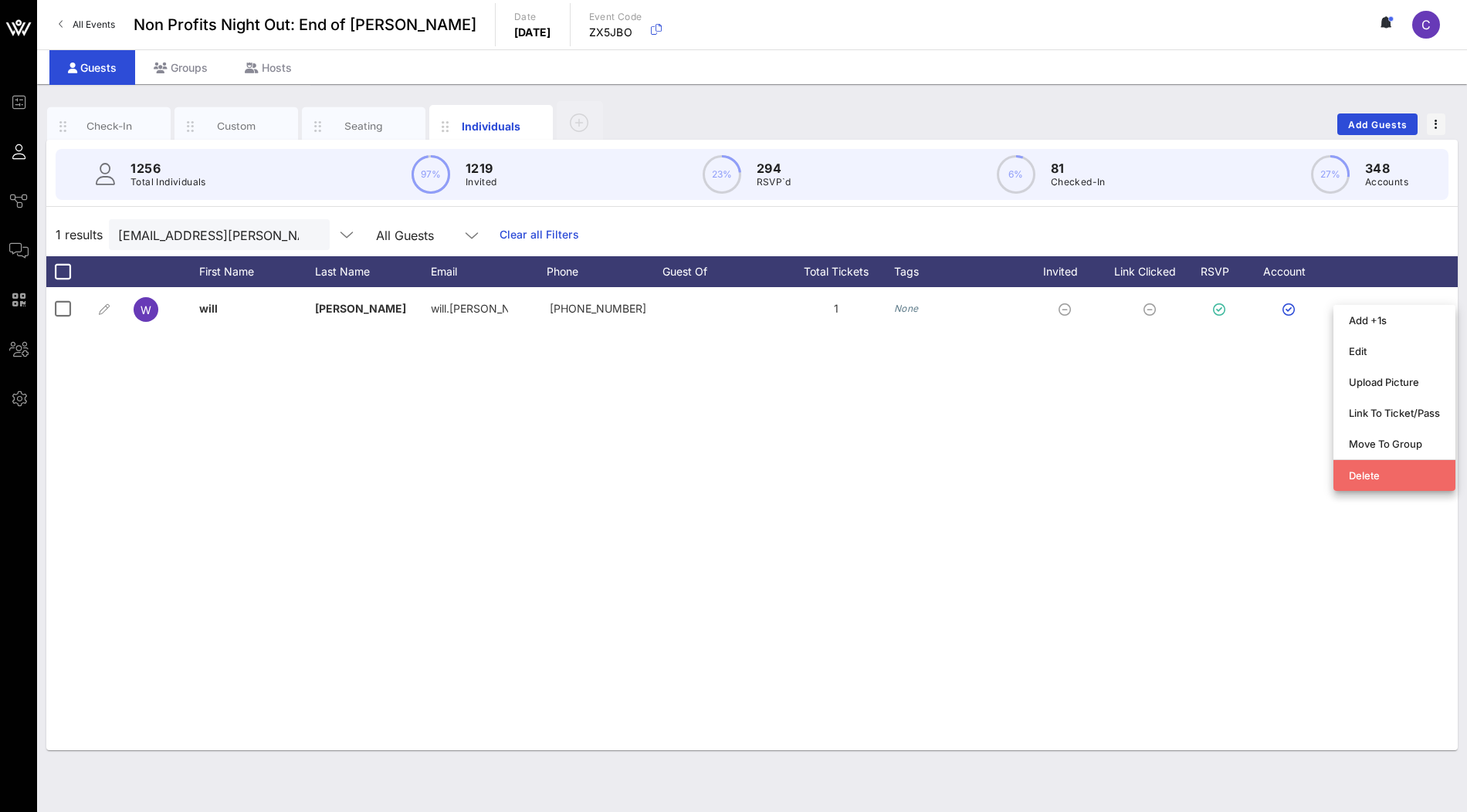
click at [1376, 471] on div "Delete" at bounding box center [1395, 476] width 91 height 12
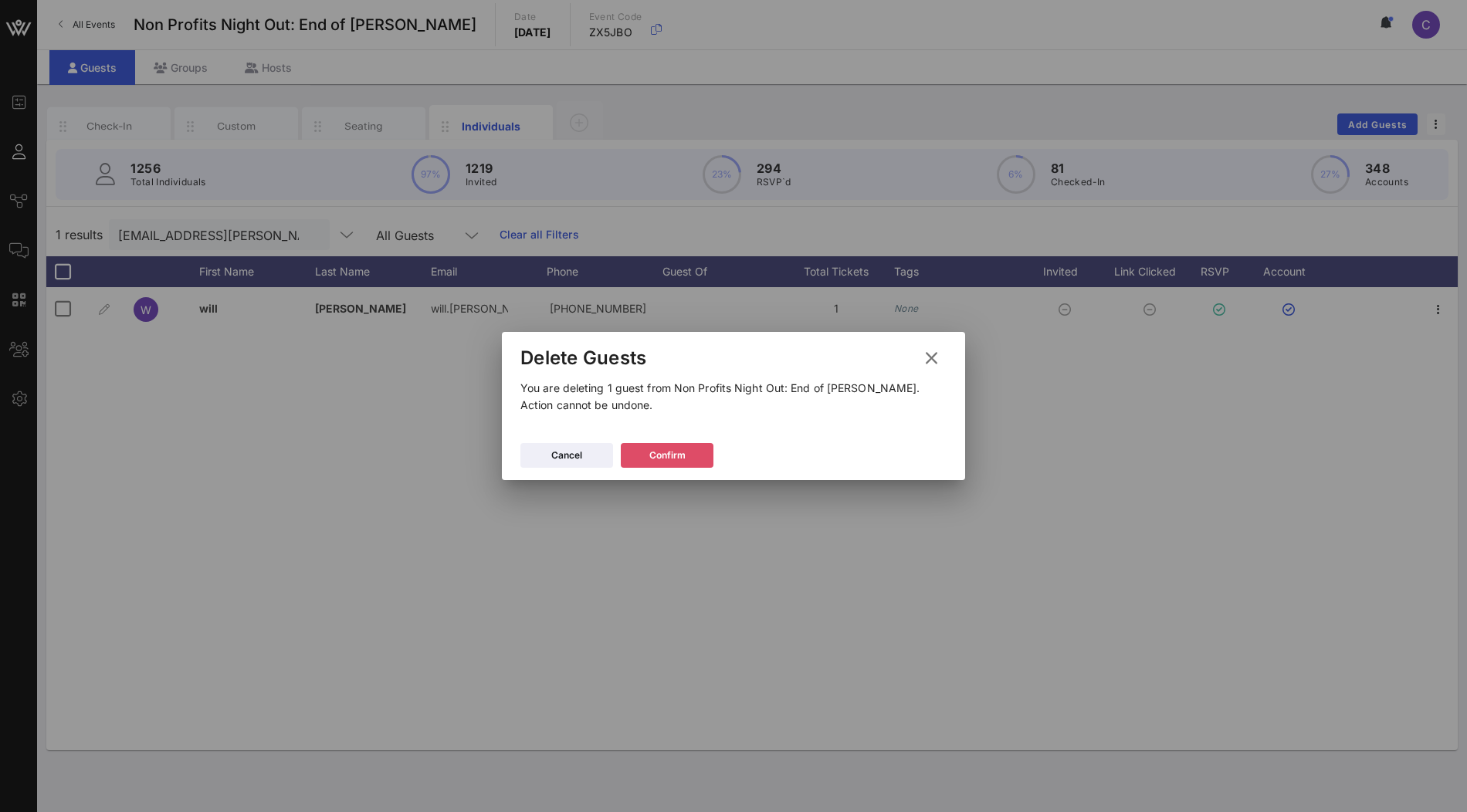
click at [706, 467] on button "Confirm" at bounding box center [667, 455] width 93 height 25
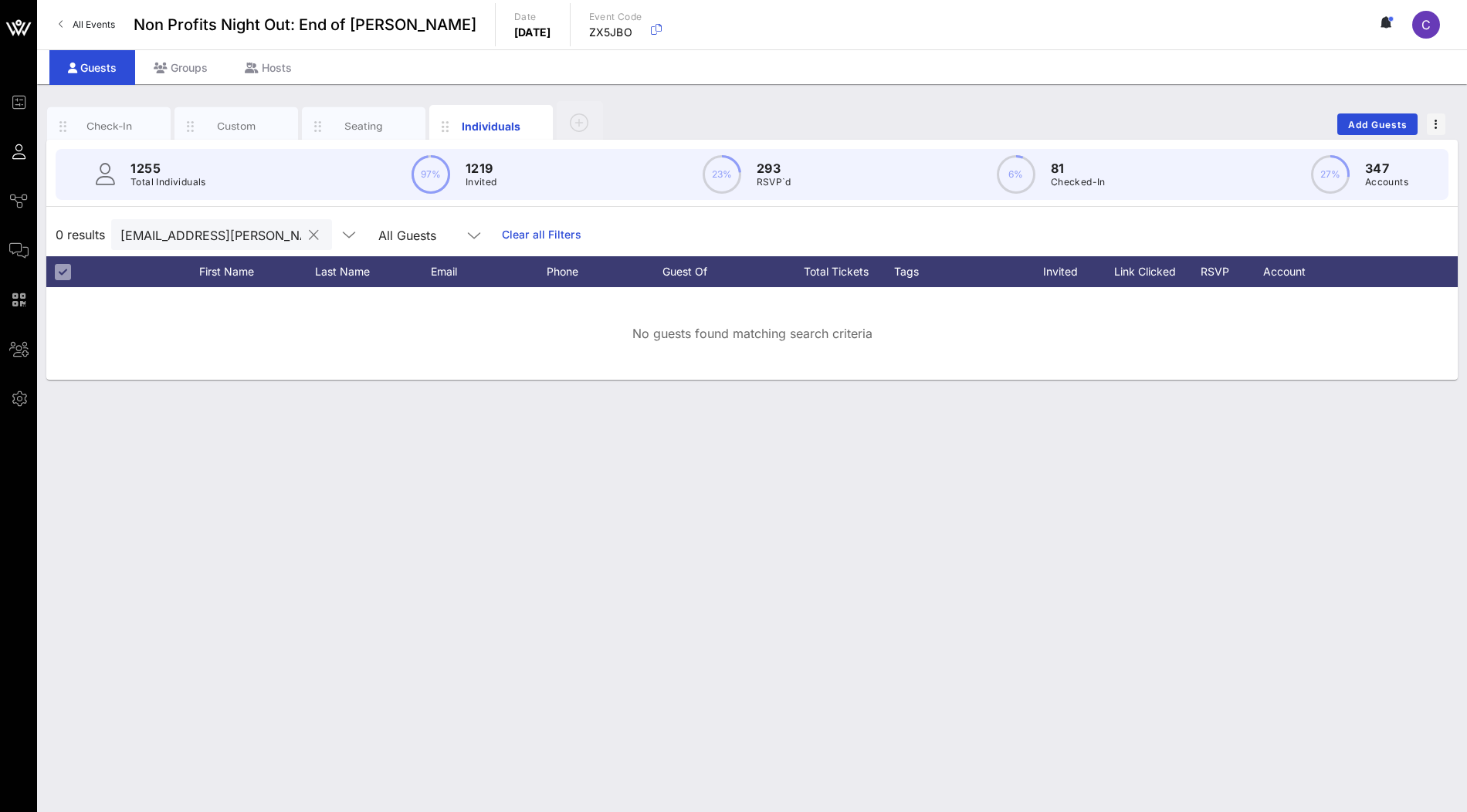
click at [261, 232] on input "will.joseph@rhchospitality.com" at bounding box center [210, 234] width 181 height 20
paste input "francine@motherstodaughters.ca"
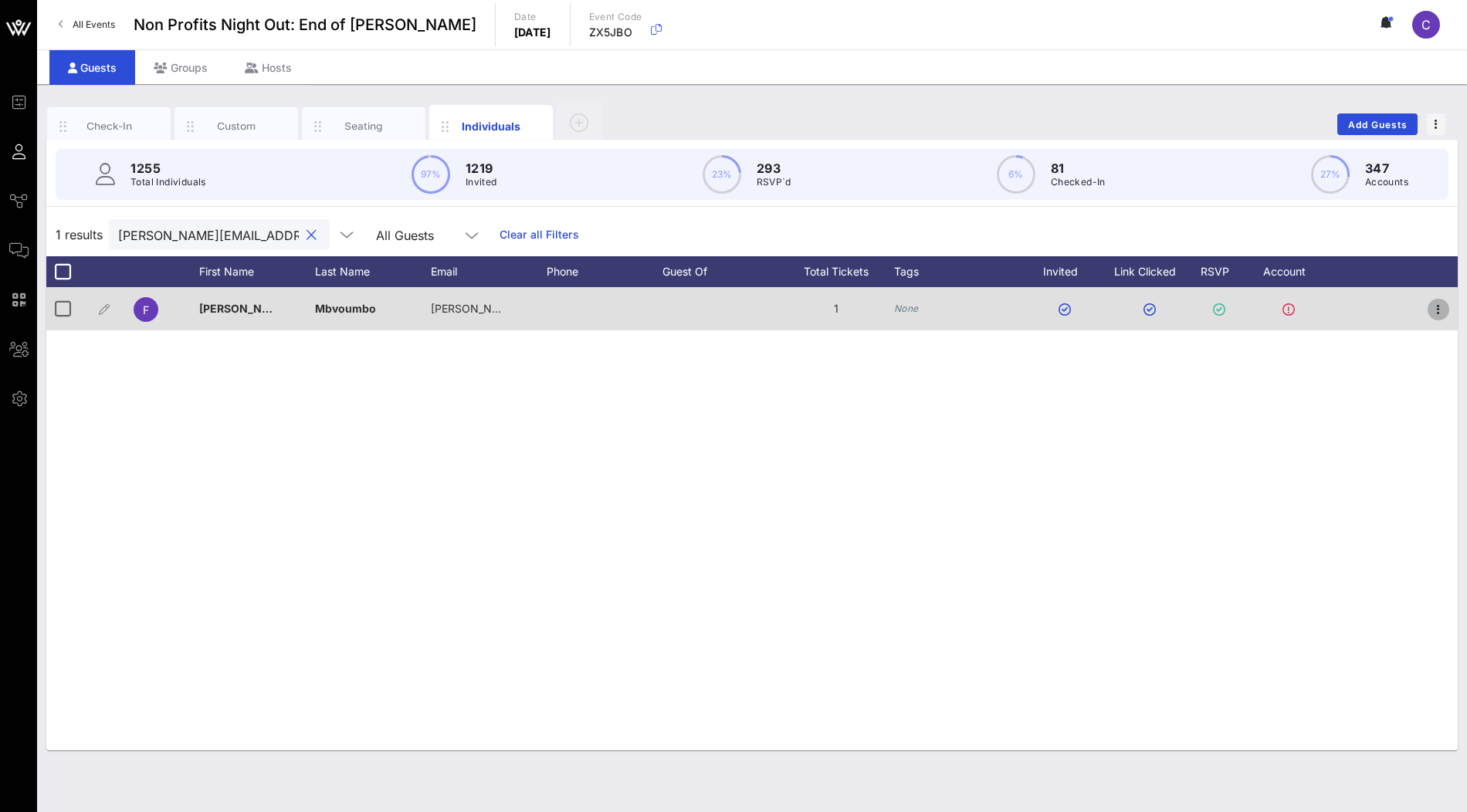
click at [1442, 310] on icon "button" at bounding box center [1439, 310] width 19 height 19
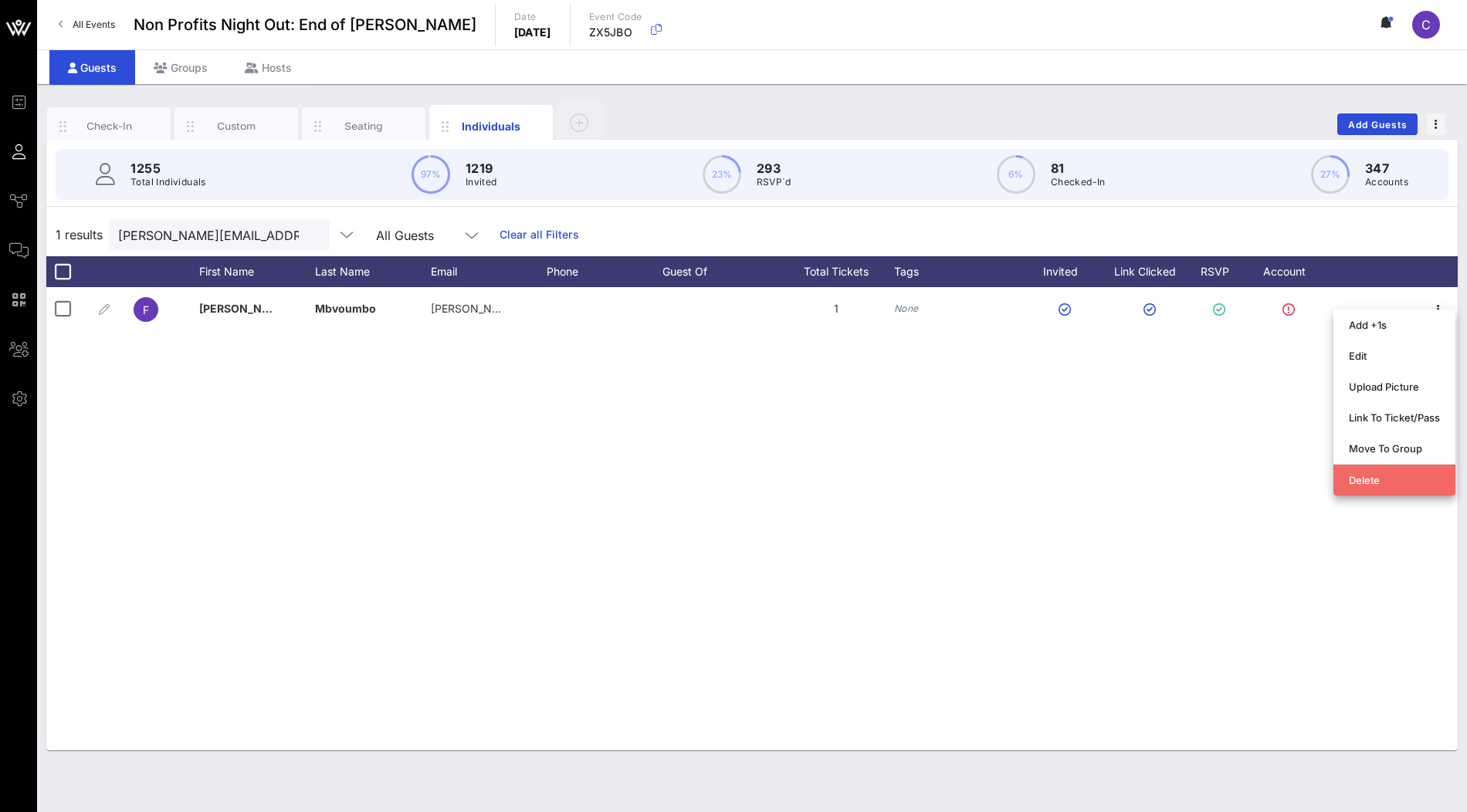
click at [1390, 473] on div "Delete" at bounding box center [1395, 480] width 91 height 25
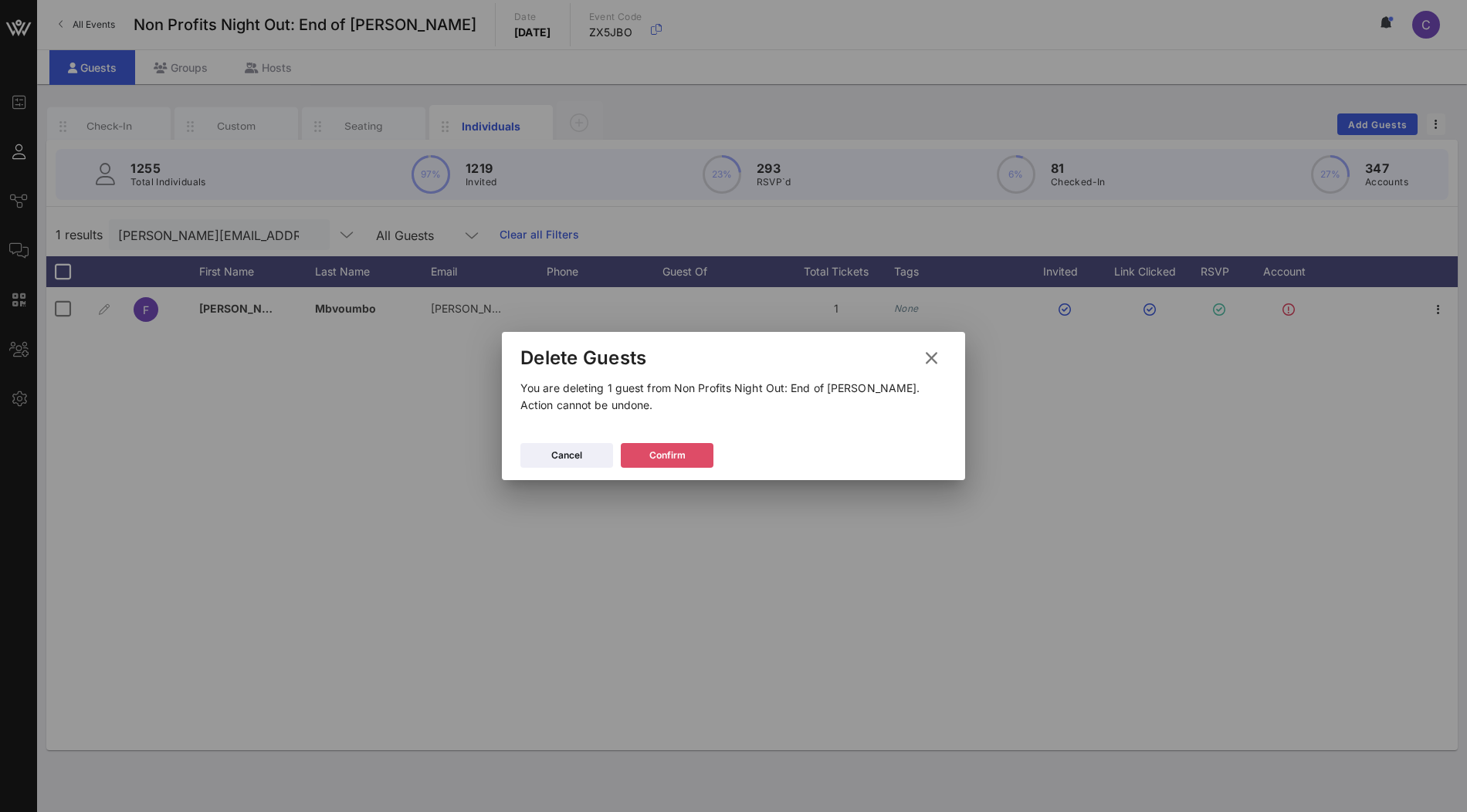
click at [679, 456] on div "Confirm" at bounding box center [668, 456] width 36 height 15
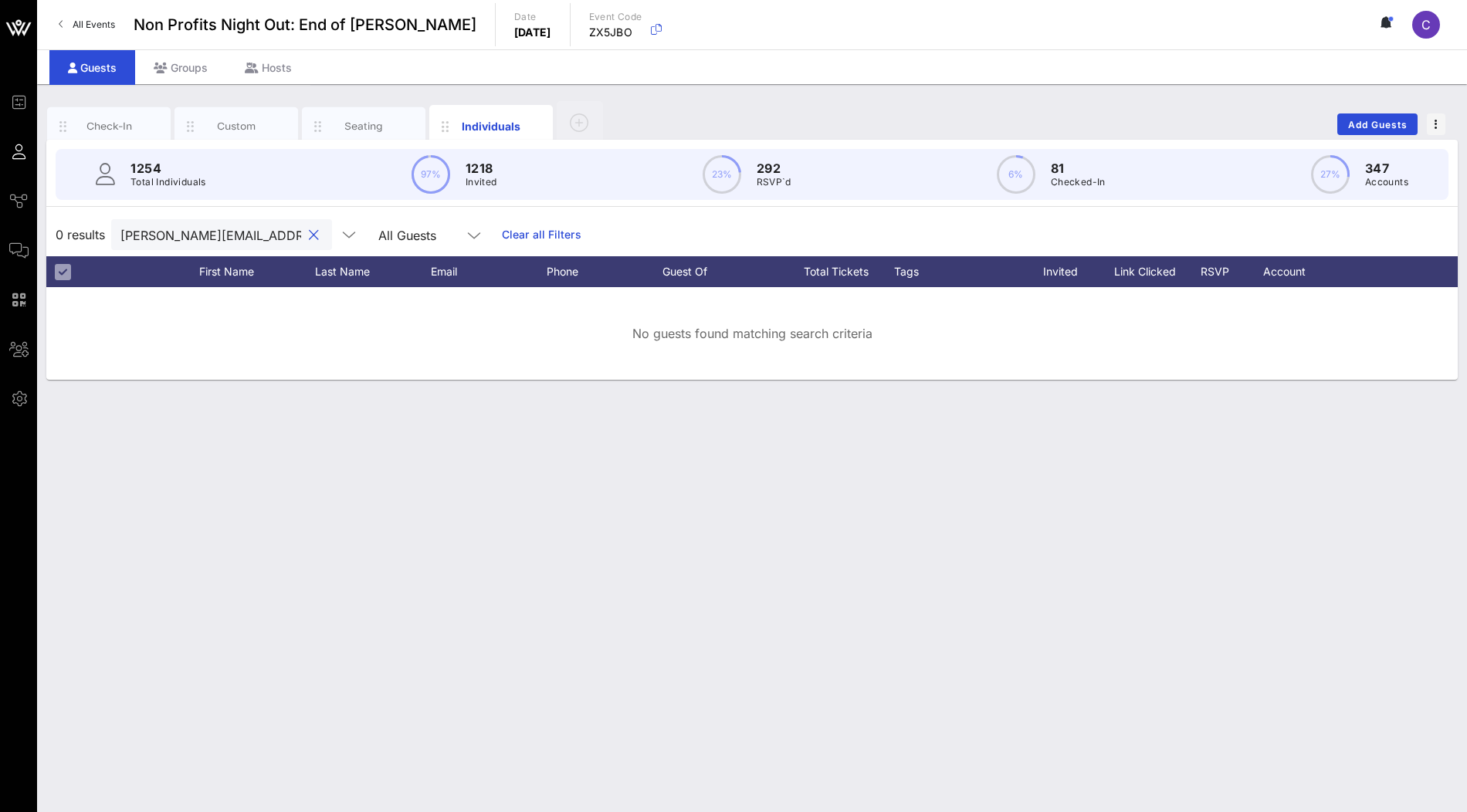
click at [210, 237] on input "francine@motherstodaughters.ca" at bounding box center [210, 234] width 181 height 20
paste input "arianna@ceparties.com"
click at [252, 231] on input "arianna@ceparties.com" at bounding box center [210, 234] width 181 height 20
paste input "dpuleio@limonl.nyc"
click at [246, 239] on input "dpuleio@limonl.nyc" at bounding box center [210, 234] width 181 height 20
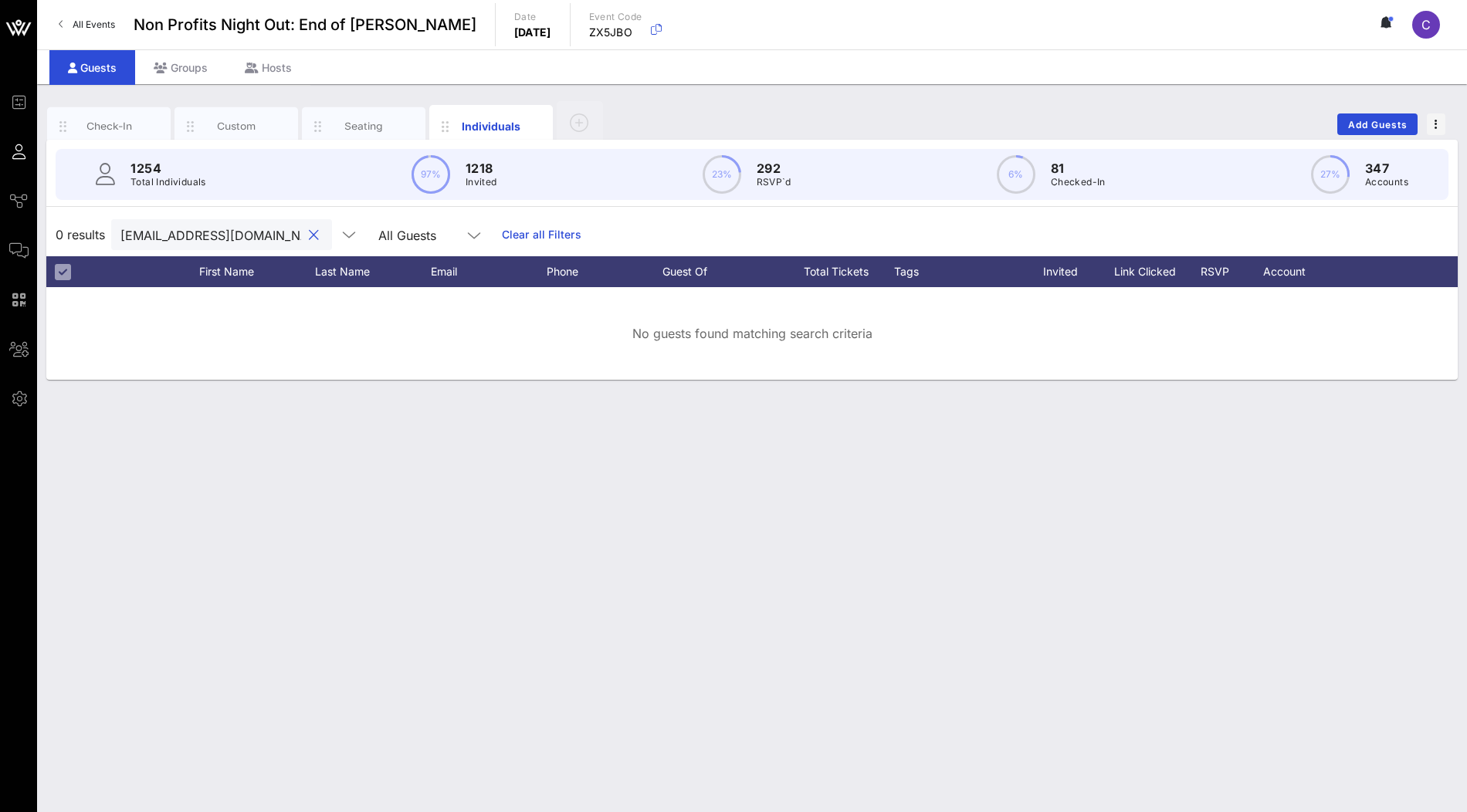
paste input "sedwards@danielboululd.com"
click at [212, 231] on input "sedwards@danielboululd.com" at bounding box center [210, 234] width 181 height 20
paste input "ashton.benjamin@hunter.cuny.edu"
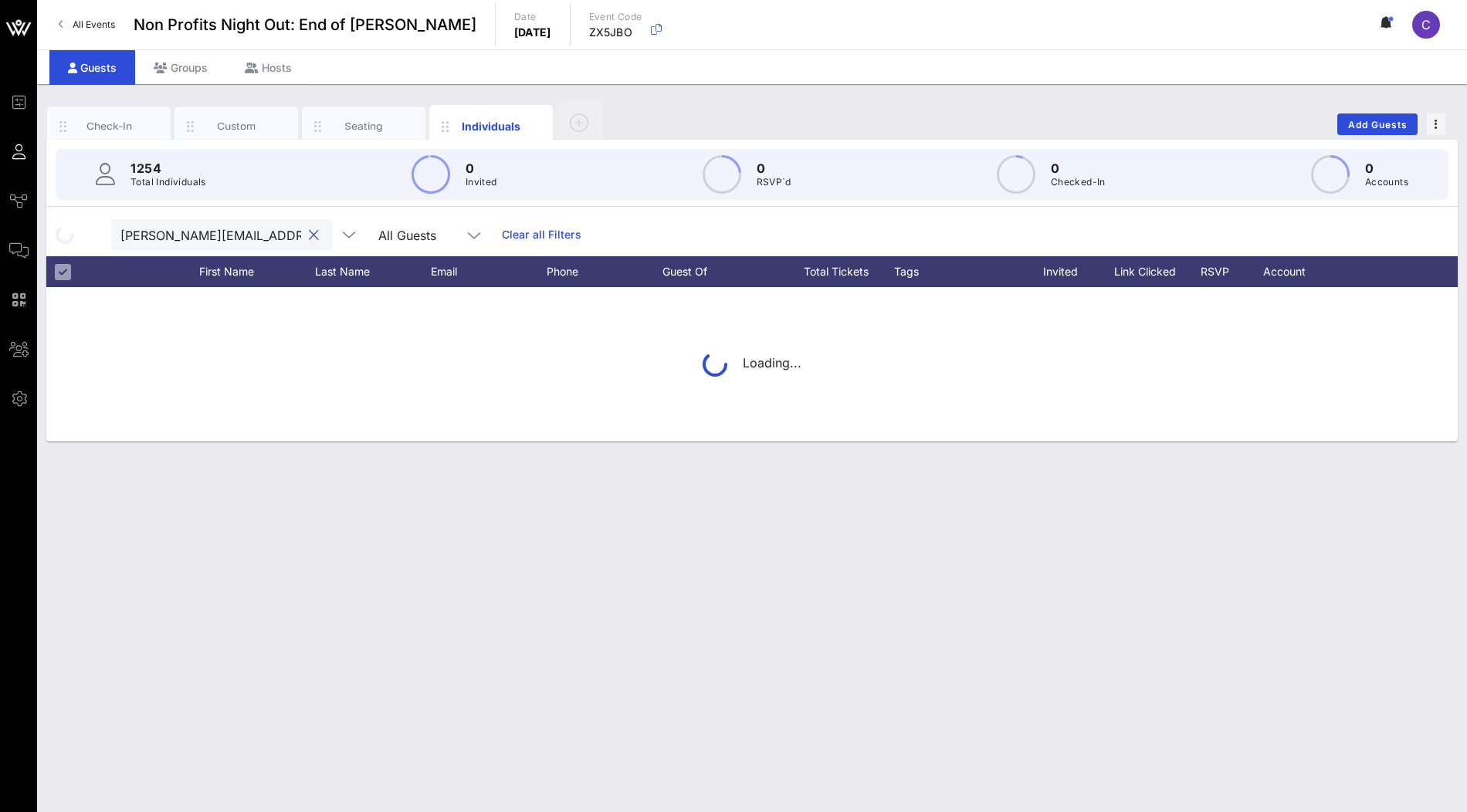
scroll to position [0, 58]
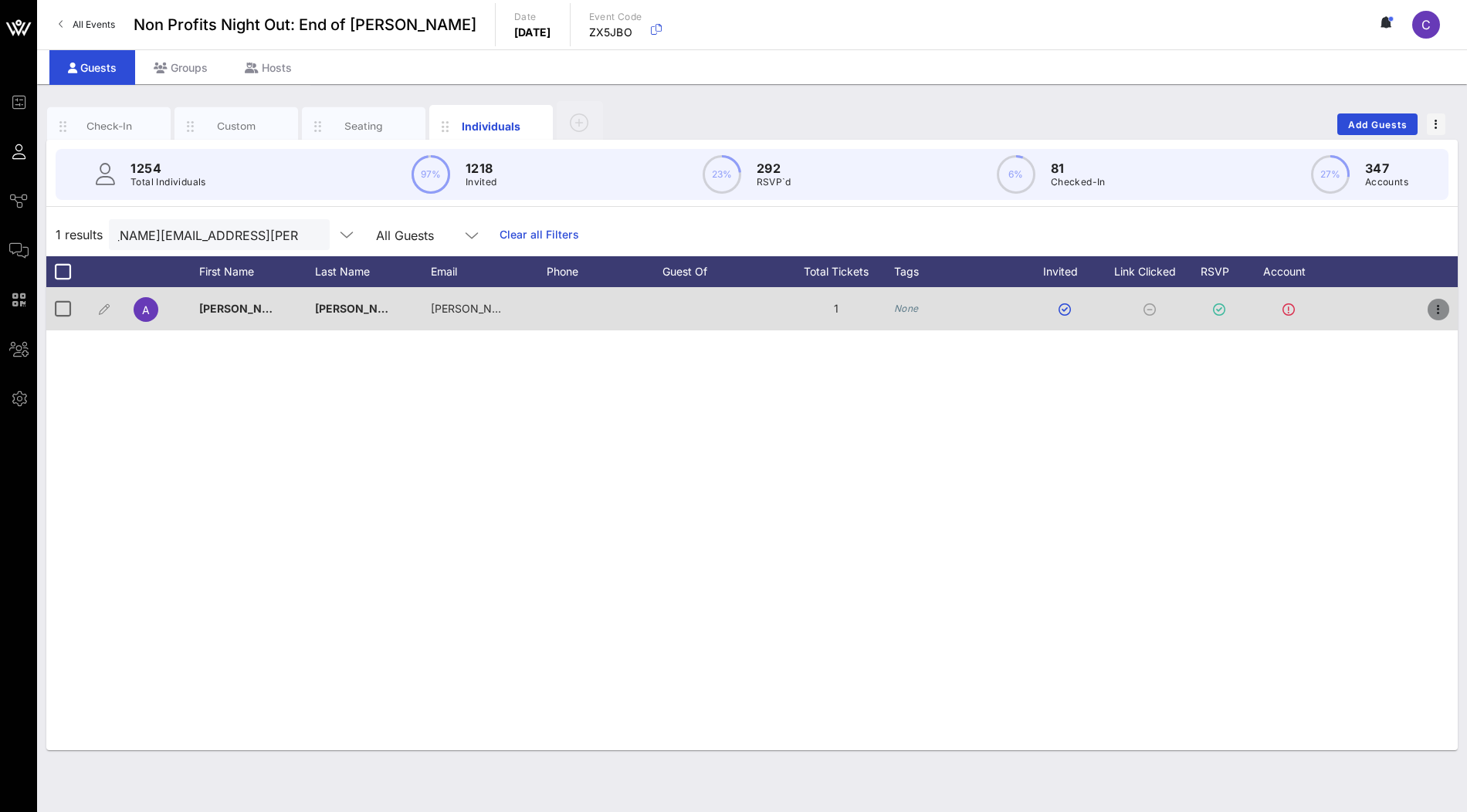
click at [1434, 305] on icon "button" at bounding box center [1439, 310] width 19 height 19
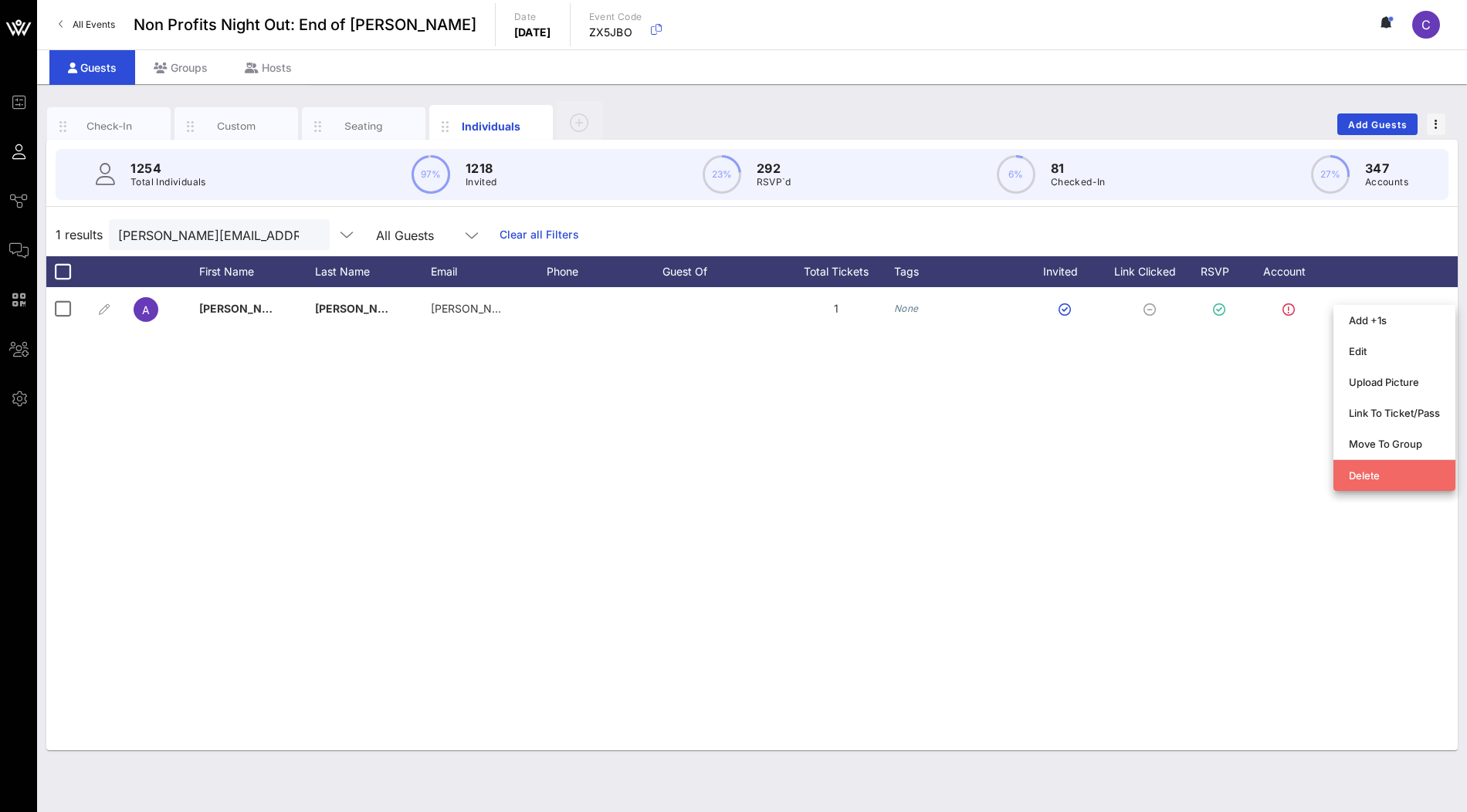
click at [1364, 473] on div "Delete" at bounding box center [1395, 476] width 91 height 12
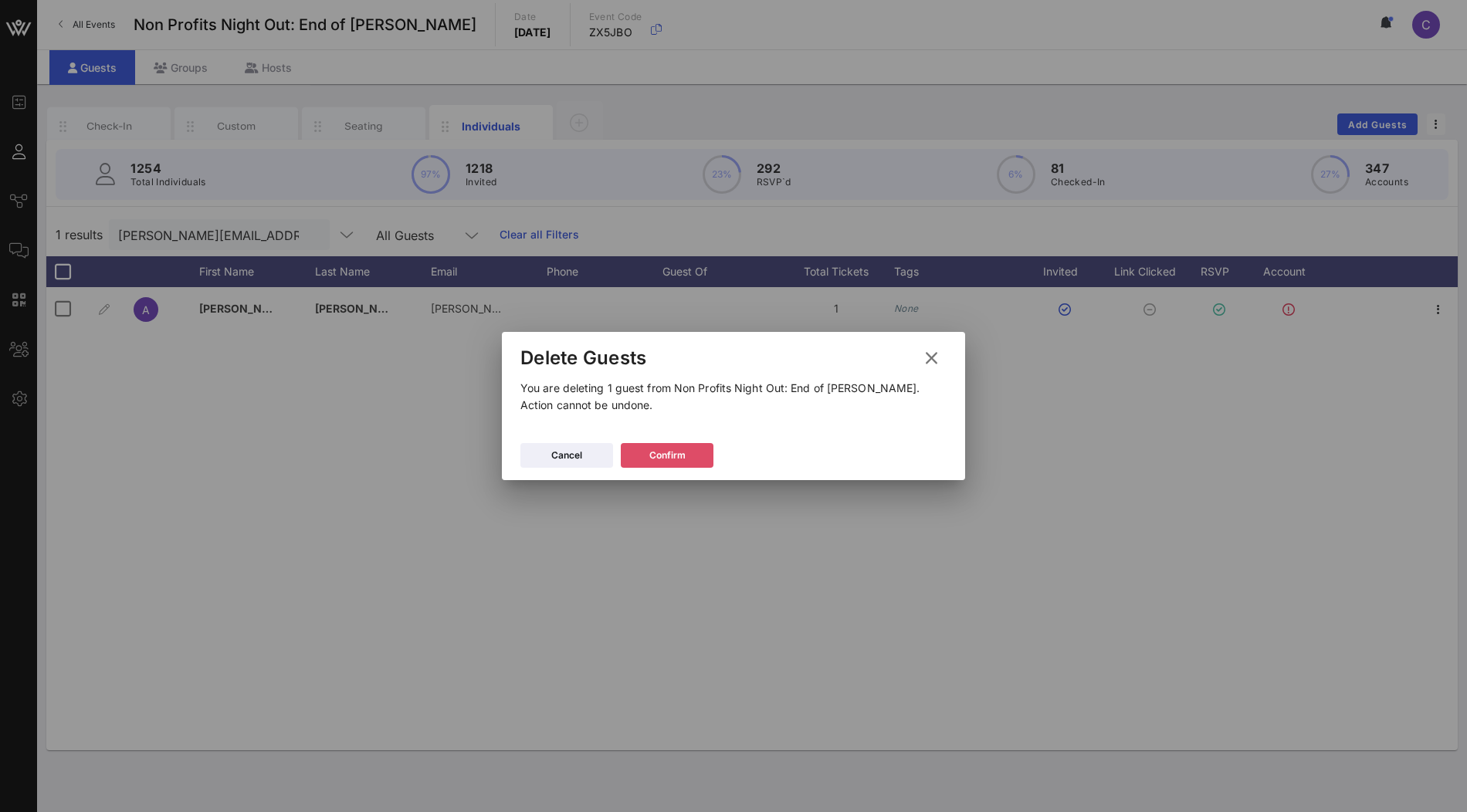
click at [673, 451] on button "Confirm" at bounding box center [667, 455] width 93 height 25
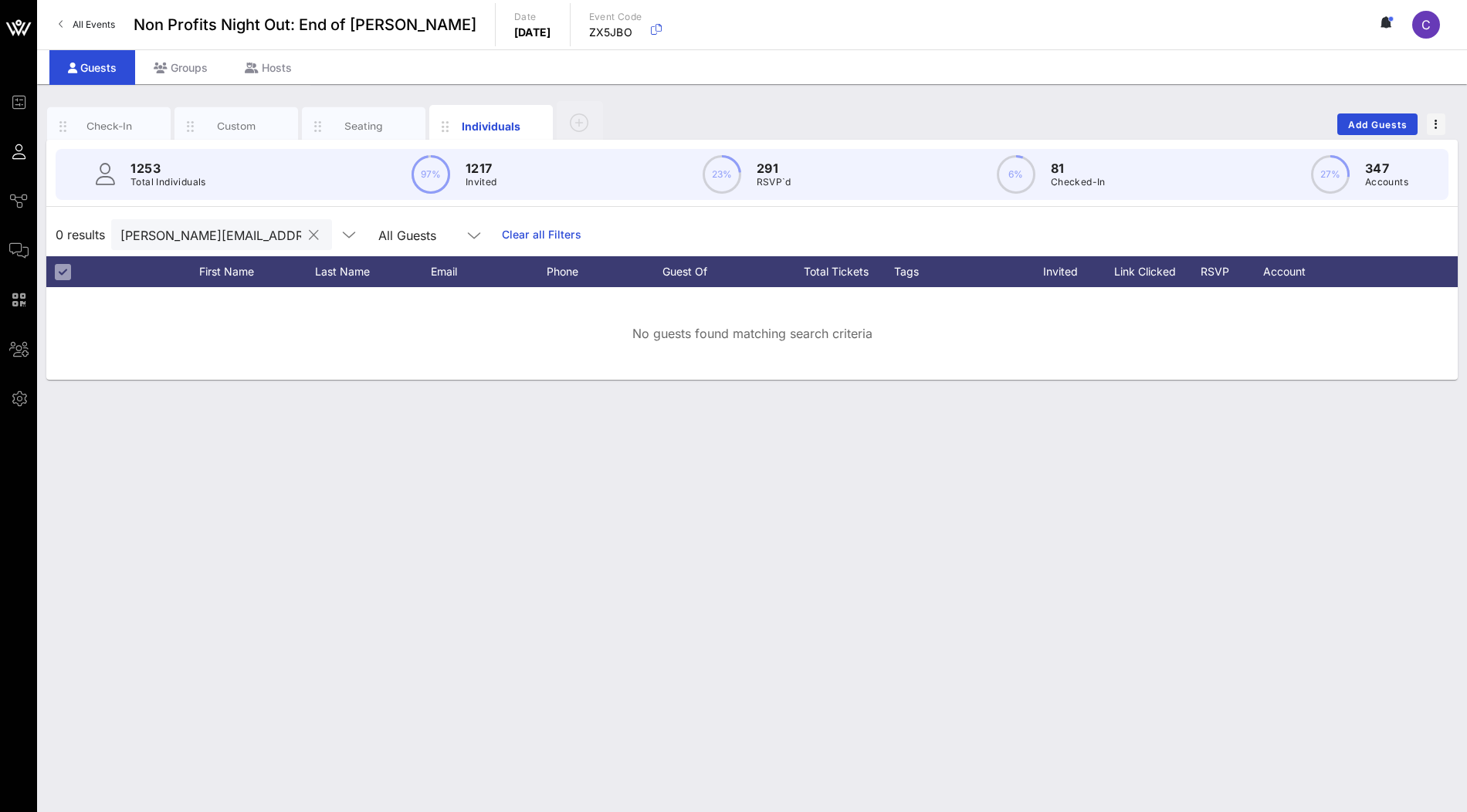
click at [246, 227] on input "ashton.benjamin@hunter.cuny.edu" at bounding box center [210, 234] width 181 height 20
paste input "will.joseph@rhchospitality.com"
click at [258, 236] on input "will.joseph@rhchospitality.com" at bounding box center [210, 234] width 181 height 20
paste input "francine@motherstodaughters.ca"
click at [219, 236] on input "francine@motherstodaughters.ca" at bounding box center [210, 234] width 181 height 20
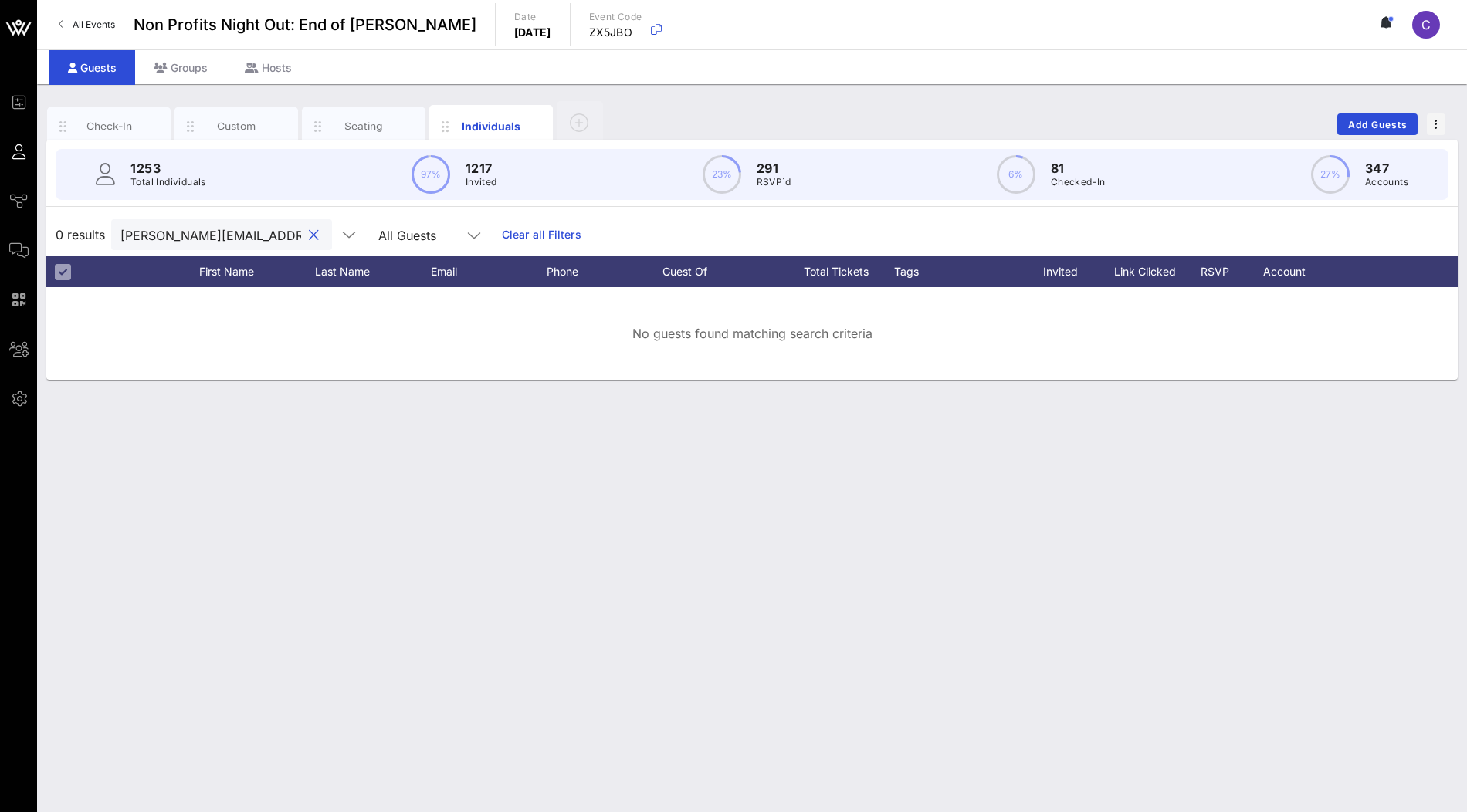
paste input "cameron@forbesevents.com"
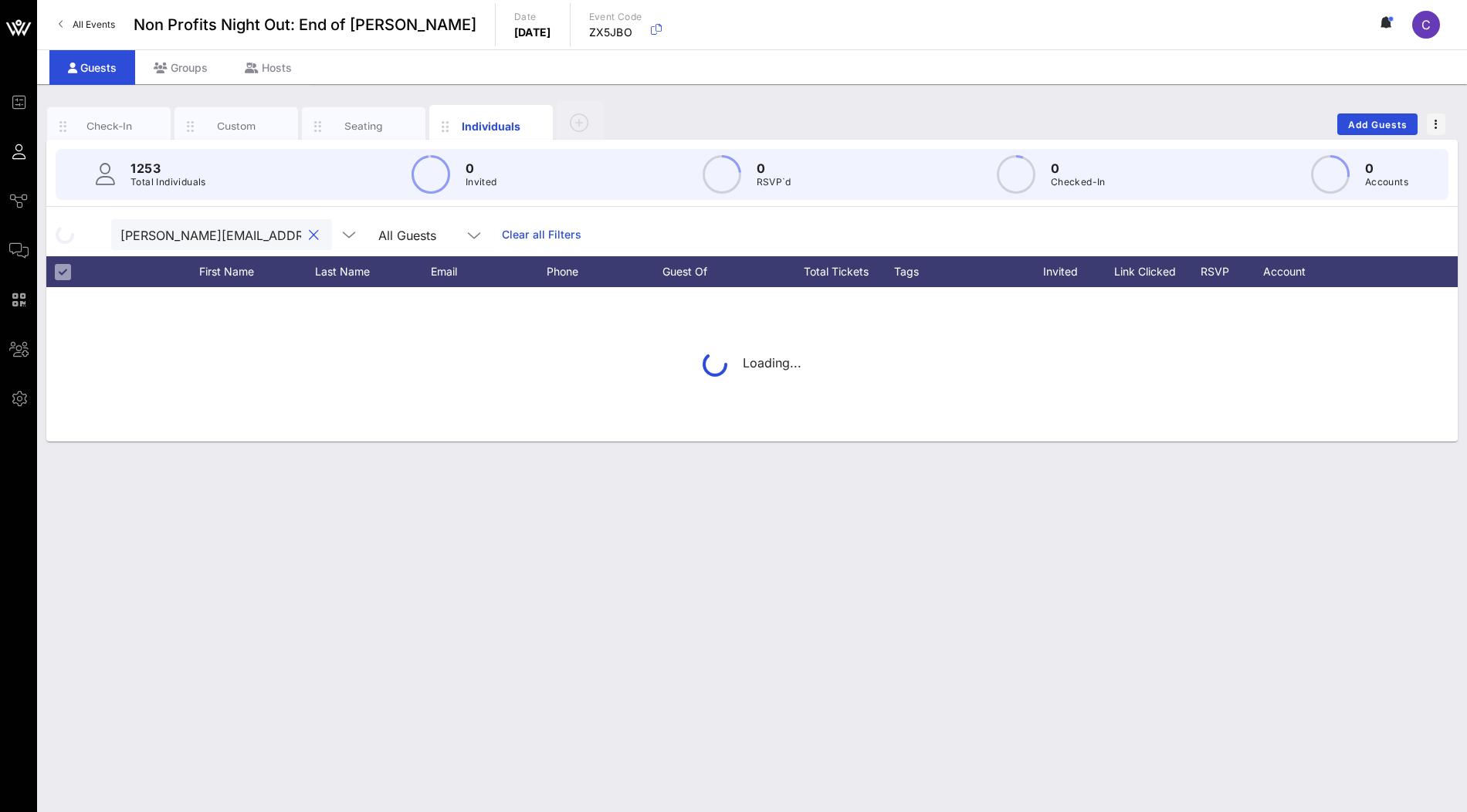
scroll to position [0, 26]
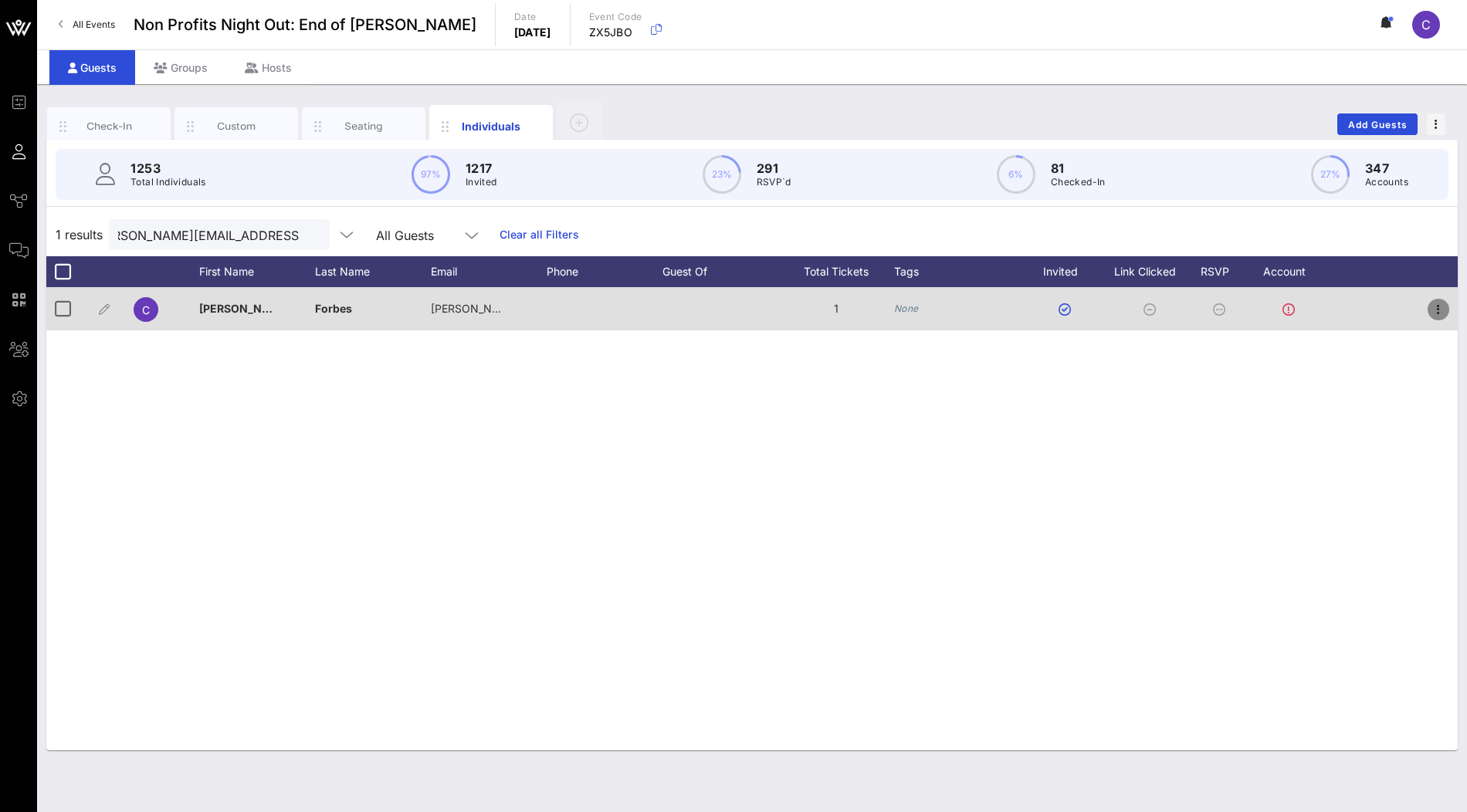
click at [1436, 307] on icon "button" at bounding box center [1439, 310] width 19 height 19
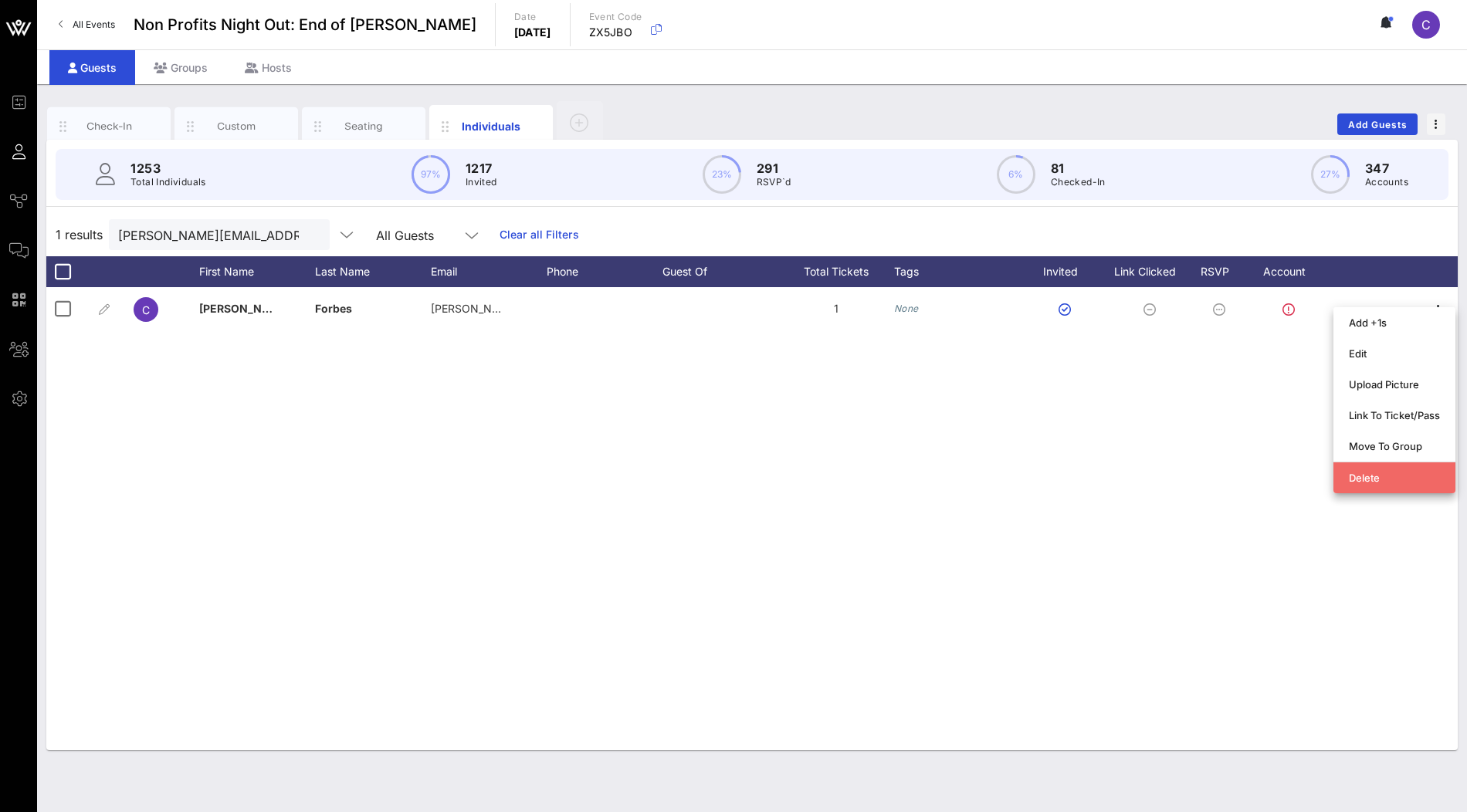
click at [1392, 473] on div "Delete" at bounding box center [1395, 478] width 91 height 12
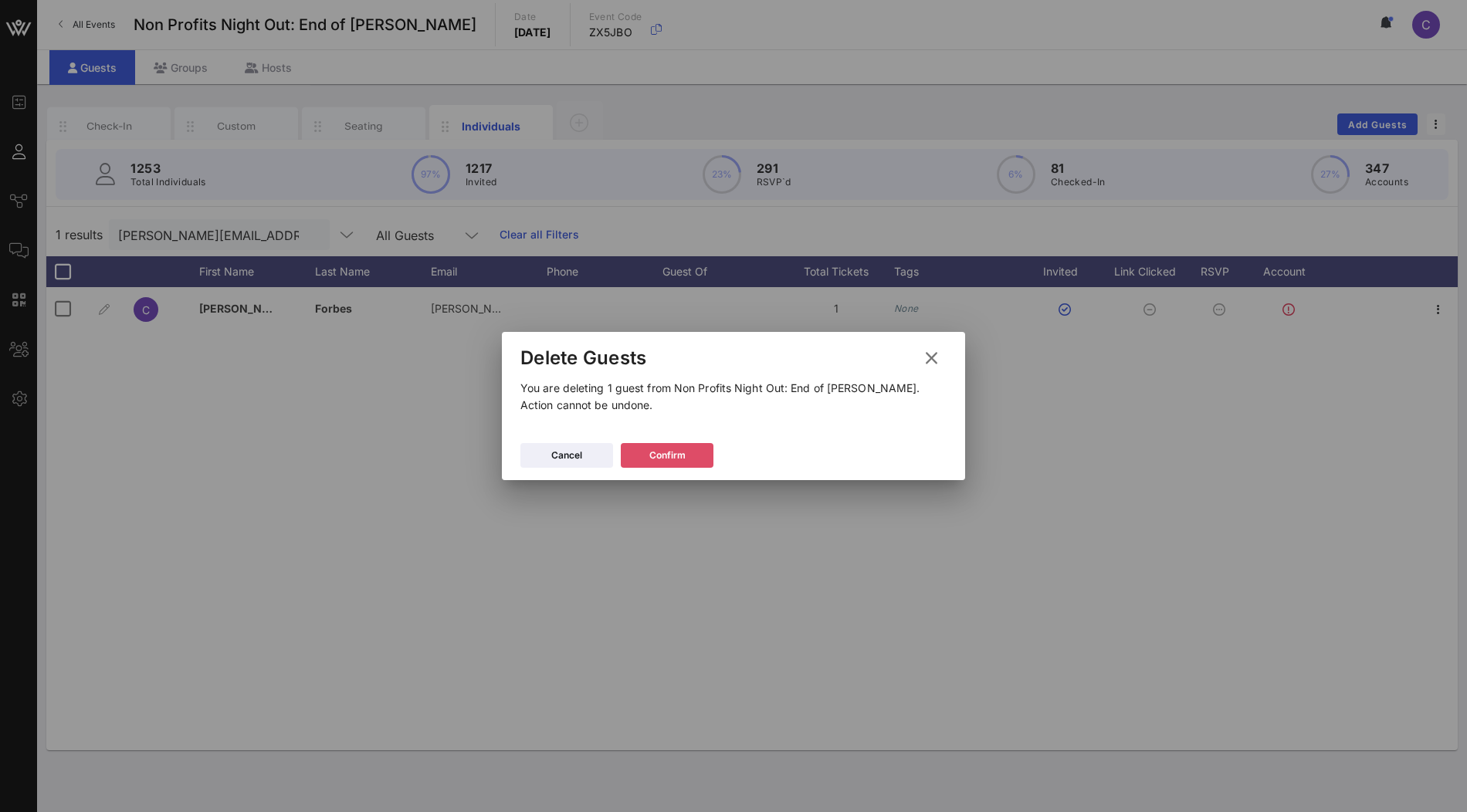
click at [701, 451] on button "Confirm" at bounding box center [667, 455] width 93 height 25
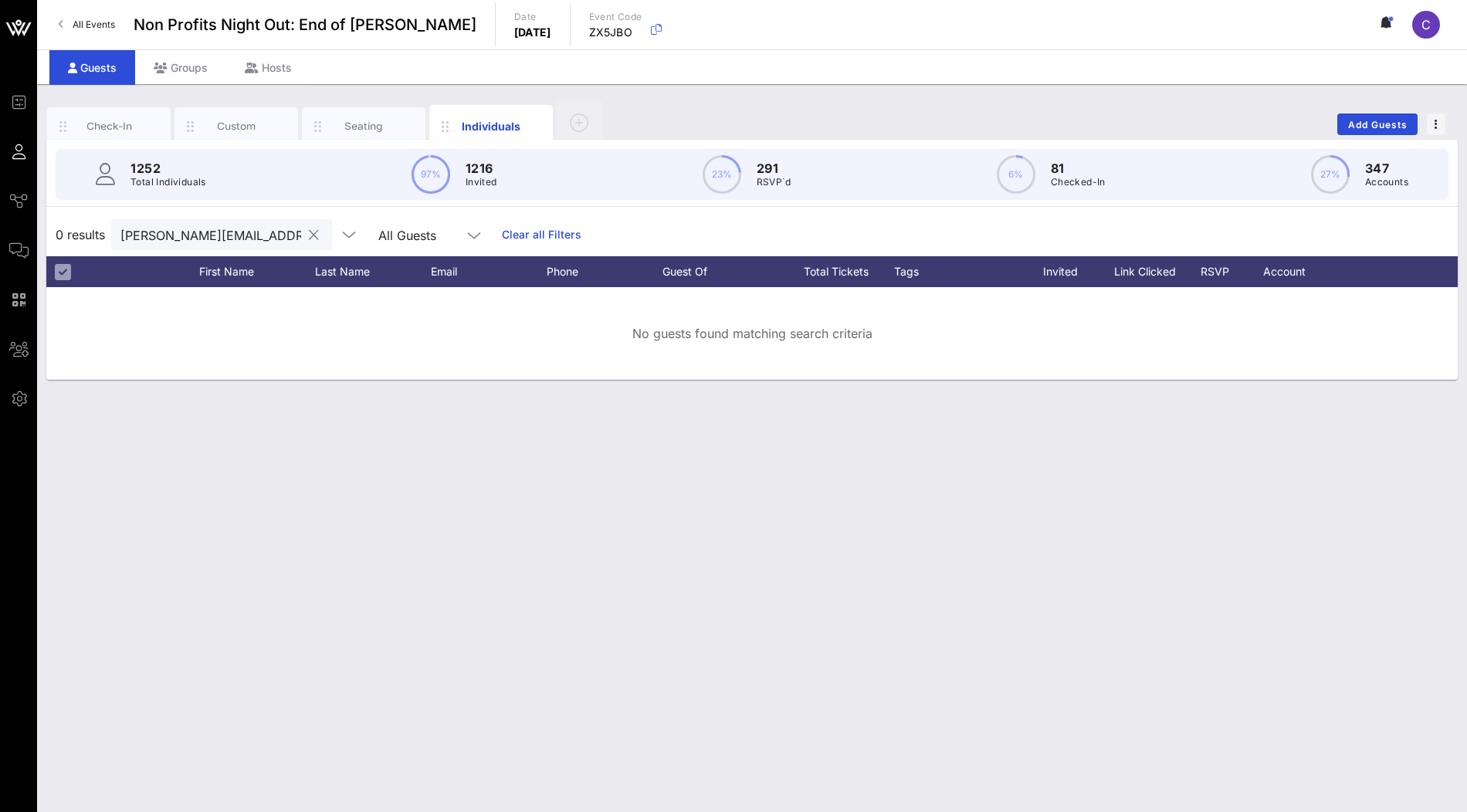
click at [221, 232] on input "cameron@forbesevents.com" at bounding box center [210, 234] width 181 height 20
paste input "onsult@mikeespositofre"
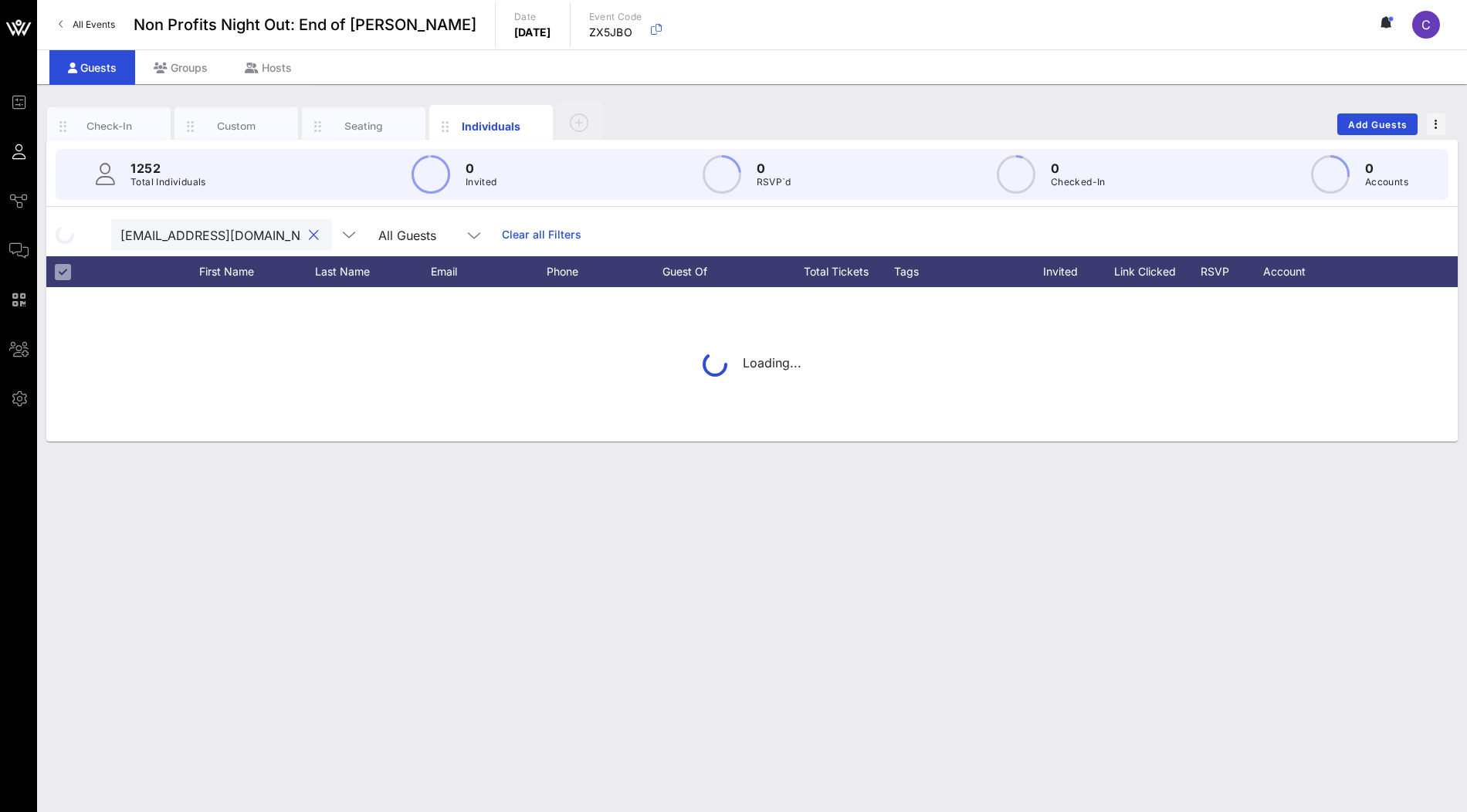
scroll to position [0, 34]
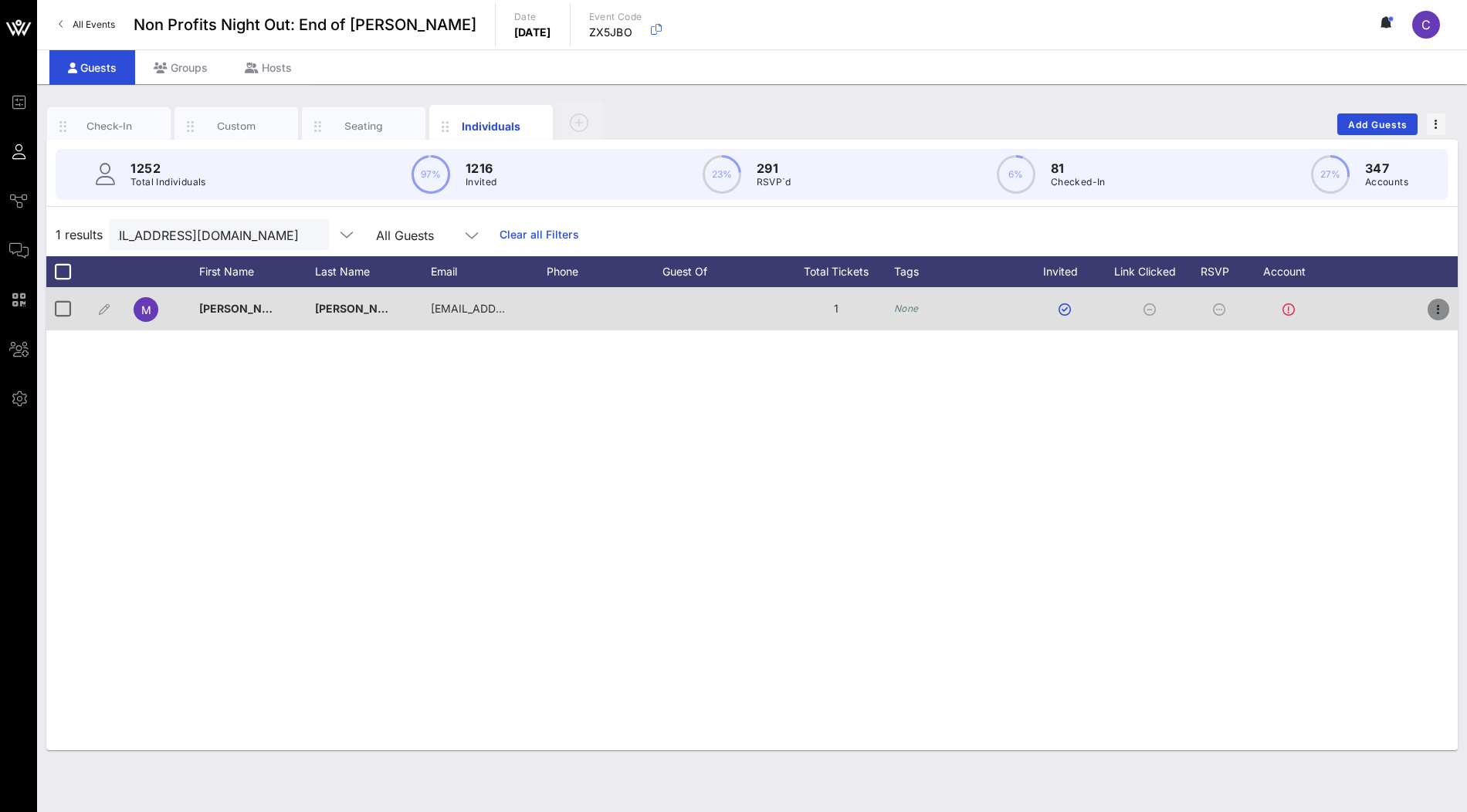
click at [1442, 313] on icon "button" at bounding box center [1439, 310] width 19 height 19
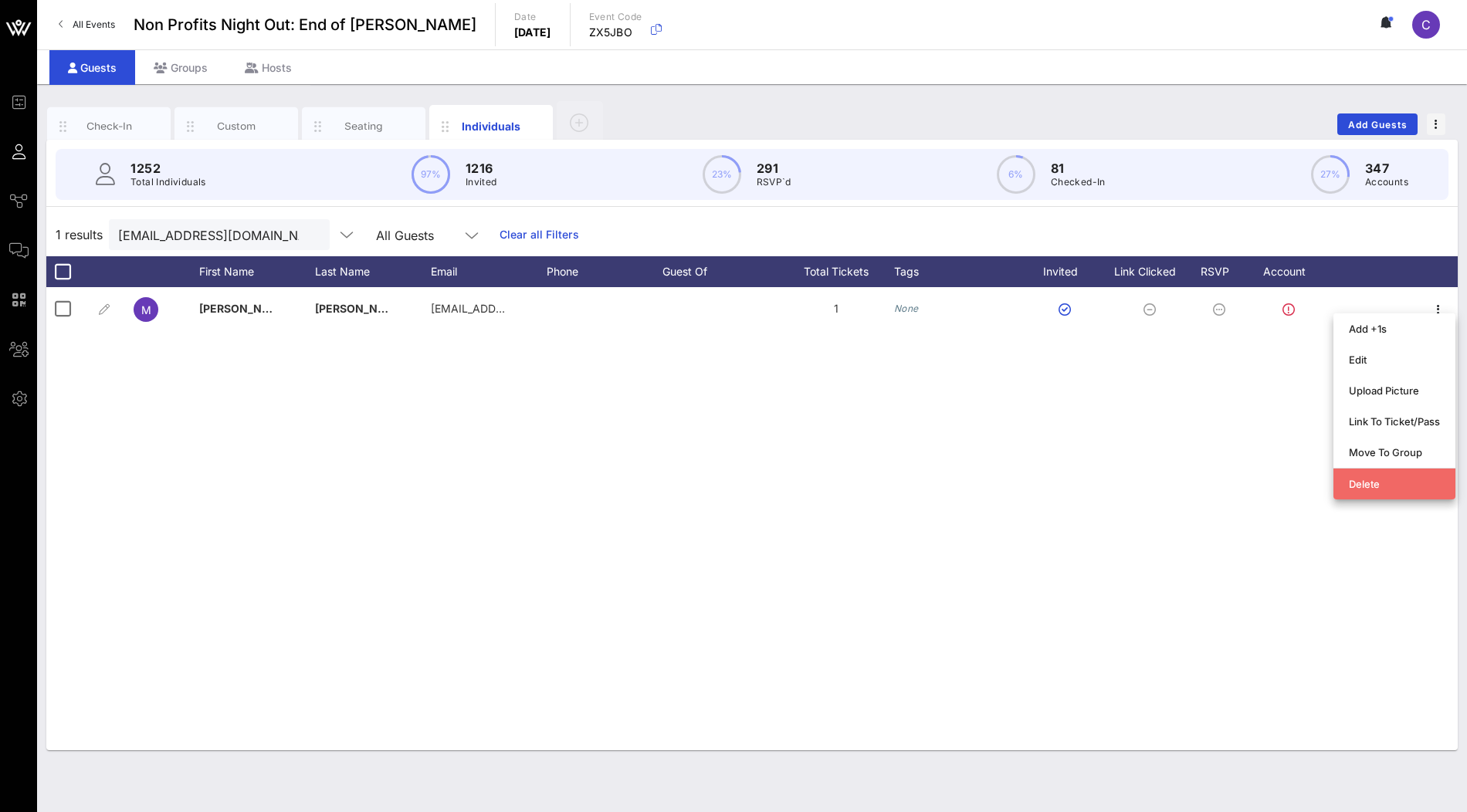
click at [1393, 482] on div "Delete" at bounding box center [1395, 484] width 91 height 12
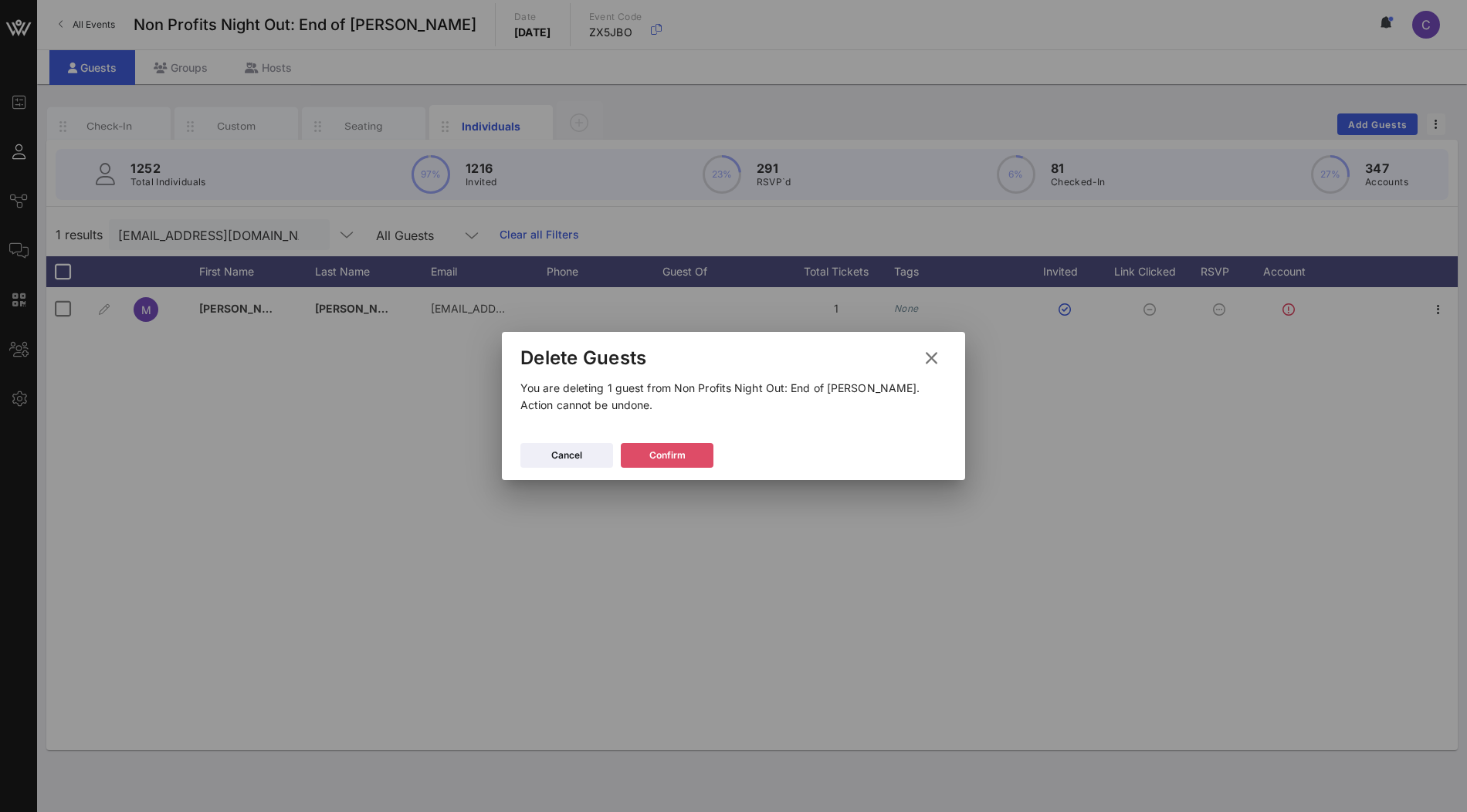
click at [703, 452] on button "Confirm" at bounding box center [667, 455] width 93 height 25
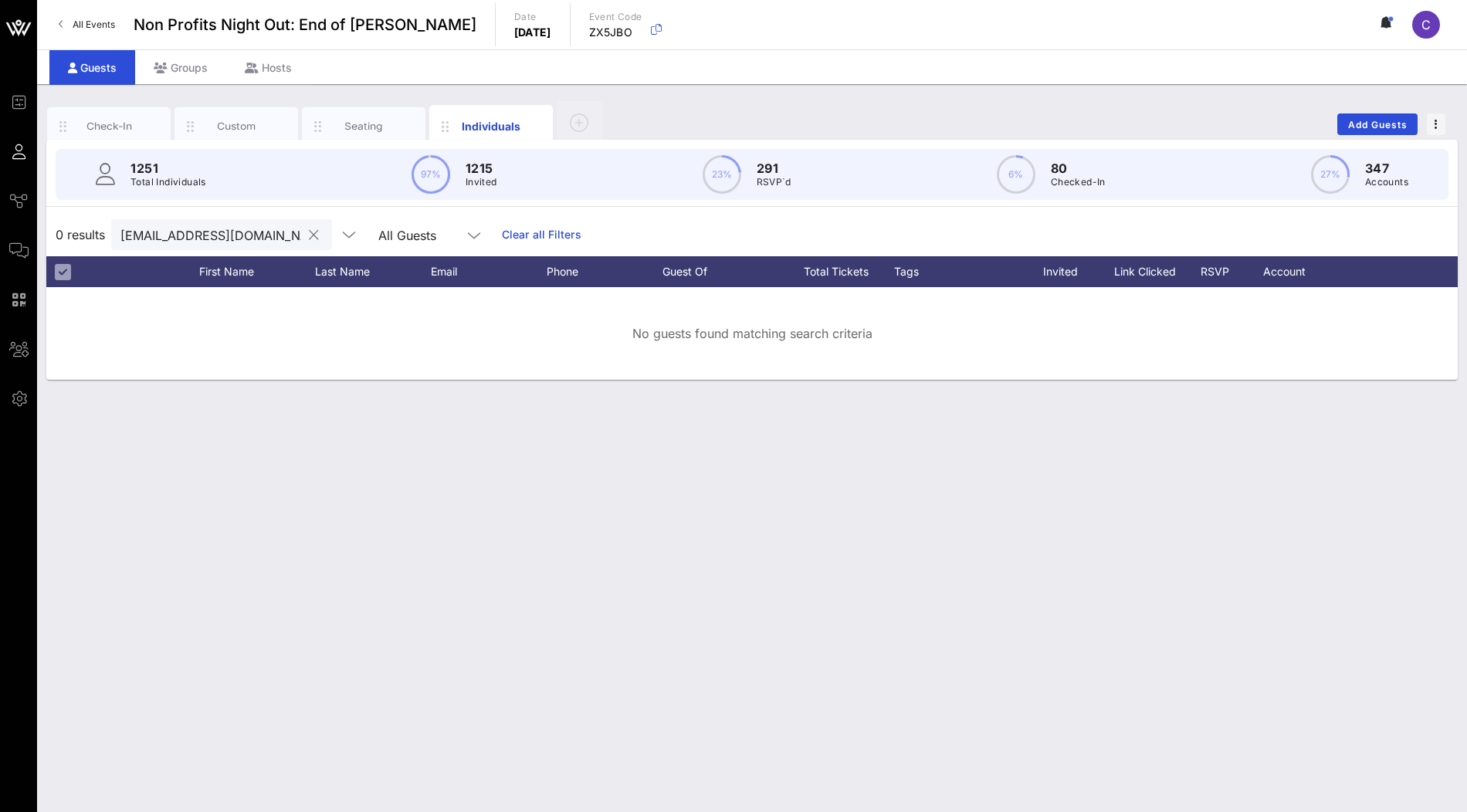
click at [252, 234] on input "consult@mikeespositofre.com" at bounding box center [210, 234] width 181 height 20
paste input "hchotiner-gardner@phr"
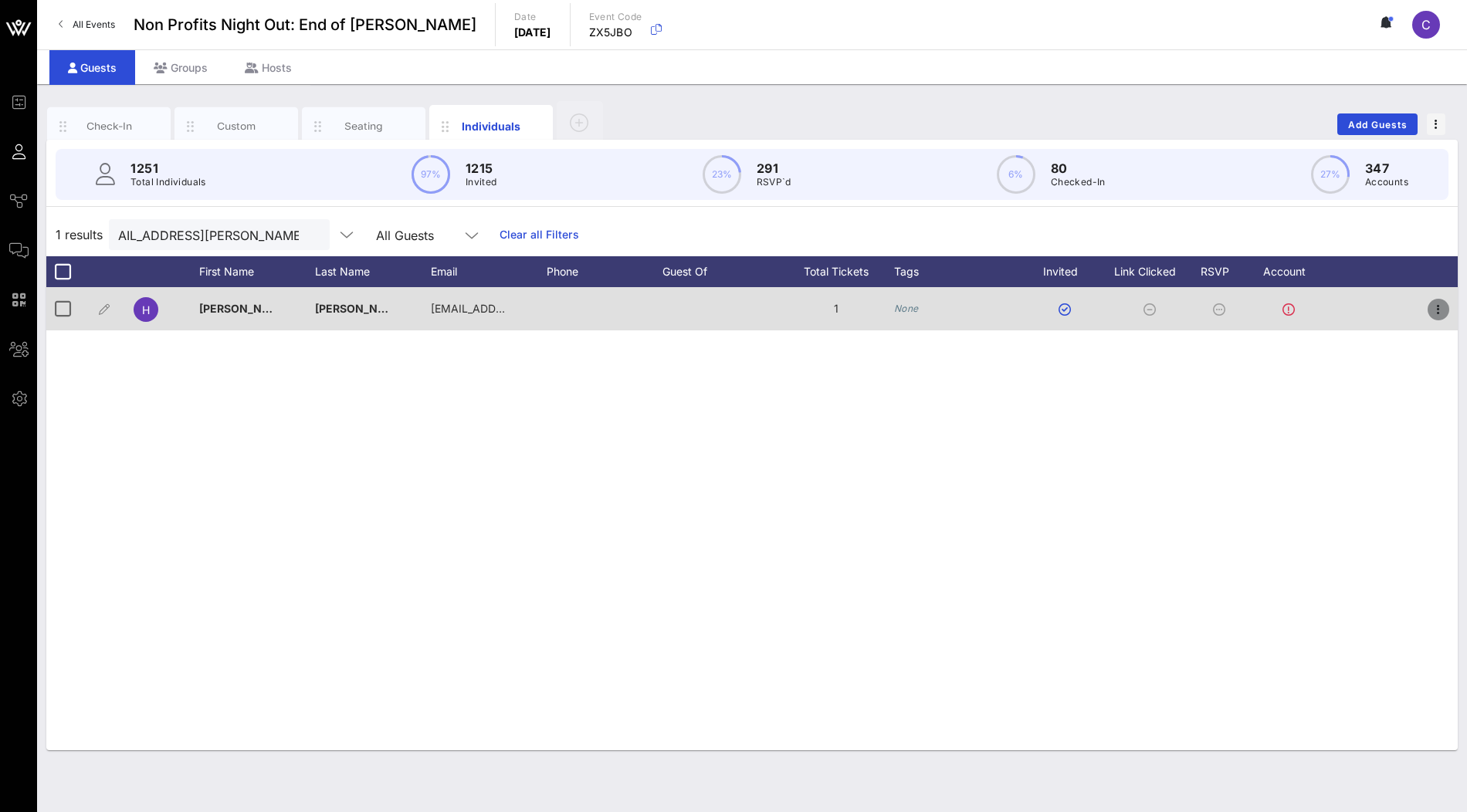
click at [1440, 310] on icon "button" at bounding box center [1439, 310] width 19 height 19
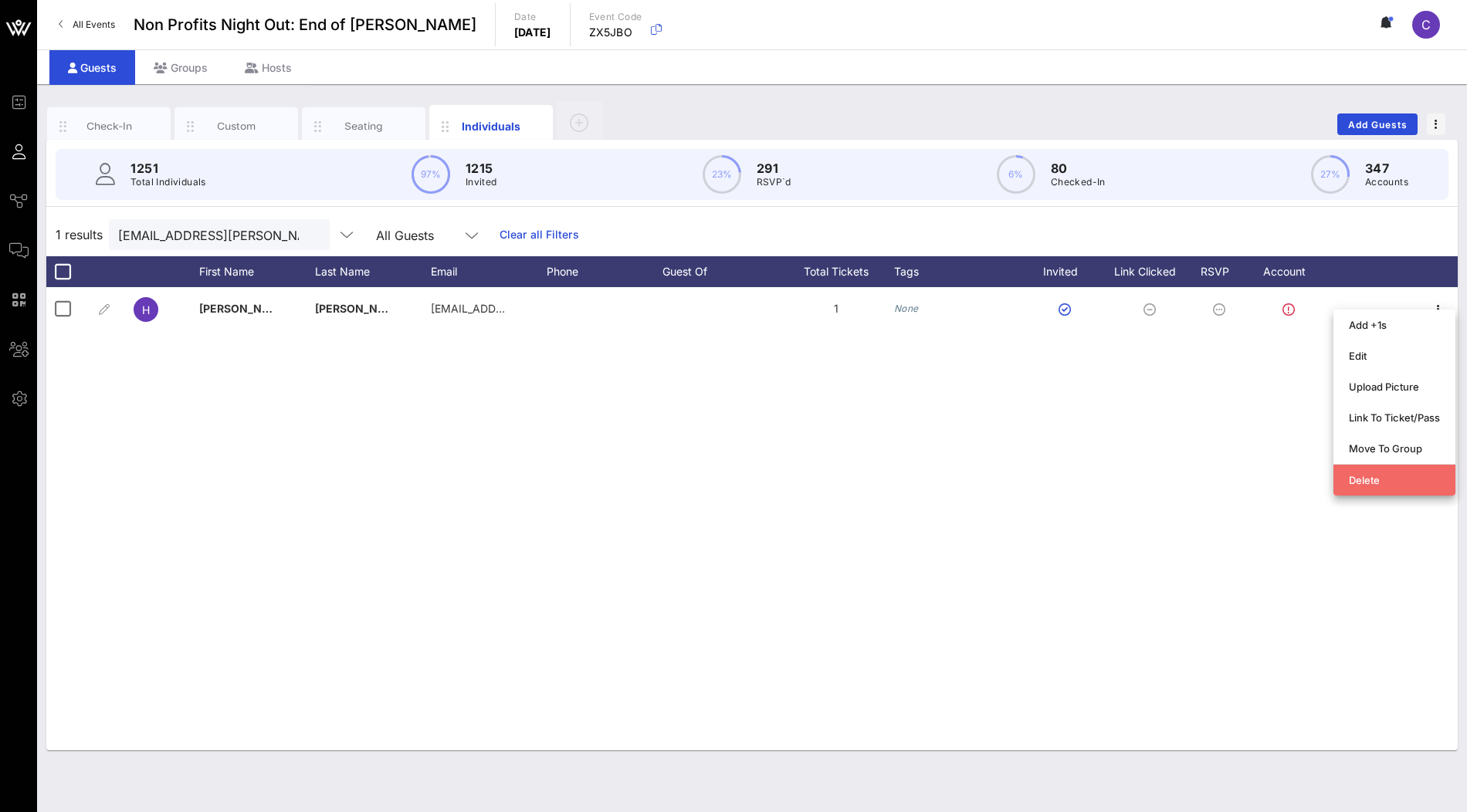
click at [1365, 474] on div "Delete" at bounding box center [1395, 480] width 91 height 12
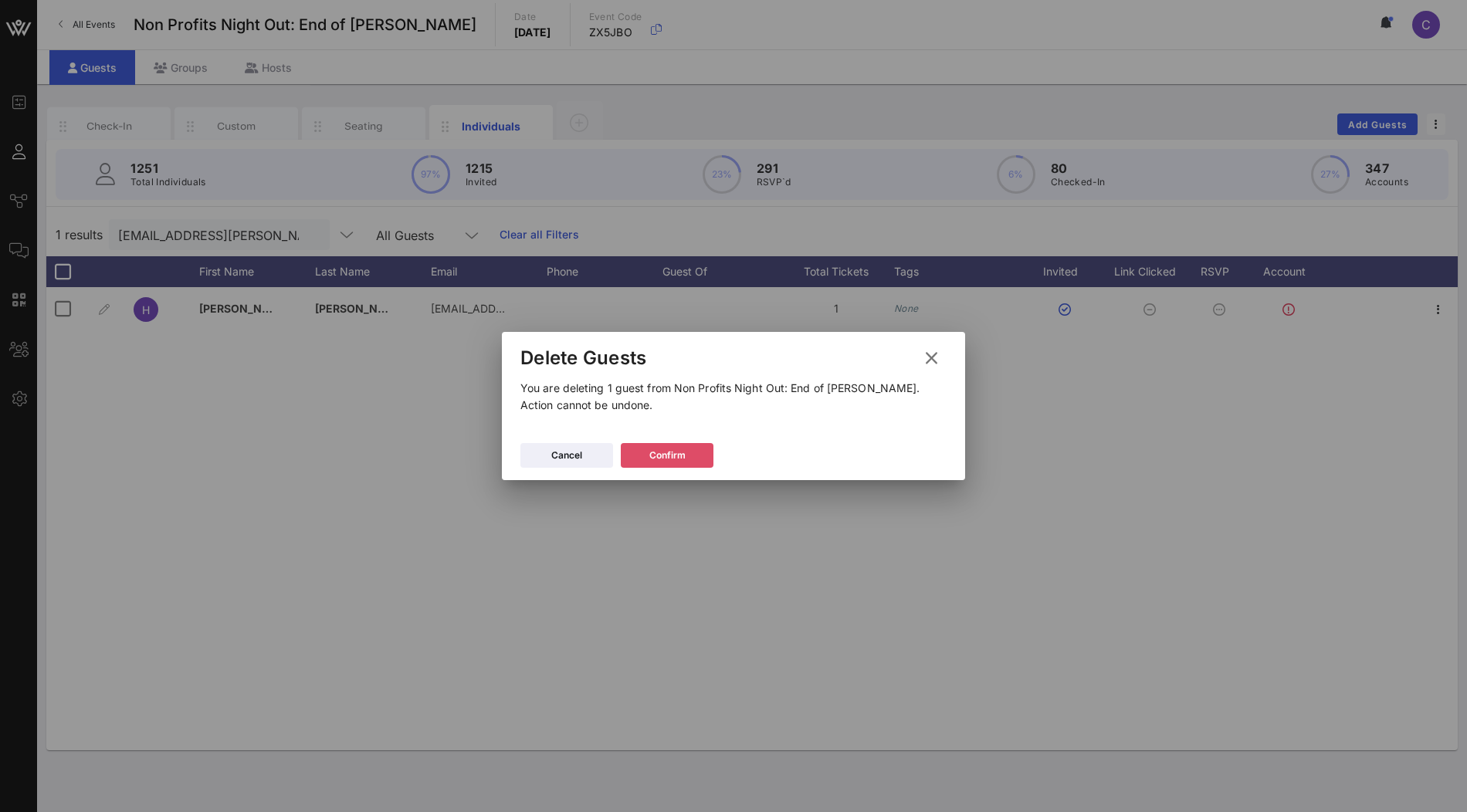
click at [663, 452] on icon at bounding box center [667, 456] width 14 height 14
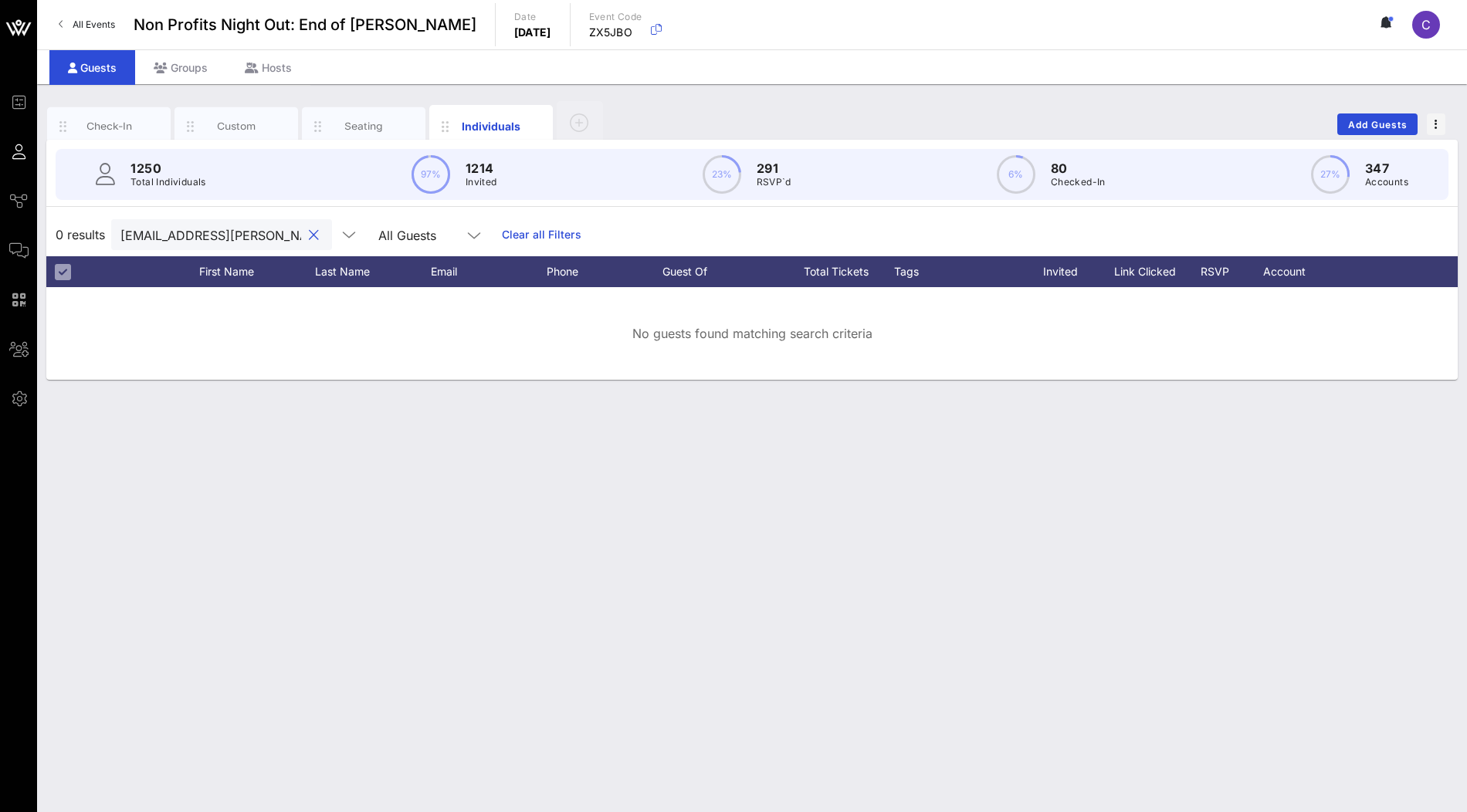
click at [219, 231] on input "hchotiner-gardner@phr.com" at bounding box center [210, 234] width 181 height 20
paste input "arianna@ceparties"
click at [238, 232] on input "arianna@ceparties.com" at bounding box center [210, 234] width 181 height 20
paste input "sedwards@danielboululd"
click at [242, 232] on input "sedwards@danielboululd.com" at bounding box center [210, 234] width 181 height 20
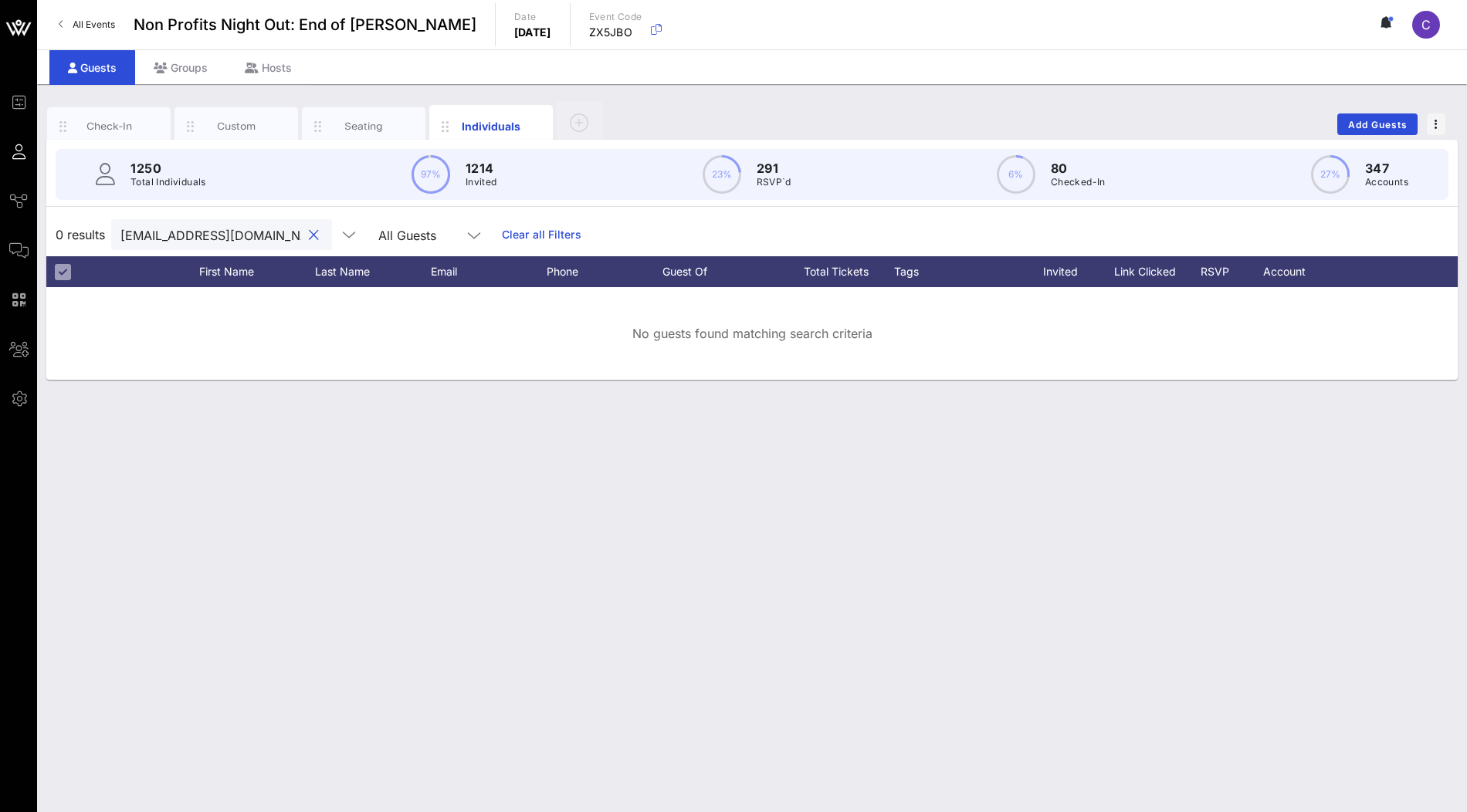
paste input "dpuleio@limonl.nyc"
click at [201, 233] on input "dpuleio@limonl.nyc" at bounding box center [210, 234] width 181 height 20
paste input "ashton.benjamin@hunter.cuny.edu"
click at [246, 237] on input "ashton.benjamin@hunter.cuny.edu" at bounding box center [210, 234] width 181 height 20
paste input "will.joseph@rhchospitality.com"
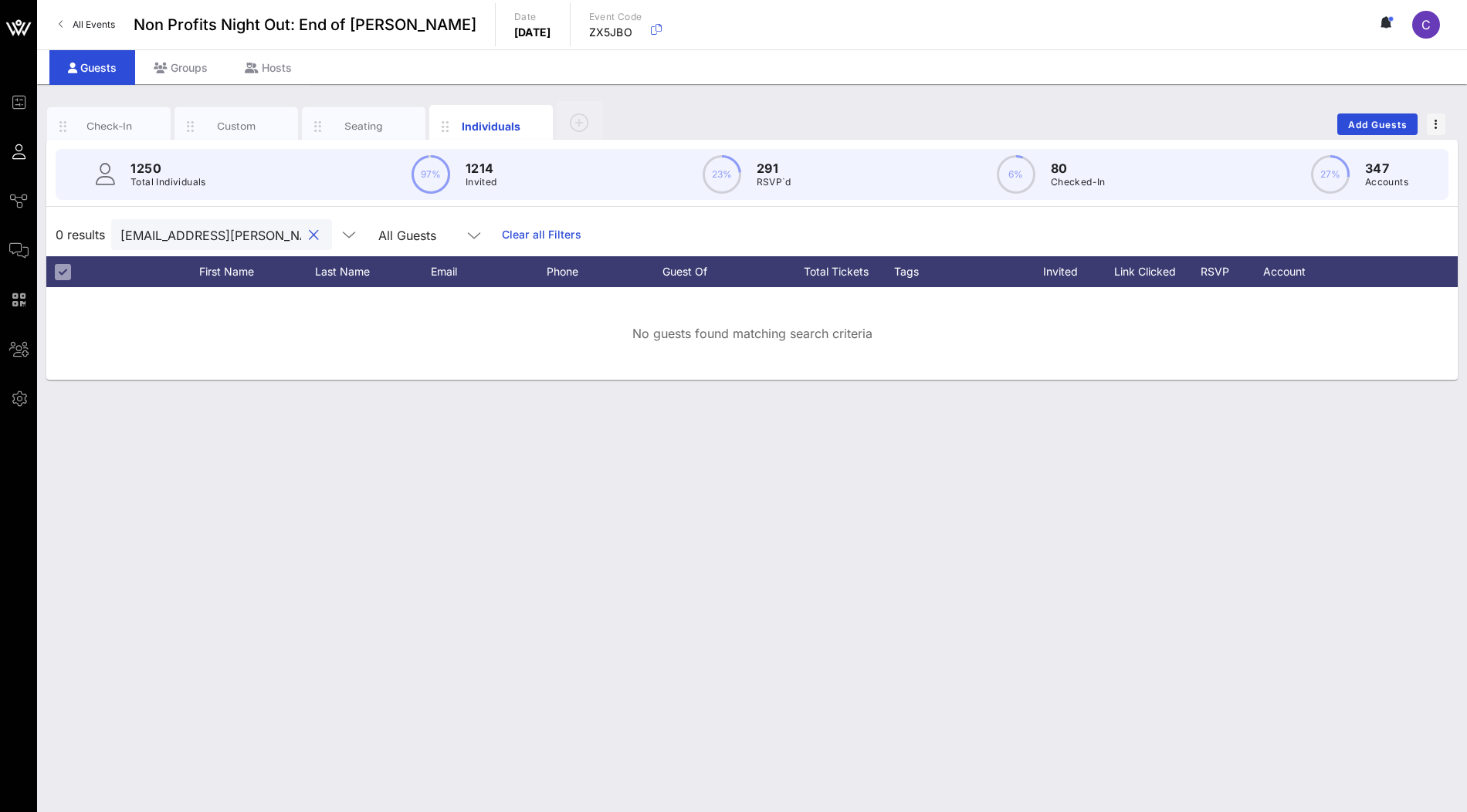
click at [248, 235] on input "will.joseph@rhchospitality.com" at bounding box center [210, 234] width 181 height 20
paste input "hchotiner-gardner@phr"
click at [255, 240] on input "hchotiner-gardner@phr.com" at bounding box center [210, 234] width 181 height 20
paste input "consult@mikeespositofre"
click at [241, 233] on input "consult@mikeespositofre.com" at bounding box center [210, 234] width 181 height 20
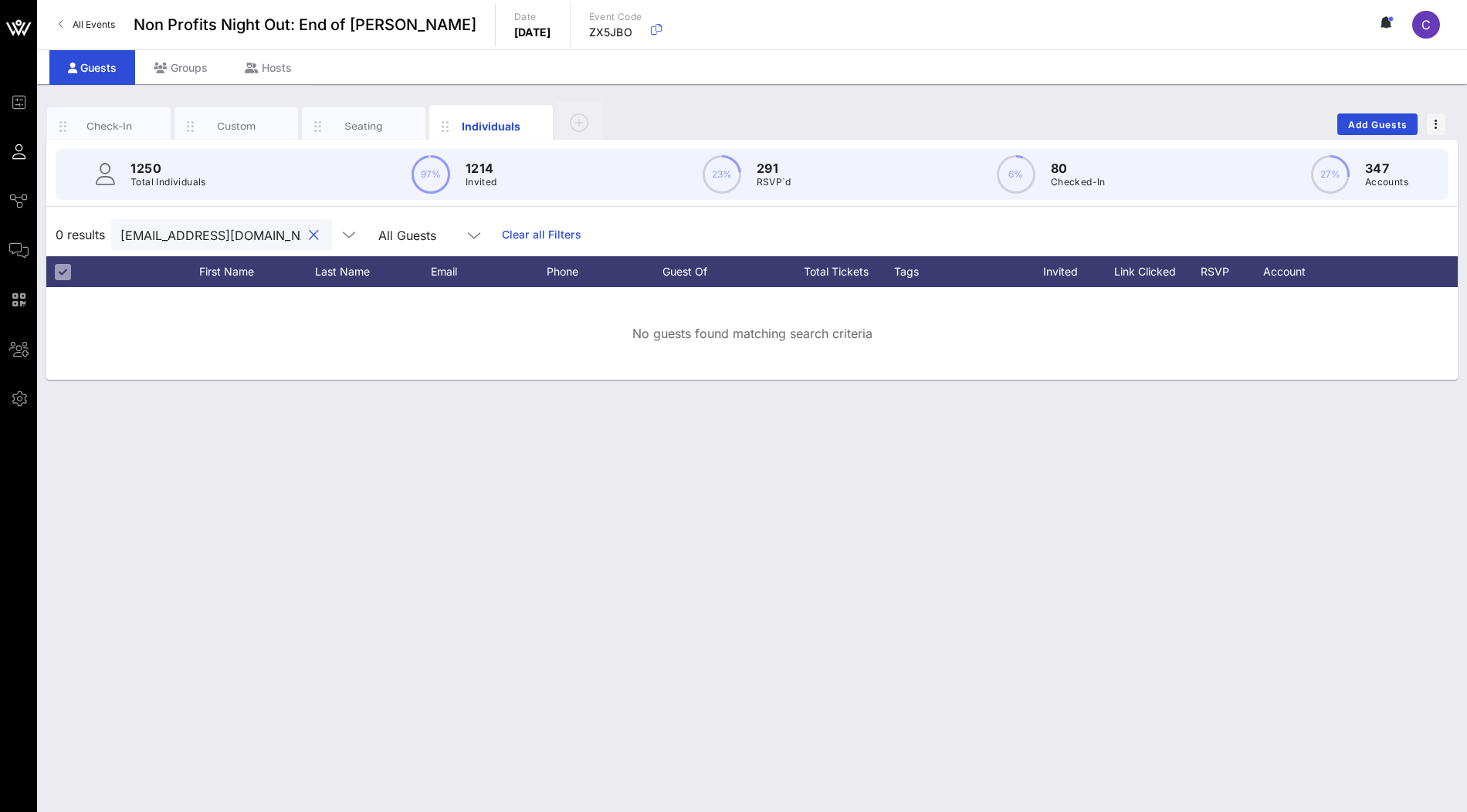
paste input "ameron@forbesevents"
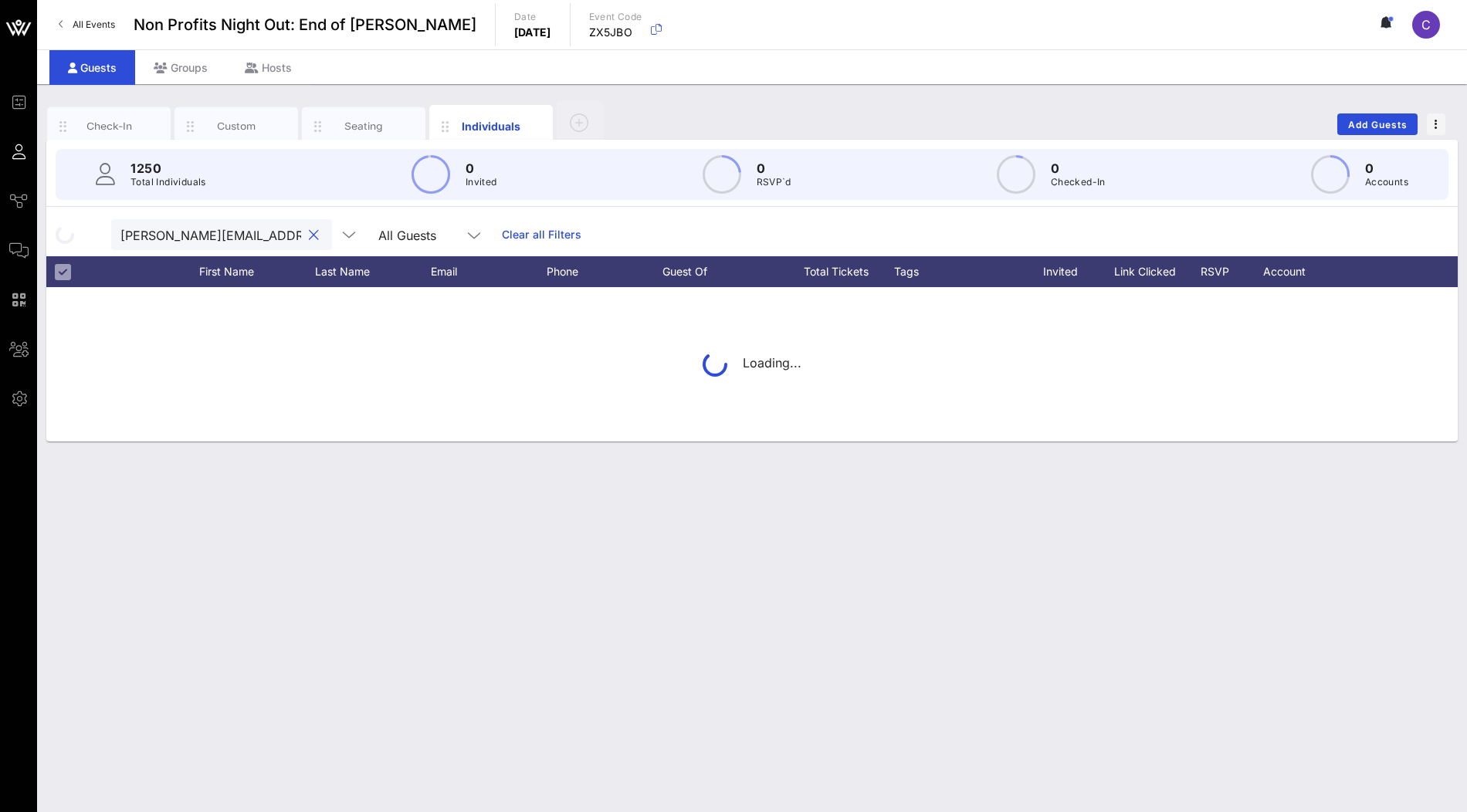
scroll to position [0, 26]
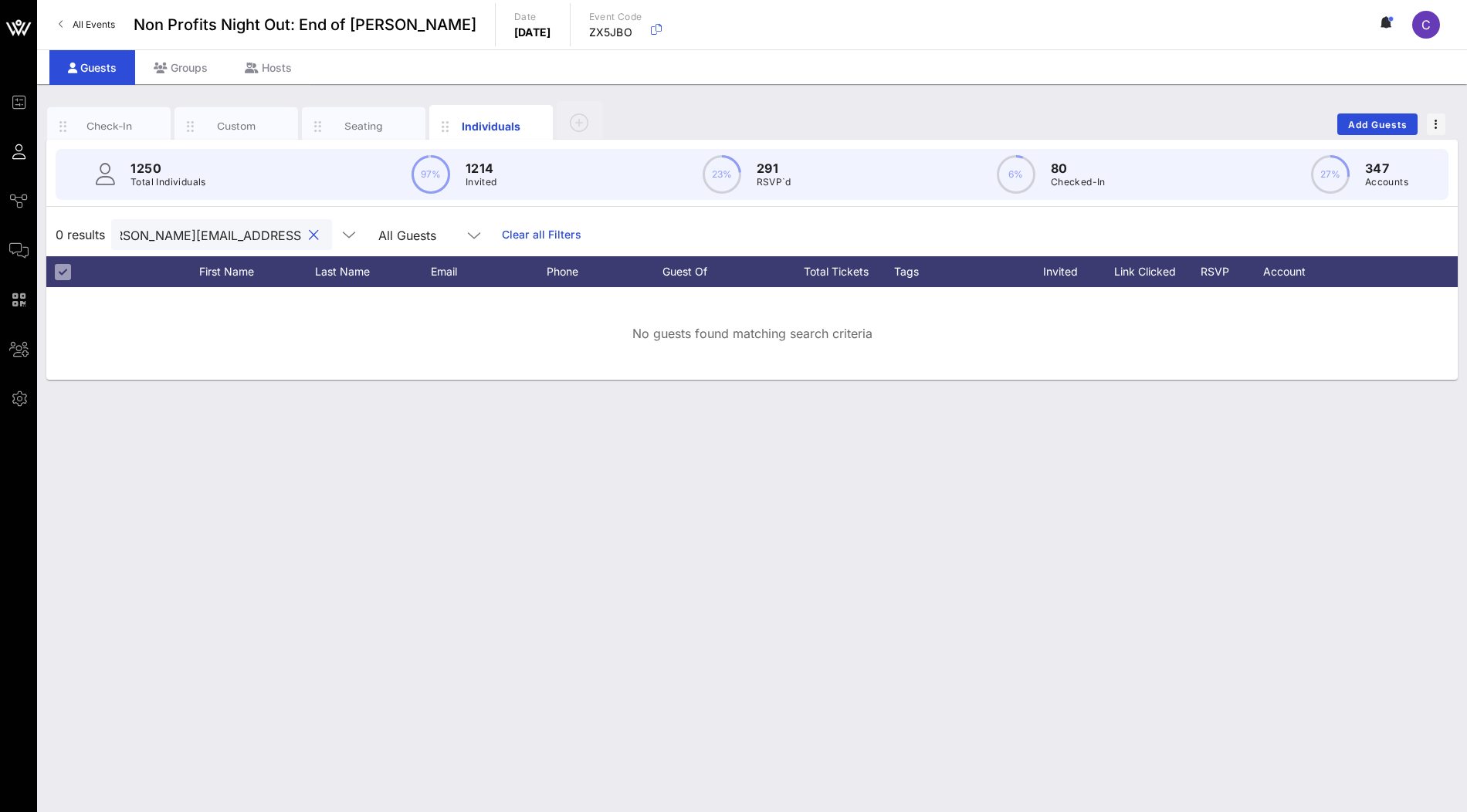
type input "cameron@forbesevents.com"
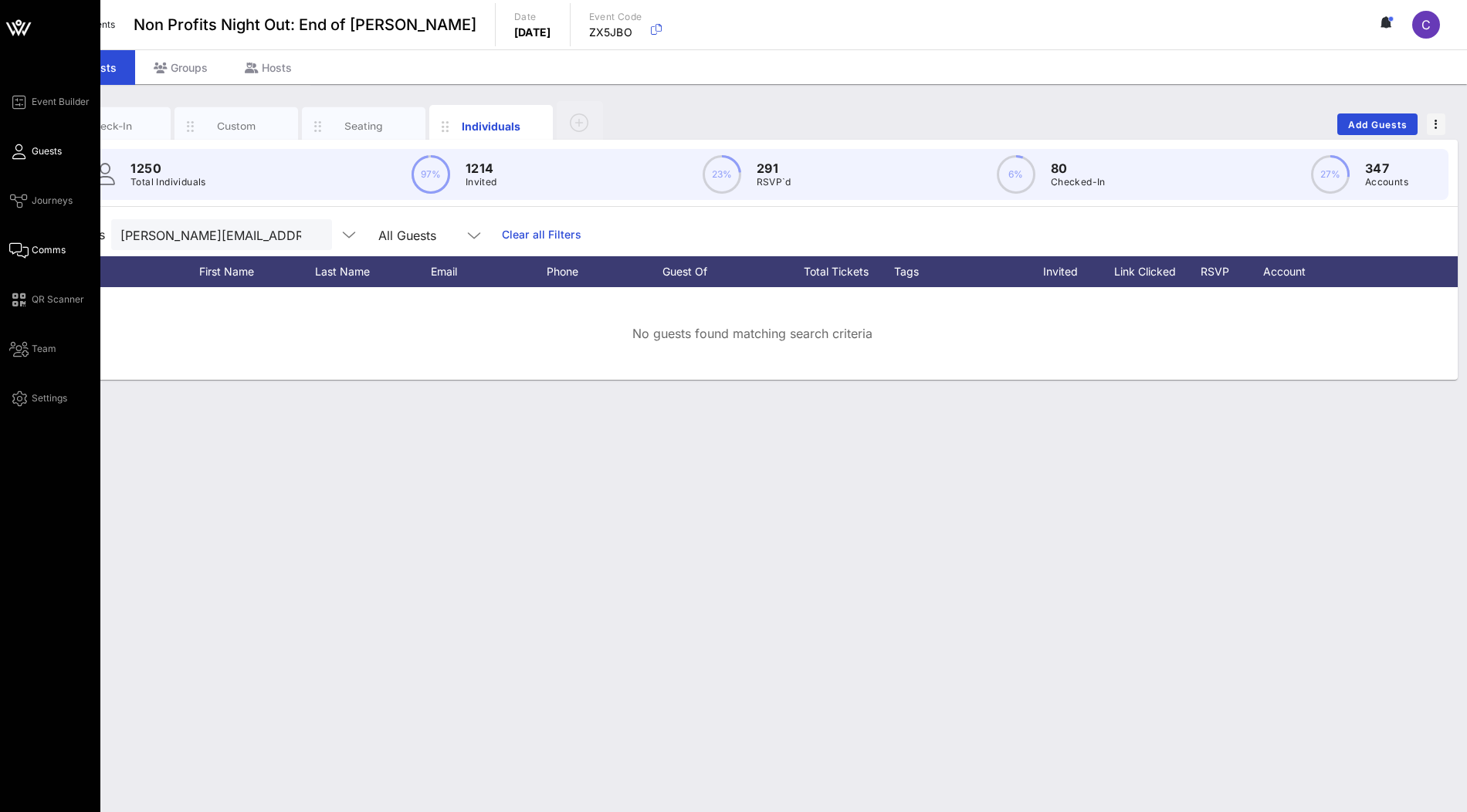
click at [39, 247] on span "Comms" at bounding box center [49, 250] width 34 height 14
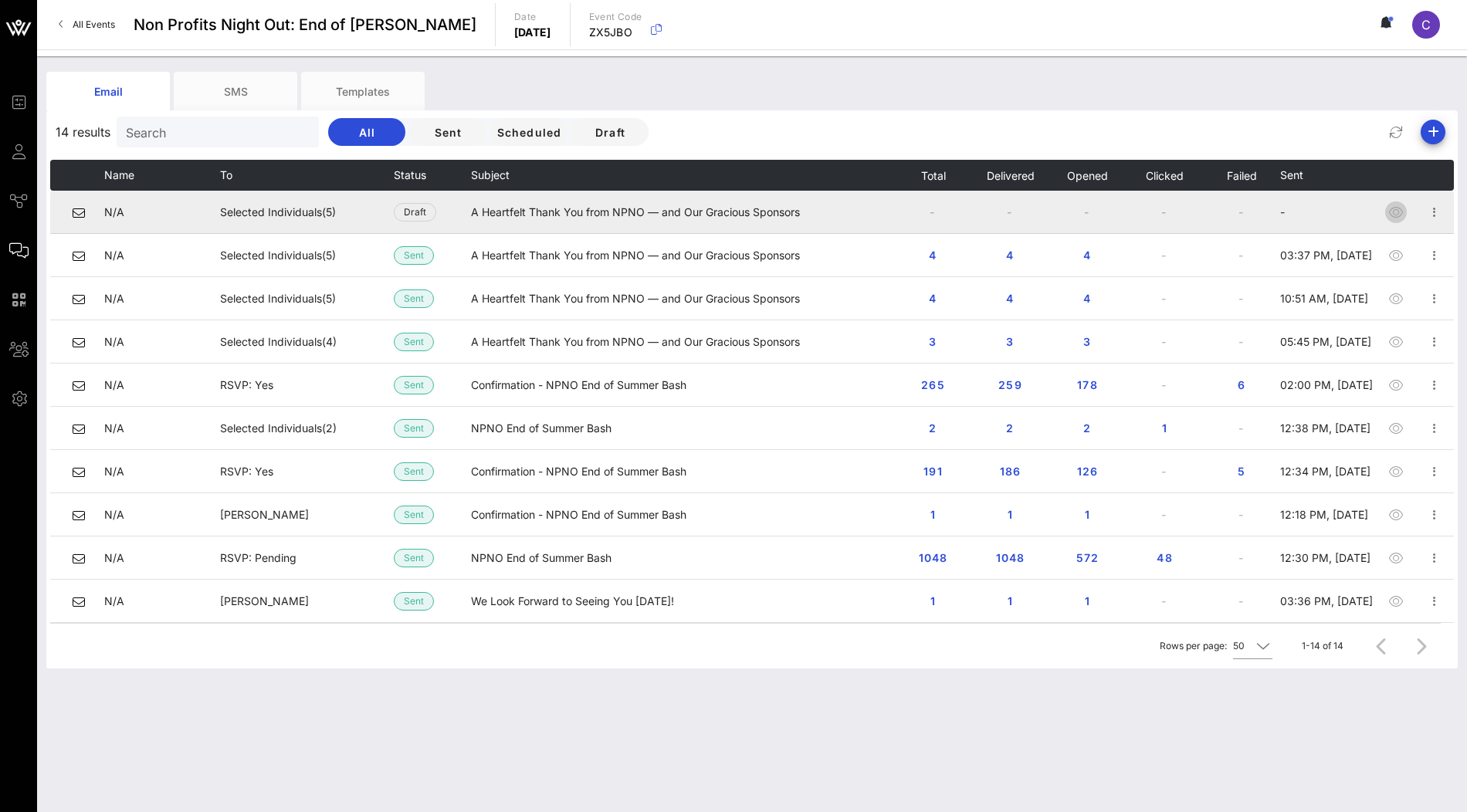
click at [1391, 214] on icon "button" at bounding box center [1397, 213] width 19 height 19
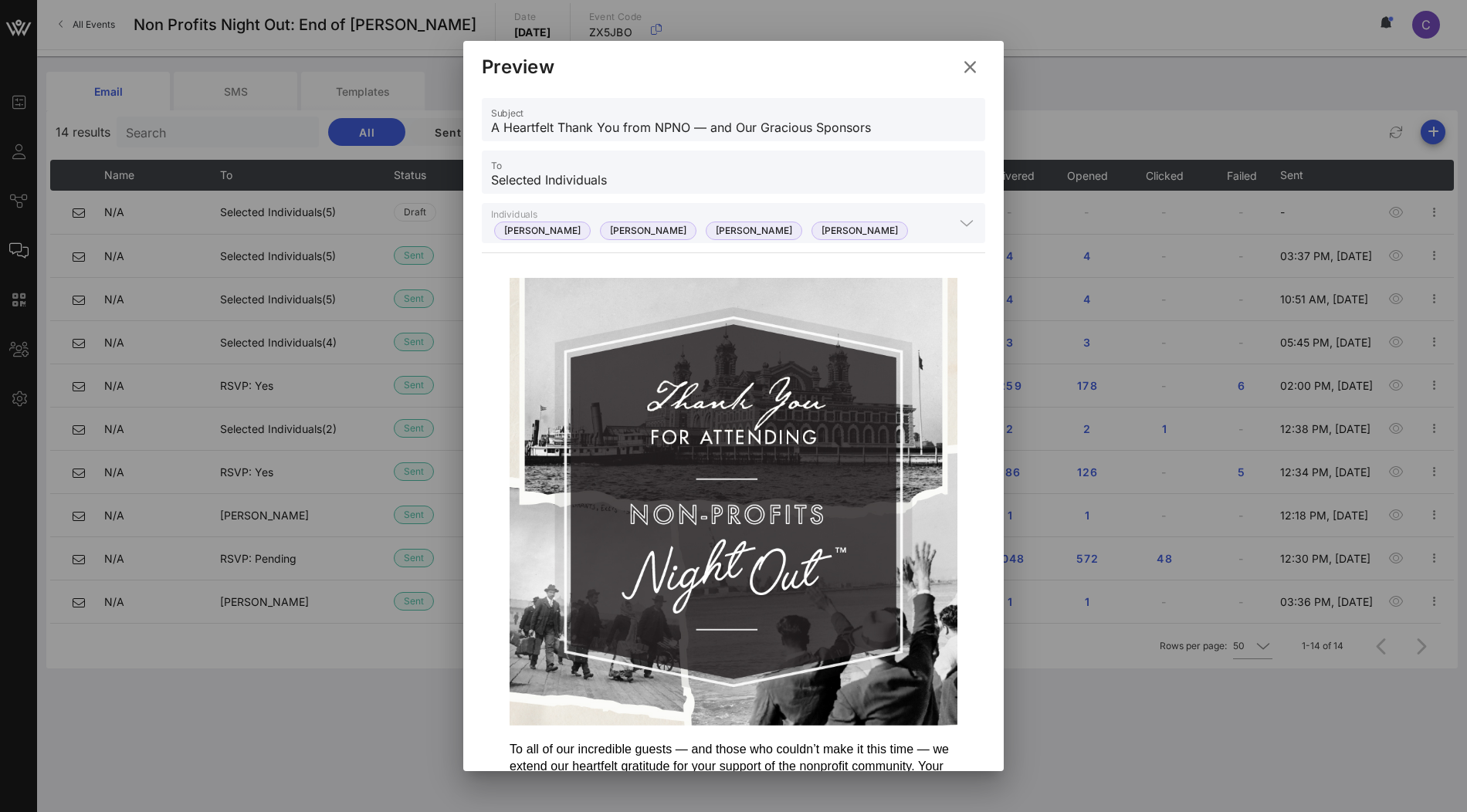
click at [970, 64] on icon at bounding box center [971, 67] width 24 height 22
